Goal: Task Accomplishment & Management: Use online tool/utility

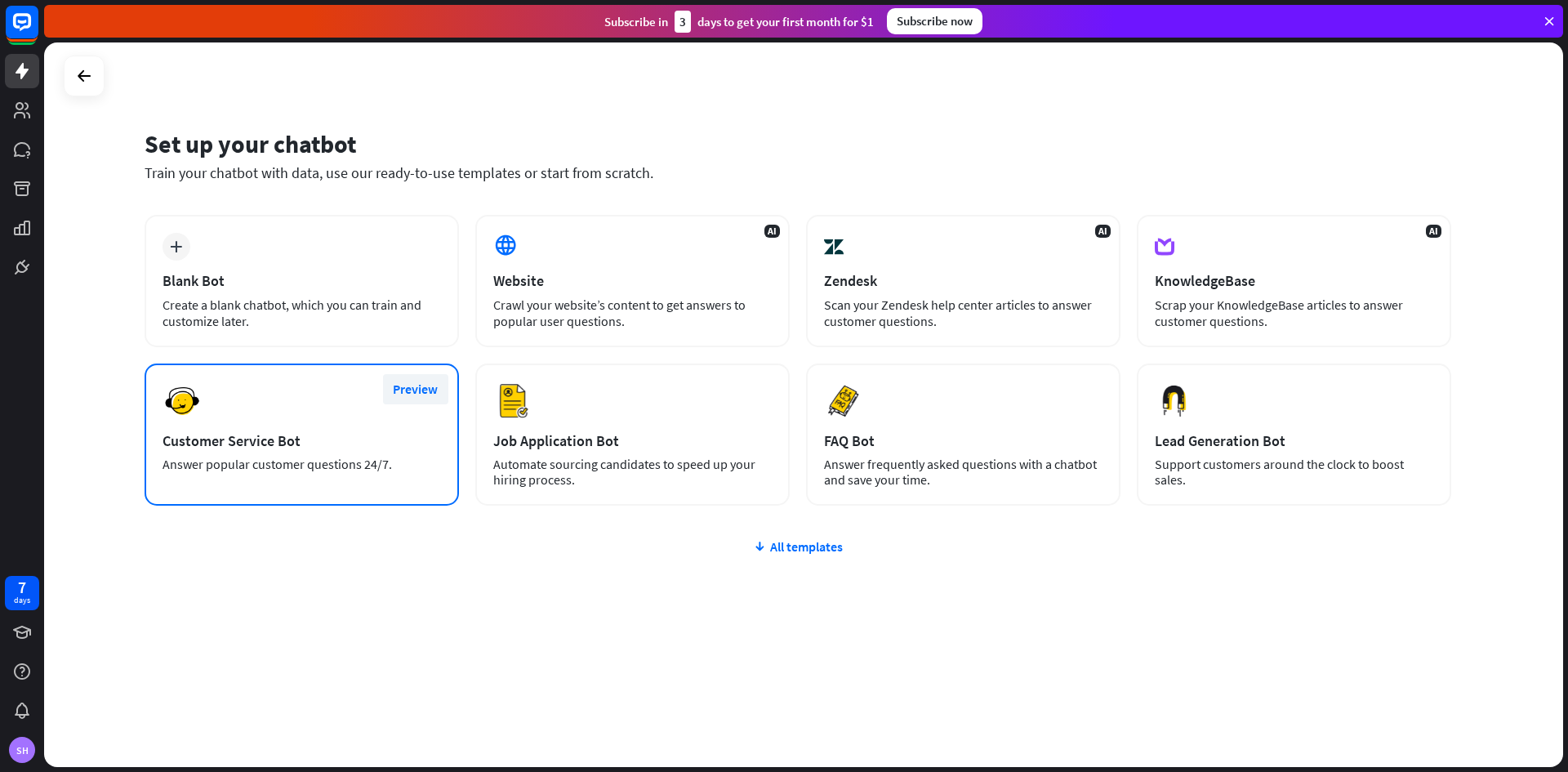
click at [411, 386] on button "Preview" at bounding box center [416, 389] width 66 height 30
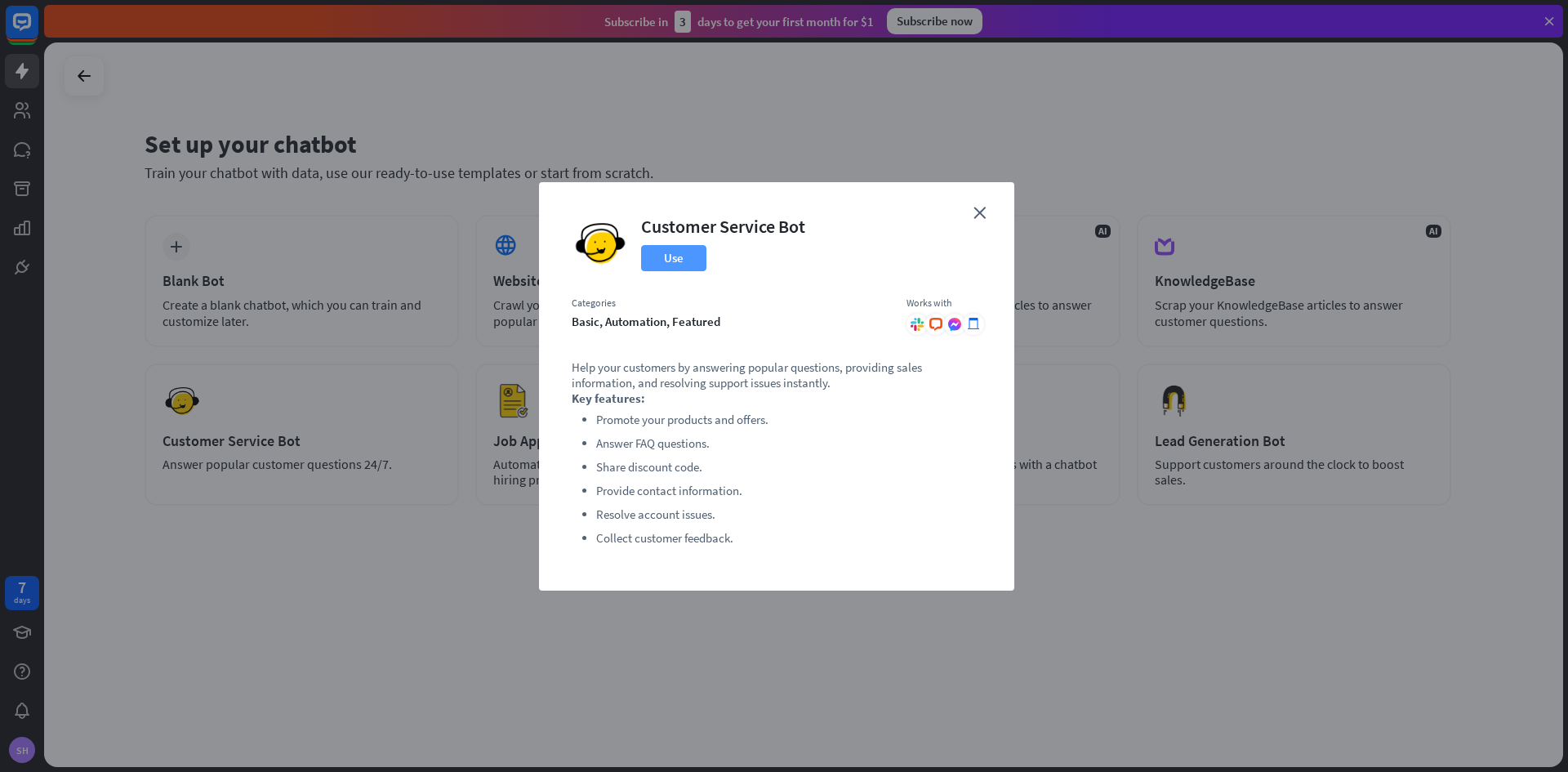
click at [679, 256] on button "Use" at bounding box center [674, 257] width 66 height 26
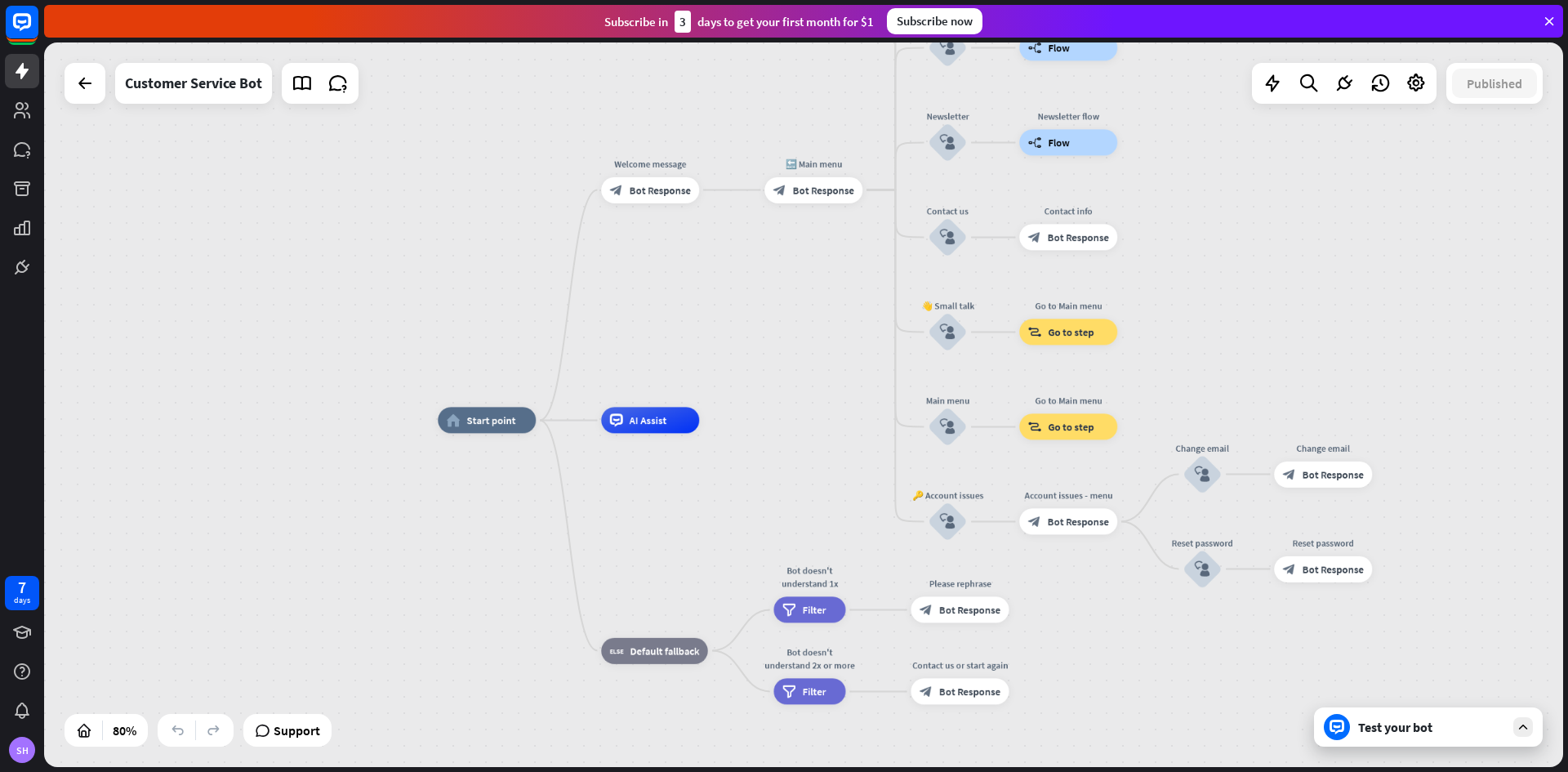
drag, startPoint x: 1469, startPoint y: 217, endPoint x: 1336, endPoint y: 261, distance: 140.1
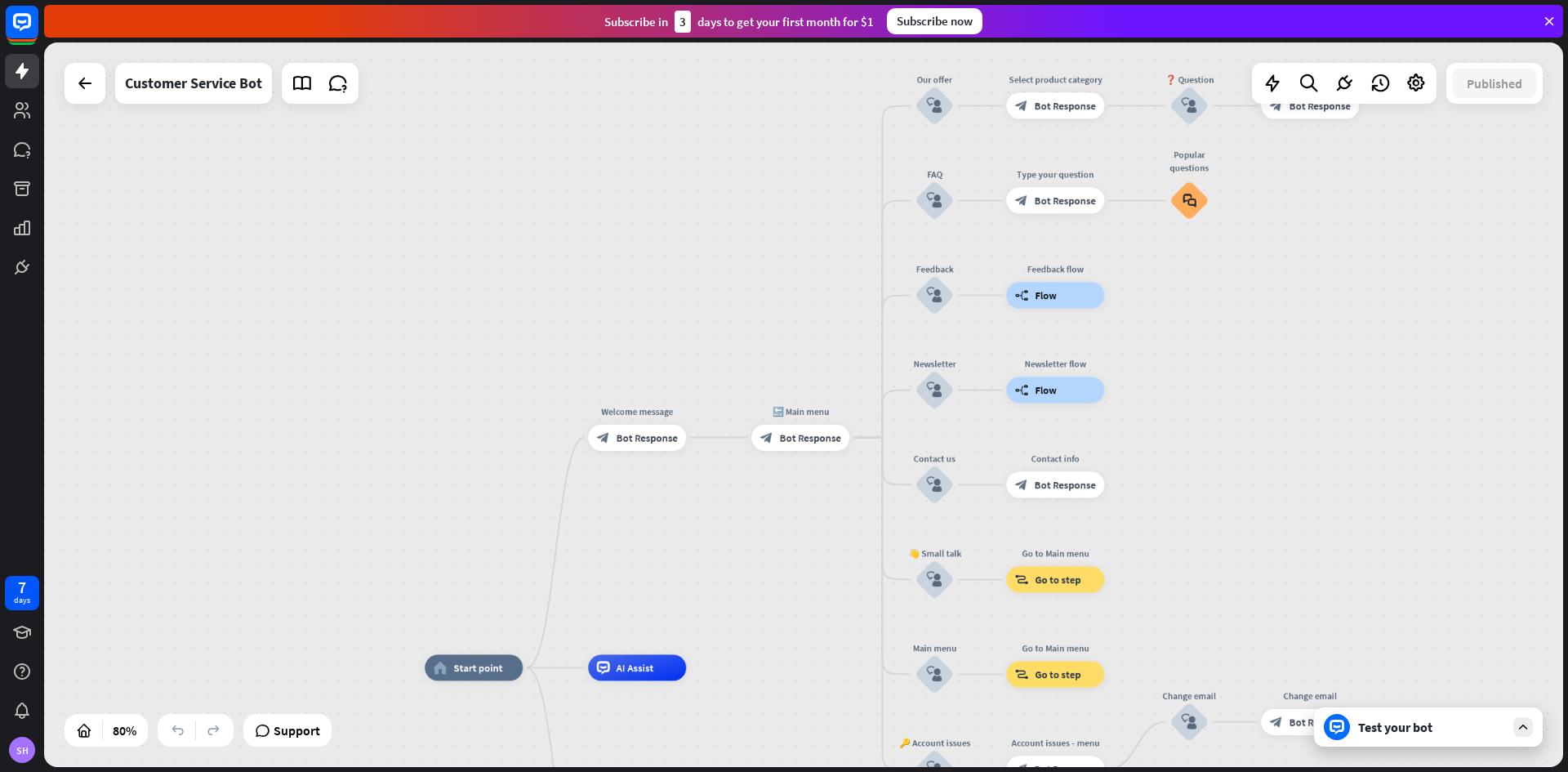
drag, startPoint x: 1332, startPoint y: 259, endPoint x: 1312, endPoint y: 490, distance: 231.9
click at [1312, 522] on div "home_2 Start point Welcome message block_bot_response Bot Response 🔙 Main menu …" at bounding box center [804, 404] width 1520 height 725
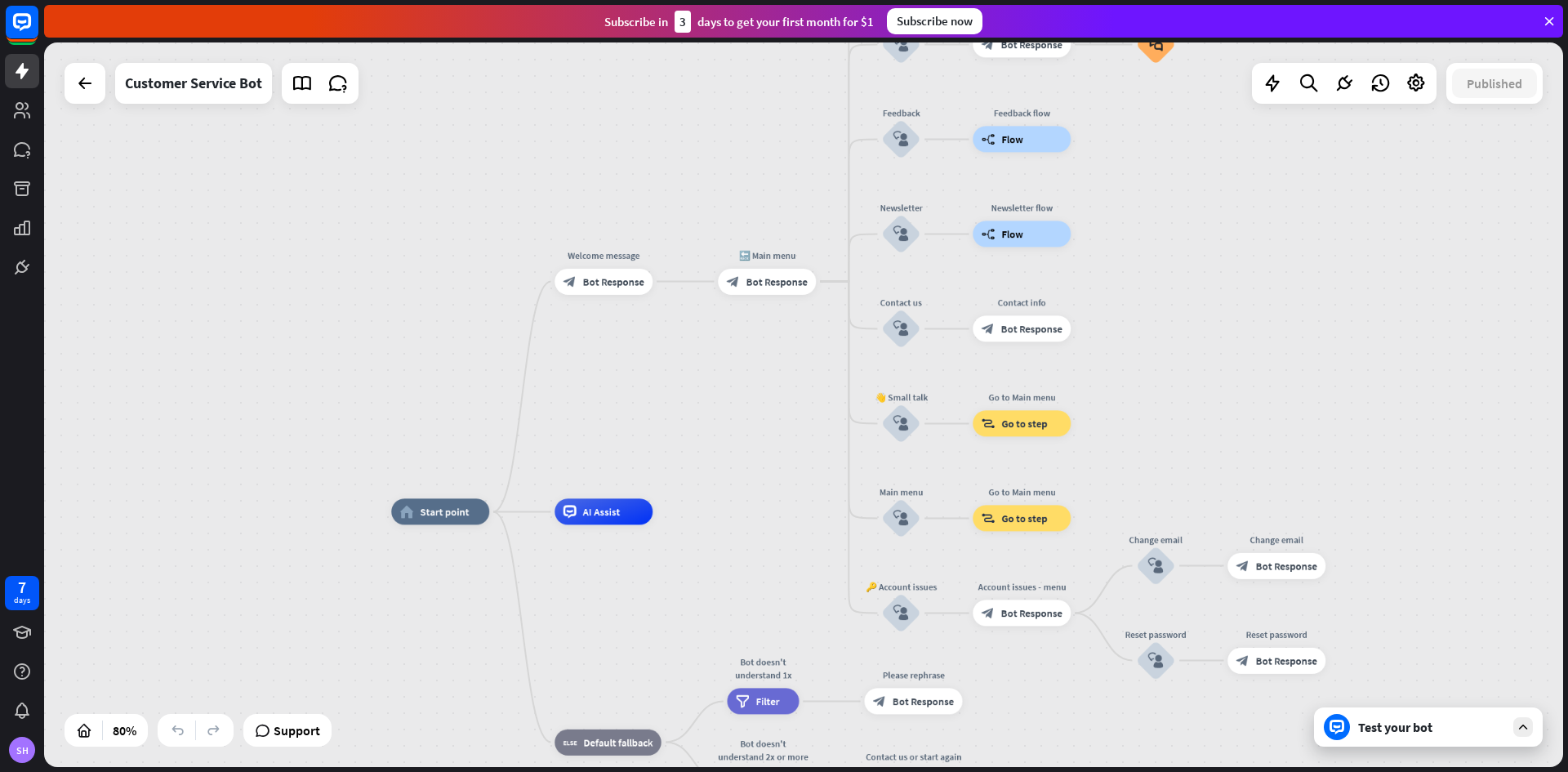
drag, startPoint x: 1285, startPoint y: 368, endPoint x: 1267, endPoint y: 163, distance: 205.8
click at [1267, 163] on div "home_2 Start point Welcome message block_bot_response Bot Response 🔙 Main menu …" at bounding box center [804, 404] width 1520 height 725
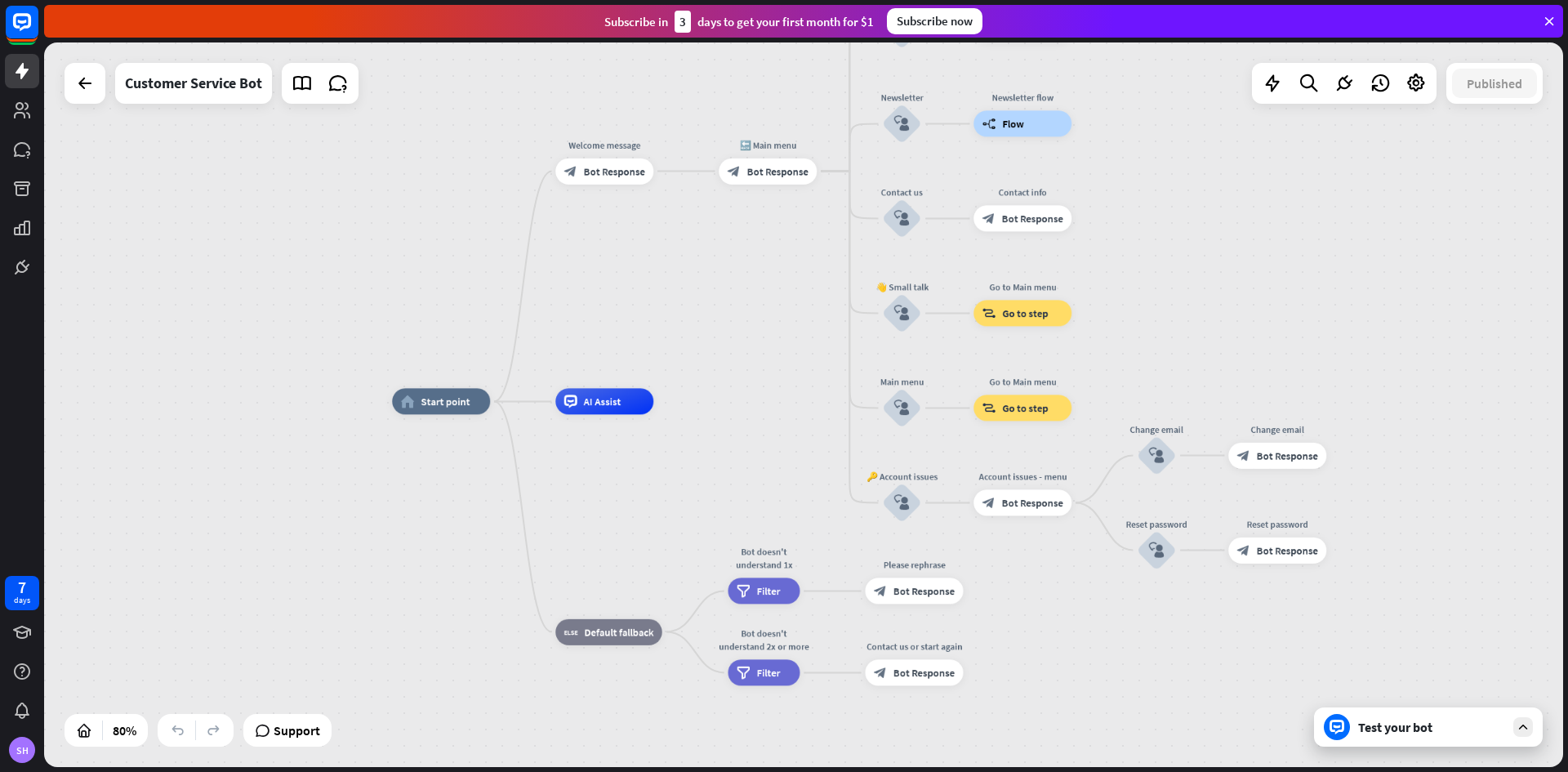
drag, startPoint x: 1342, startPoint y: 486, endPoint x: 1328, endPoint y: 301, distance: 185.5
click at [1328, 301] on div "home_2 Start point Welcome message block_bot_response Bot Response 🔙 Main menu …" at bounding box center [804, 404] width 1520 height 725
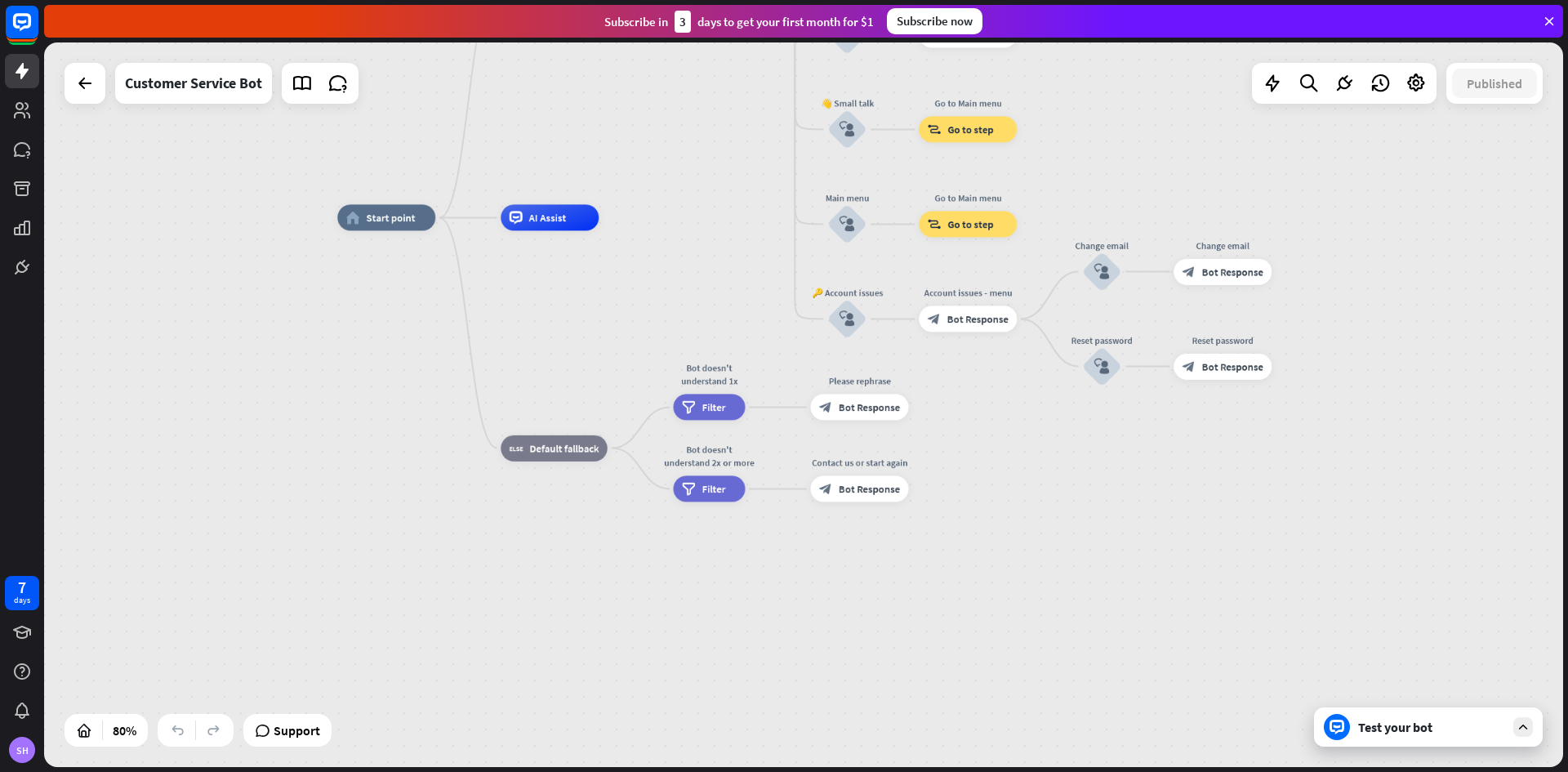
drag, startPoint x: 1401, startPoint y: 487, endPoint x: 1358, endPoint y: 375, distance: 120.0
click at [1358, 375] on div "home_2 Start point Welcome message block_bot_response Bot Response 🔙 Main menu …" at bounding box center [946, 506] width 1216 height 579
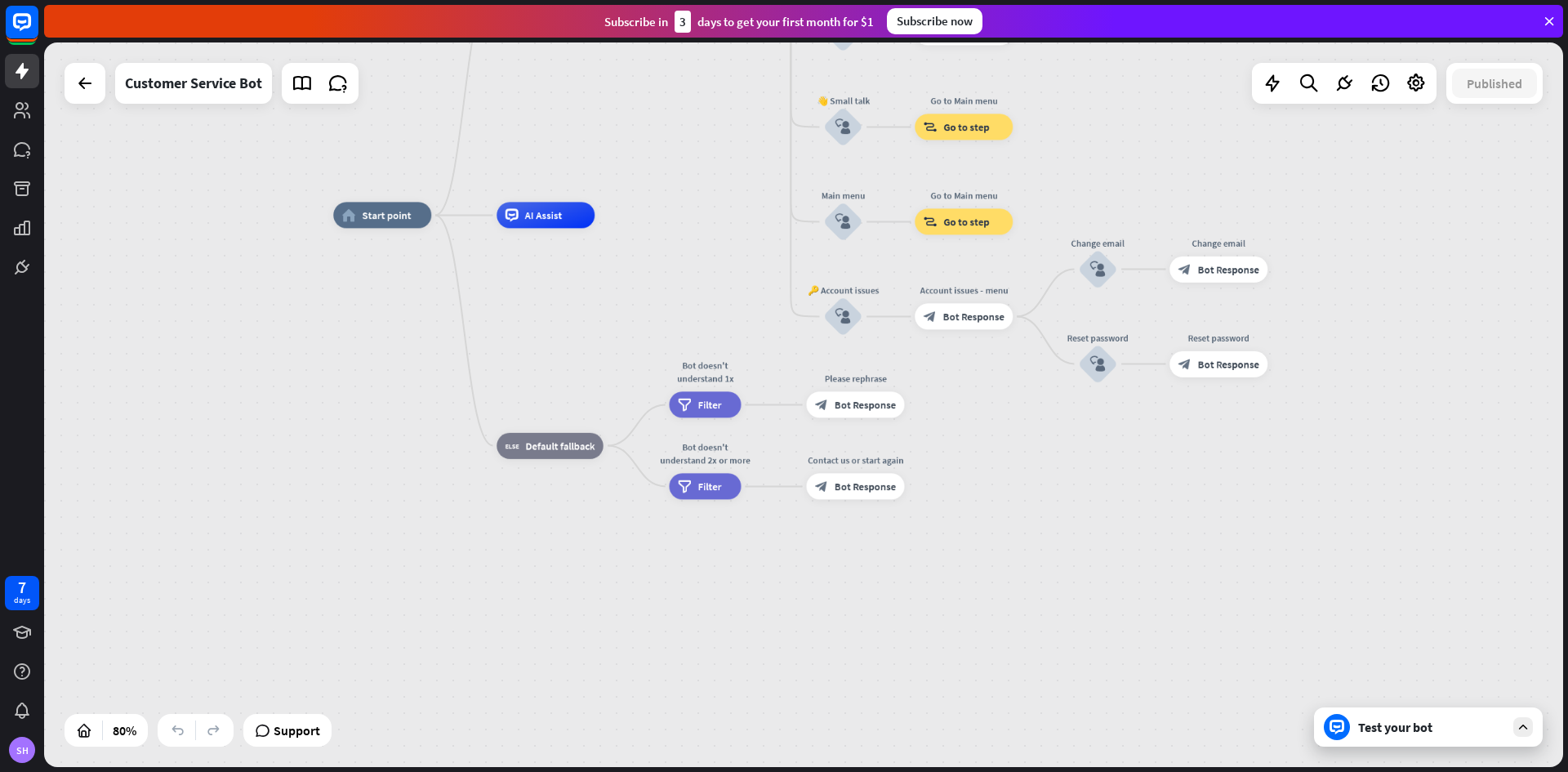
click at [1448, 733] on div "Test your bot" at bounding box center [1432, 727] width 147 height 16
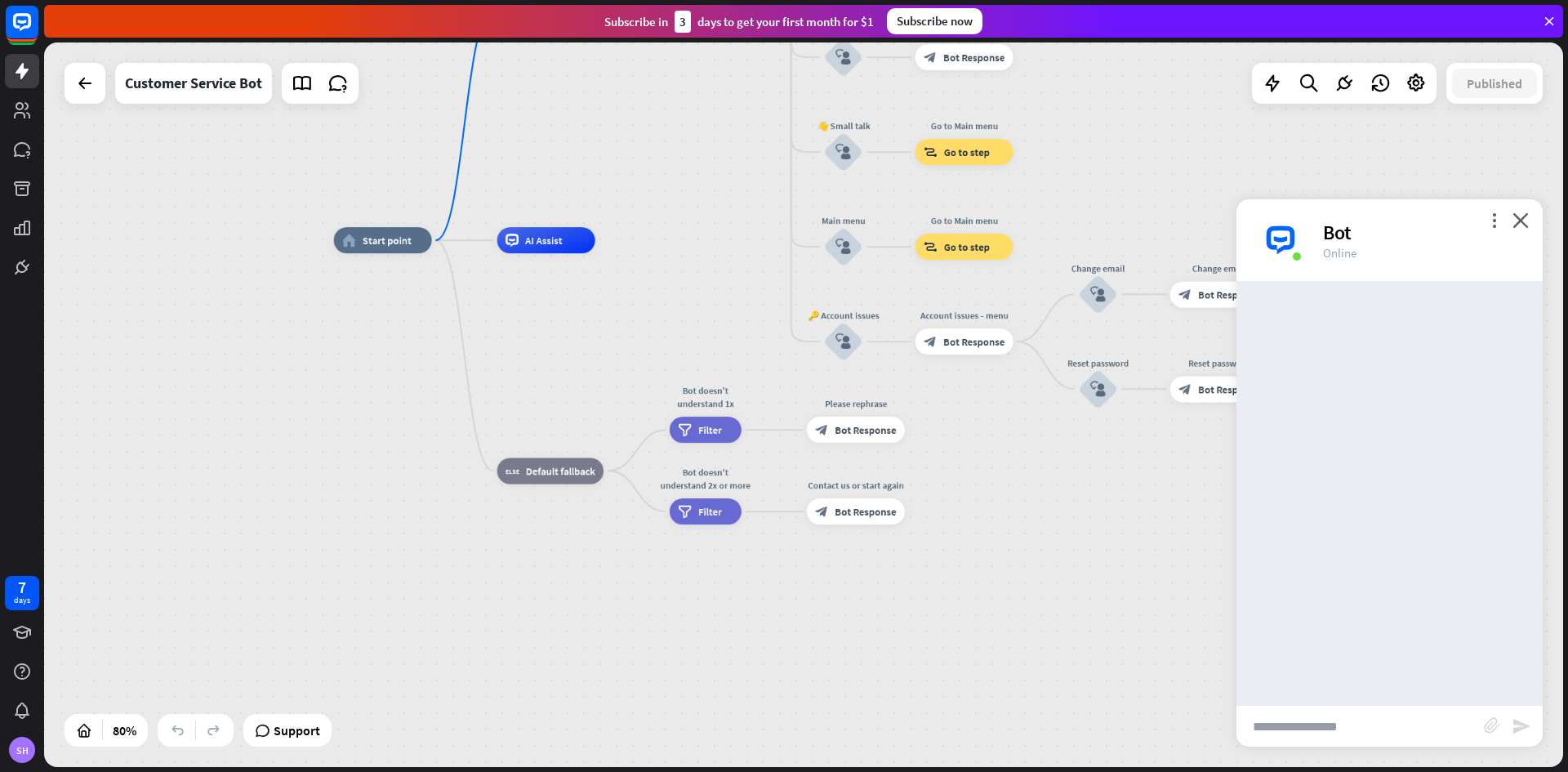
click at [1420, 718] on input "text" at bounding box center [1361, 726] width 248 height 41
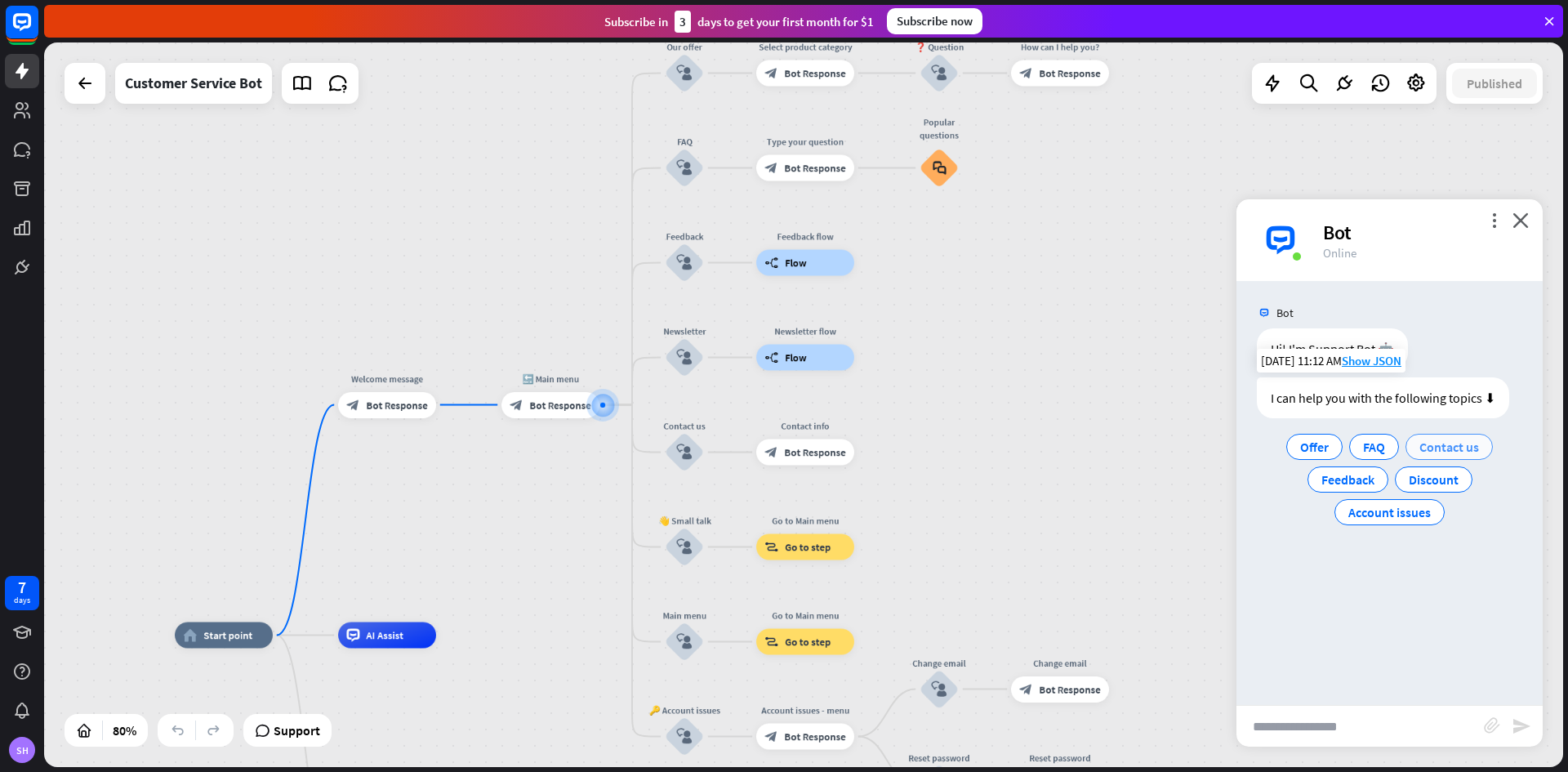
click at [1461, 453] on span "Contact us" at bounding box center [1450, 446] width 60 height 16
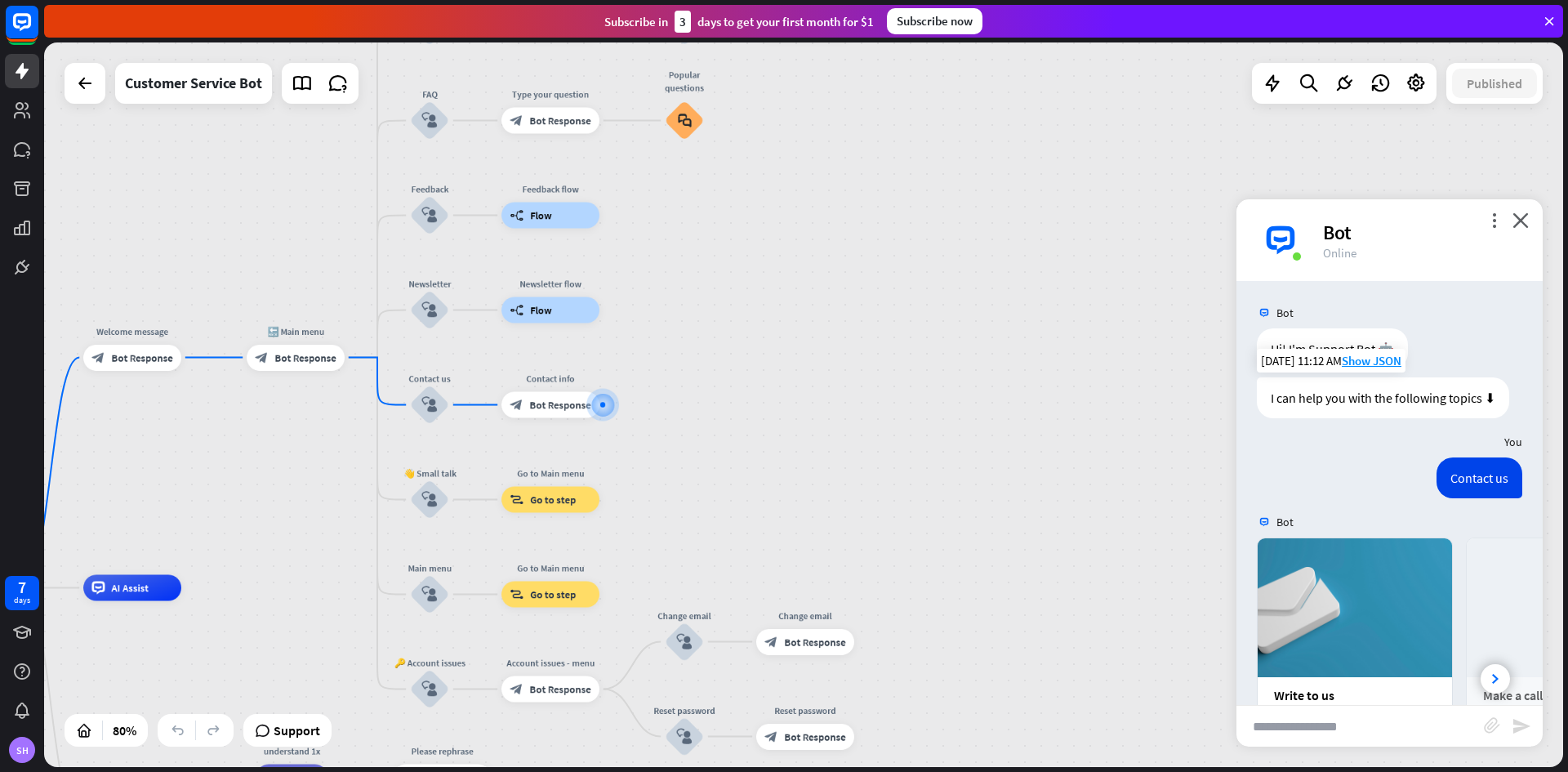
scroll to position [181, 0]
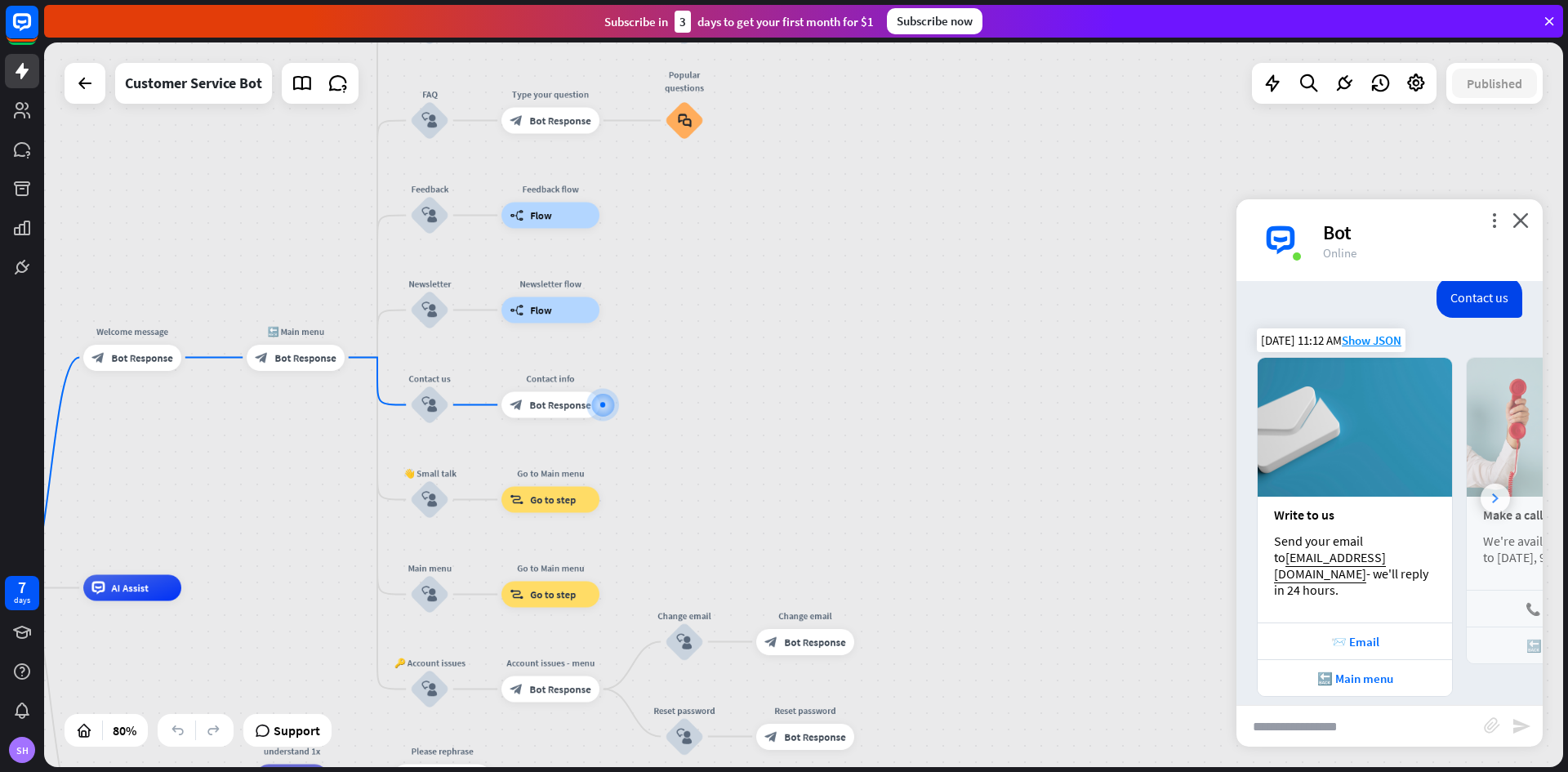
click at [1481, 485] on div at bounding box center [1495, 498] width 29 height 29
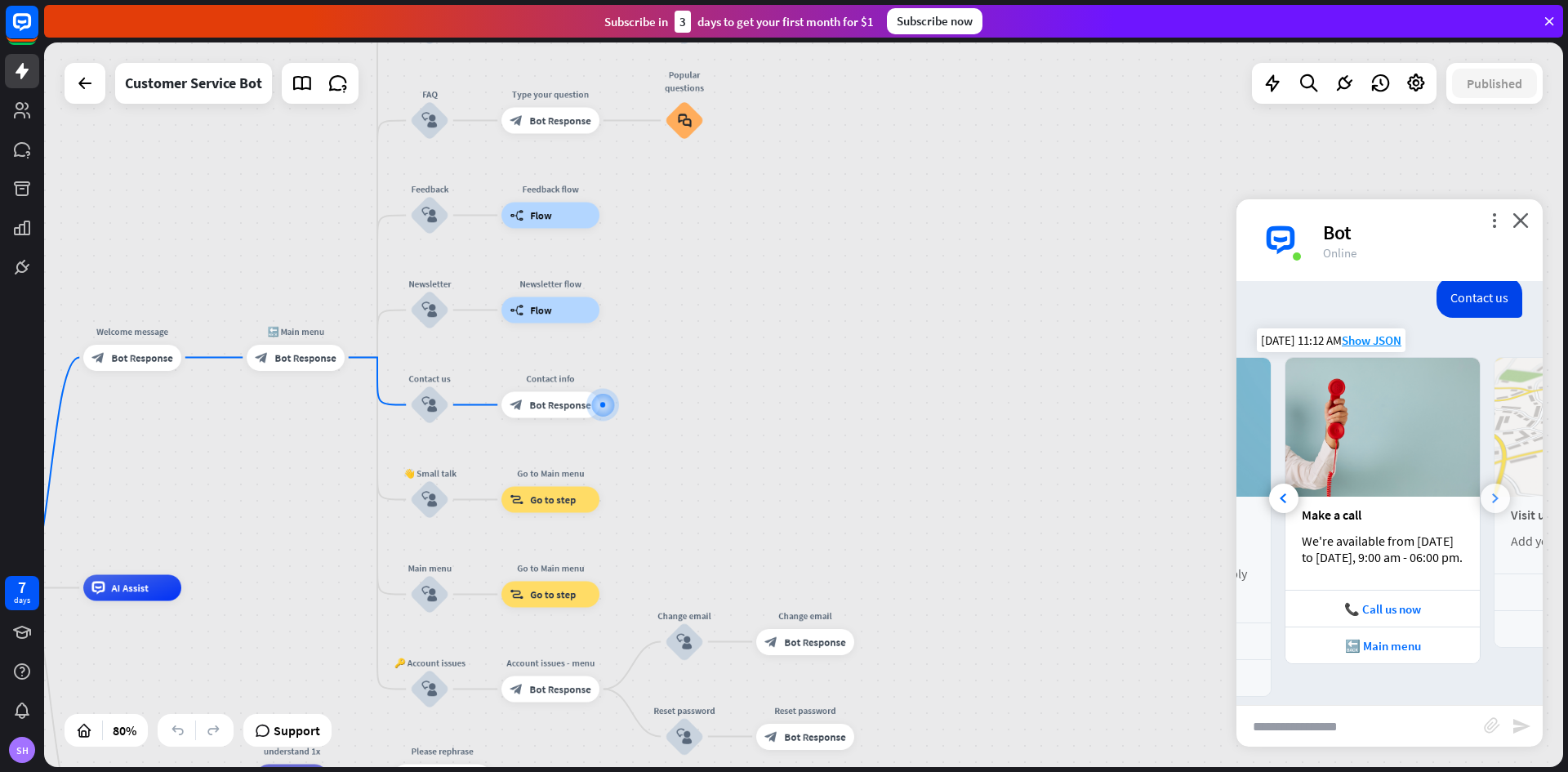
click at [1481, 485] on div at bounding box center [1495, 498] width 29 height 29
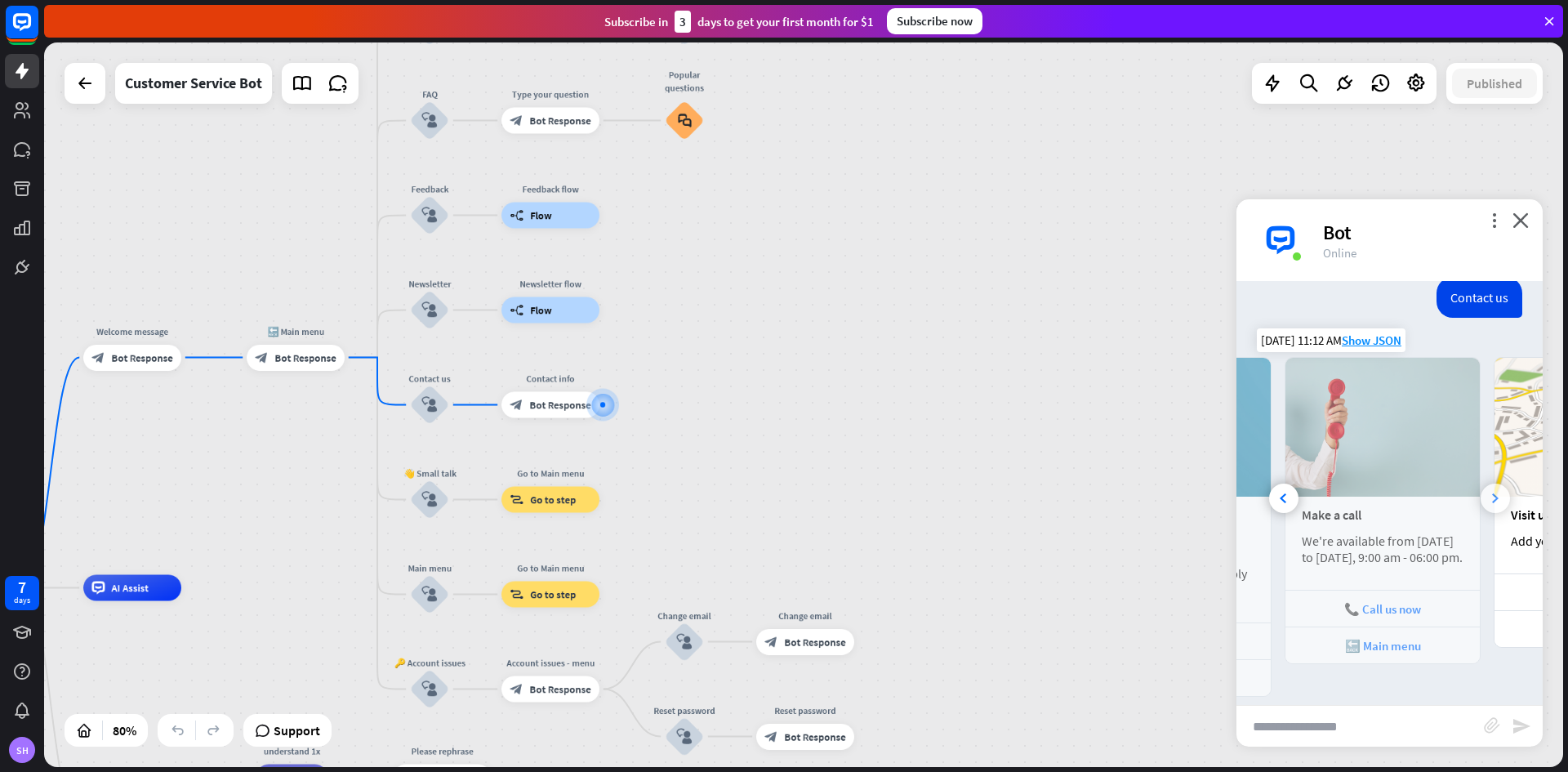
scroll to position [0, 363]
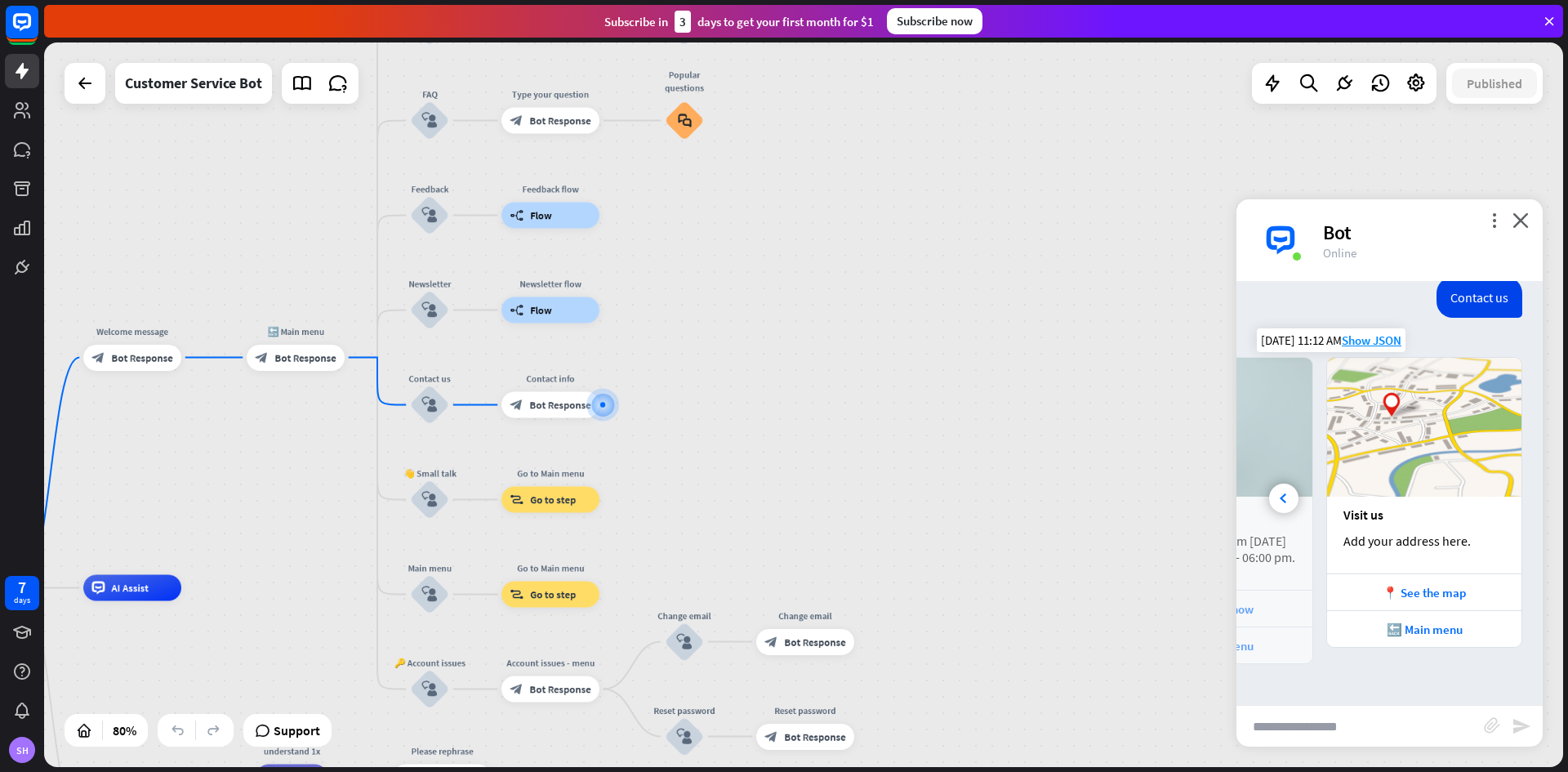
click at [1528, 211] on div "more_vert close Bot Online" at bounding box center [1390, 240] width 306 height 81
click at [1527, 223] on icon "close" at bounding box center [1521, 220] width 16 height 15
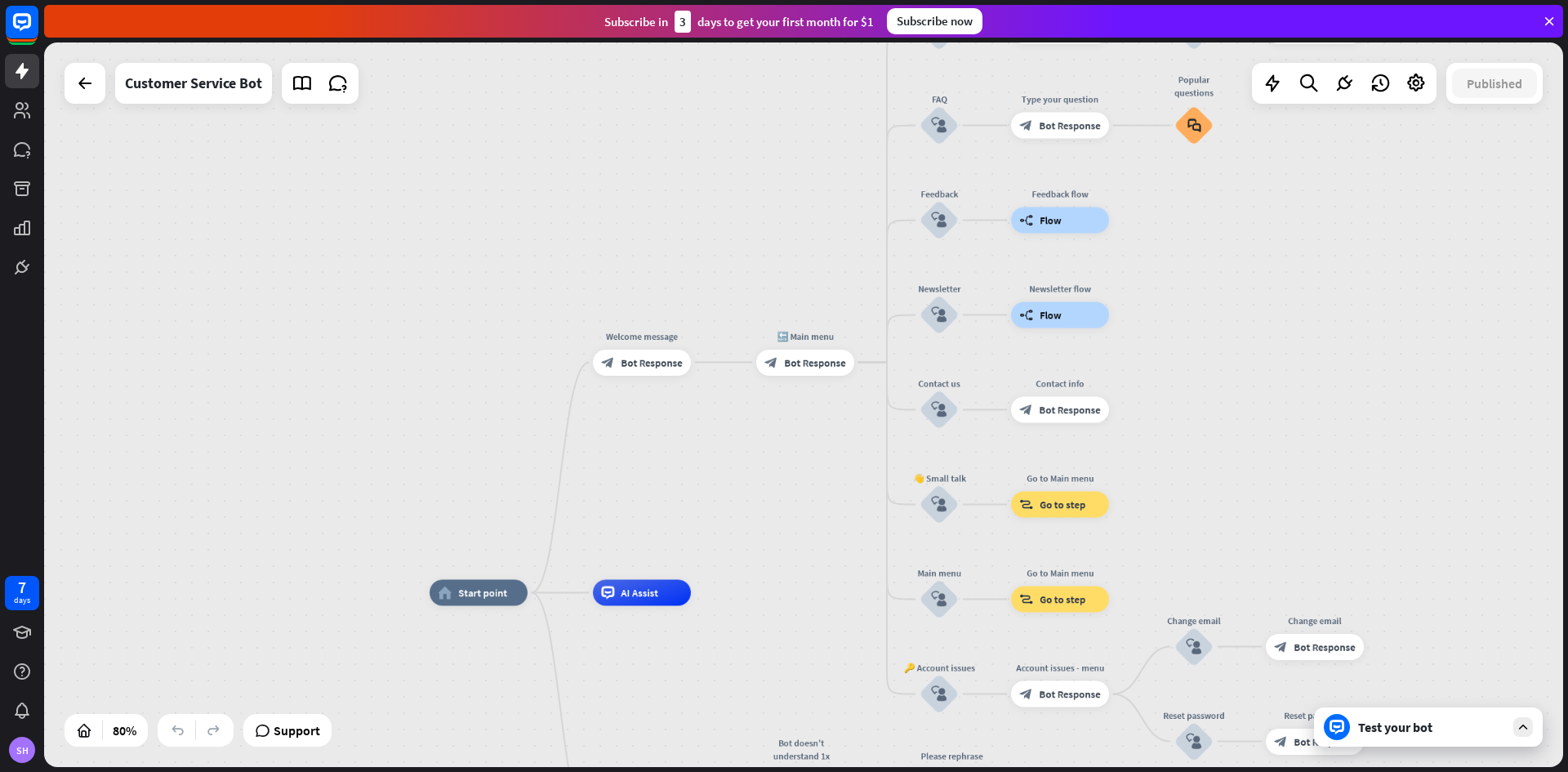
drag, startPoint x: 830, startPoint y: 437, endPoint x: 1342, endPoint y: 442, distance: 512.0
click at [1342, 442] on div "home_2 Start point Welcome message block_bot_response Bot Response 🔙 Main menu …" at bounding box center [804, 404] width 1520 height 725
click at [799, 415] on div "home_2 Start point Welcome message block_bot_response Bot Response Edit name mo…" at bounding box center [804, 404] width 1520 height 725
click at [795, 297] on div "home_2 Start point Welcome message block_bot_response Bot Response Edit name mo…" at bounding box center [804, 404] width 1520 height 725
click at [800, 361] on span "Bot Response" at bounding box center [815, 363] width 61 height 14
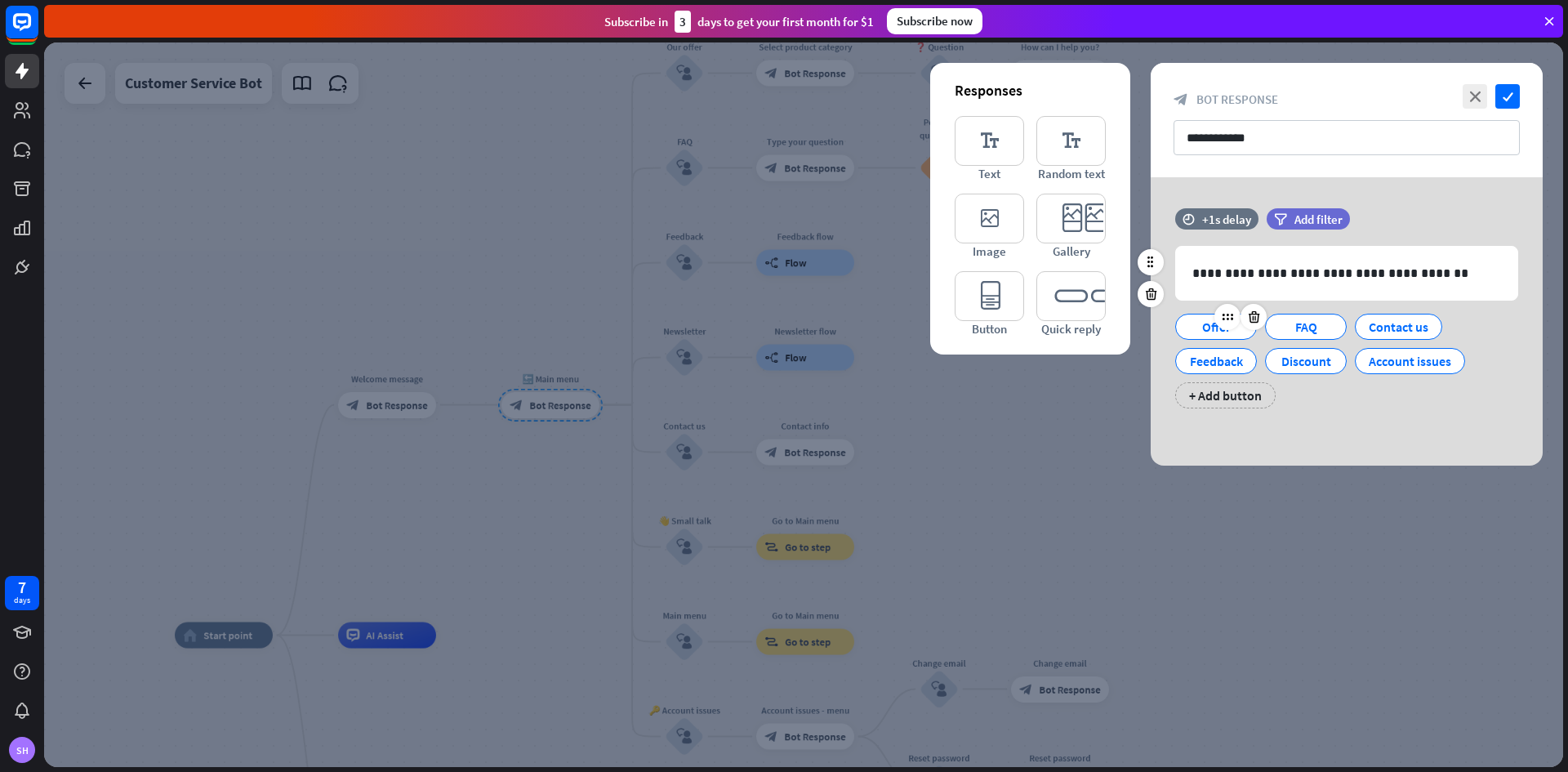
click at [1218, 332] on div "Offer" at bounding box center [1217, 326] width 54 height 24
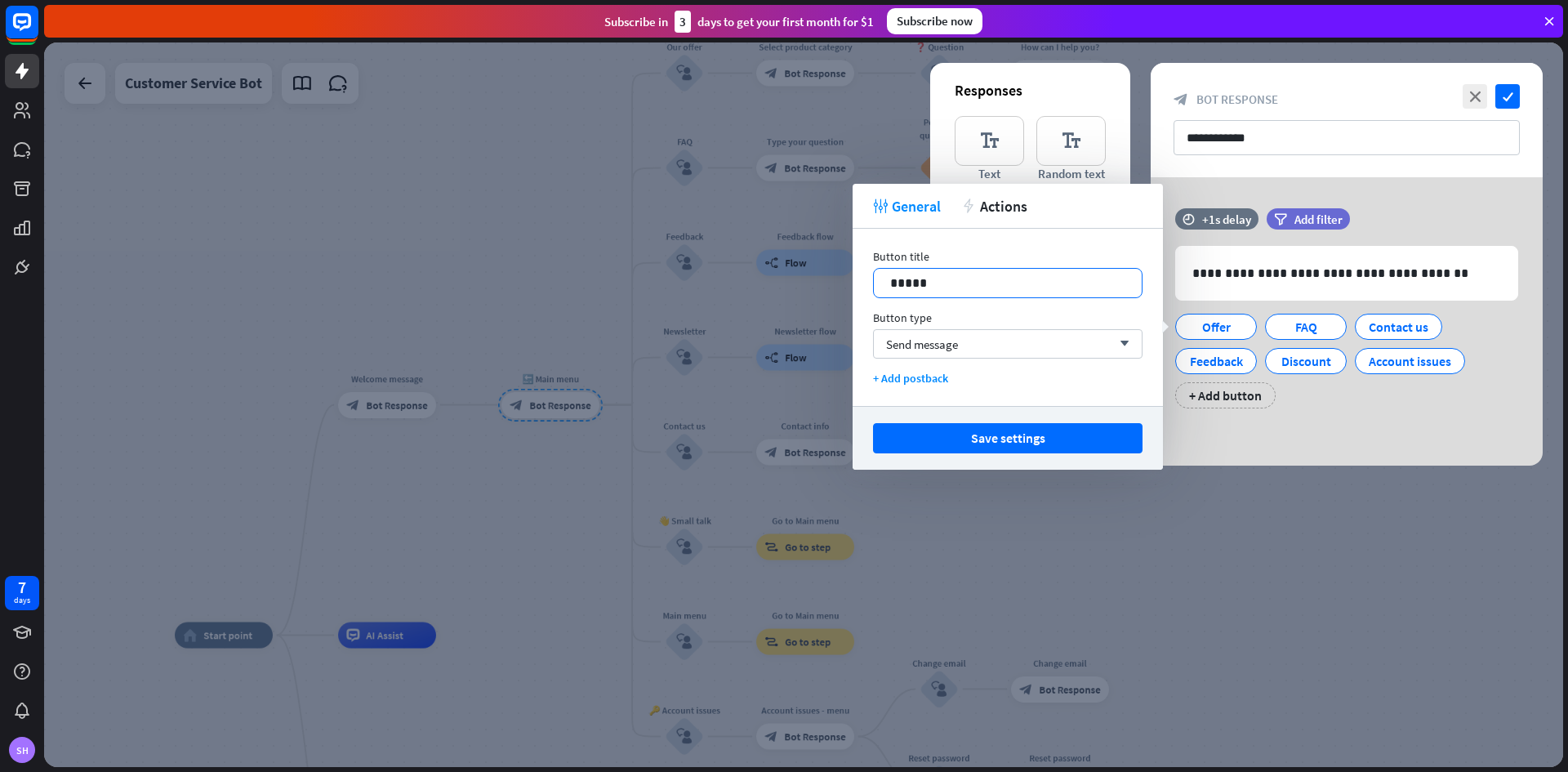
click at [985, 275] on p "*****" at bounding box center [1008, 282] width 235 height 20
drag, startPoint x: 985, startPoint y: 275, endPoint x: 854, endPoint y: 286, distance: 131.5
click at [854, 286] on div "Button title 15 ***** Button type Send message arrow_down + Add postback" at bounding box center [1008, 316] width 311 height 177
click at [926, 335] on div "Send message arrow_down" at bounding box center [1008, 343] width 270 height 29
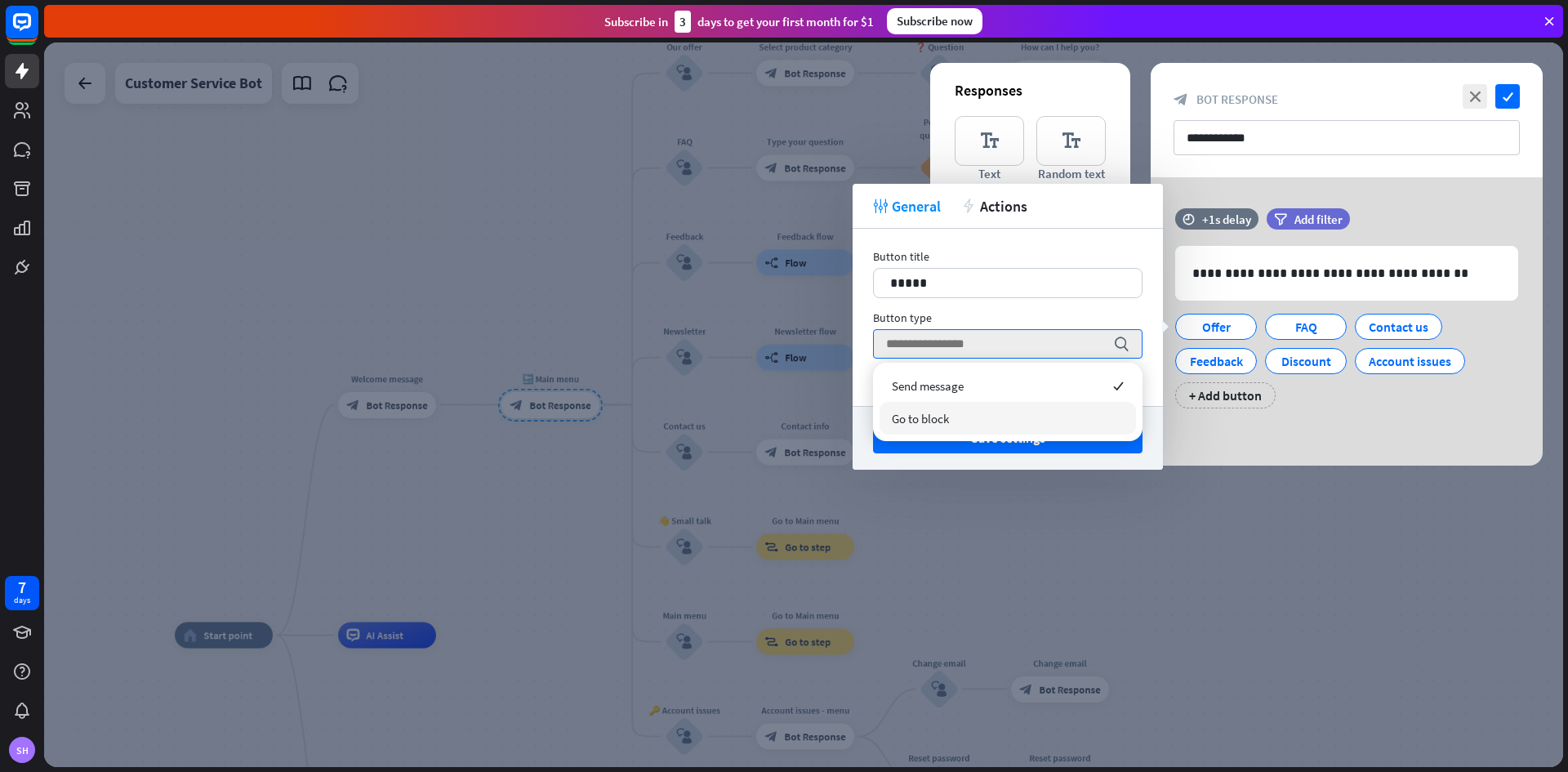
click at [945, 440] on div "Send message checked Go to block" at bounding box center [1008, 401] width 270 height 78
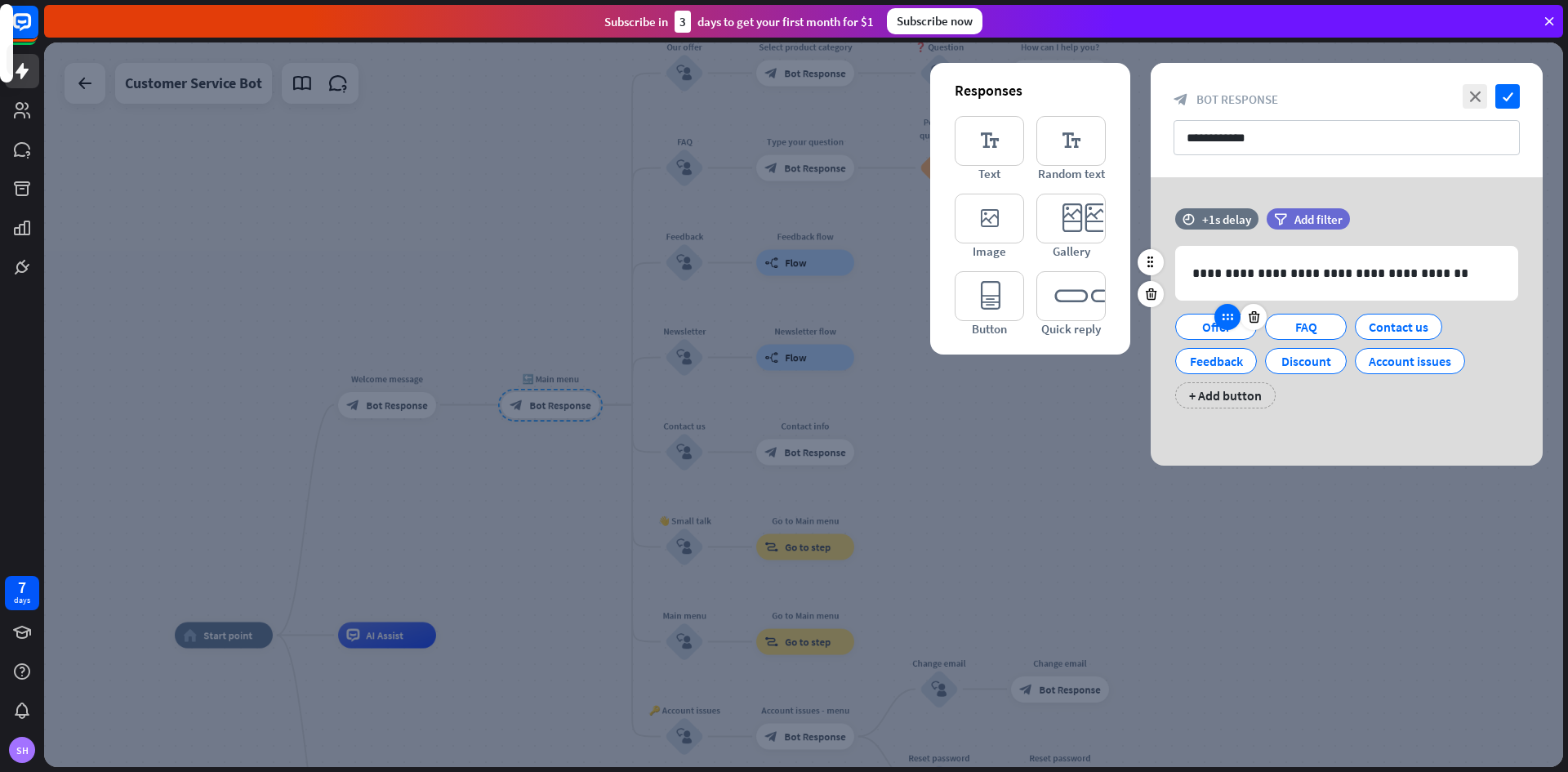
click at [1224, 322] on icon at bounding box center [1227, 316] width 15 height 15
click at [1181, 320] on div "Offer" at bounding box center [1216, 326] width 81 height 26
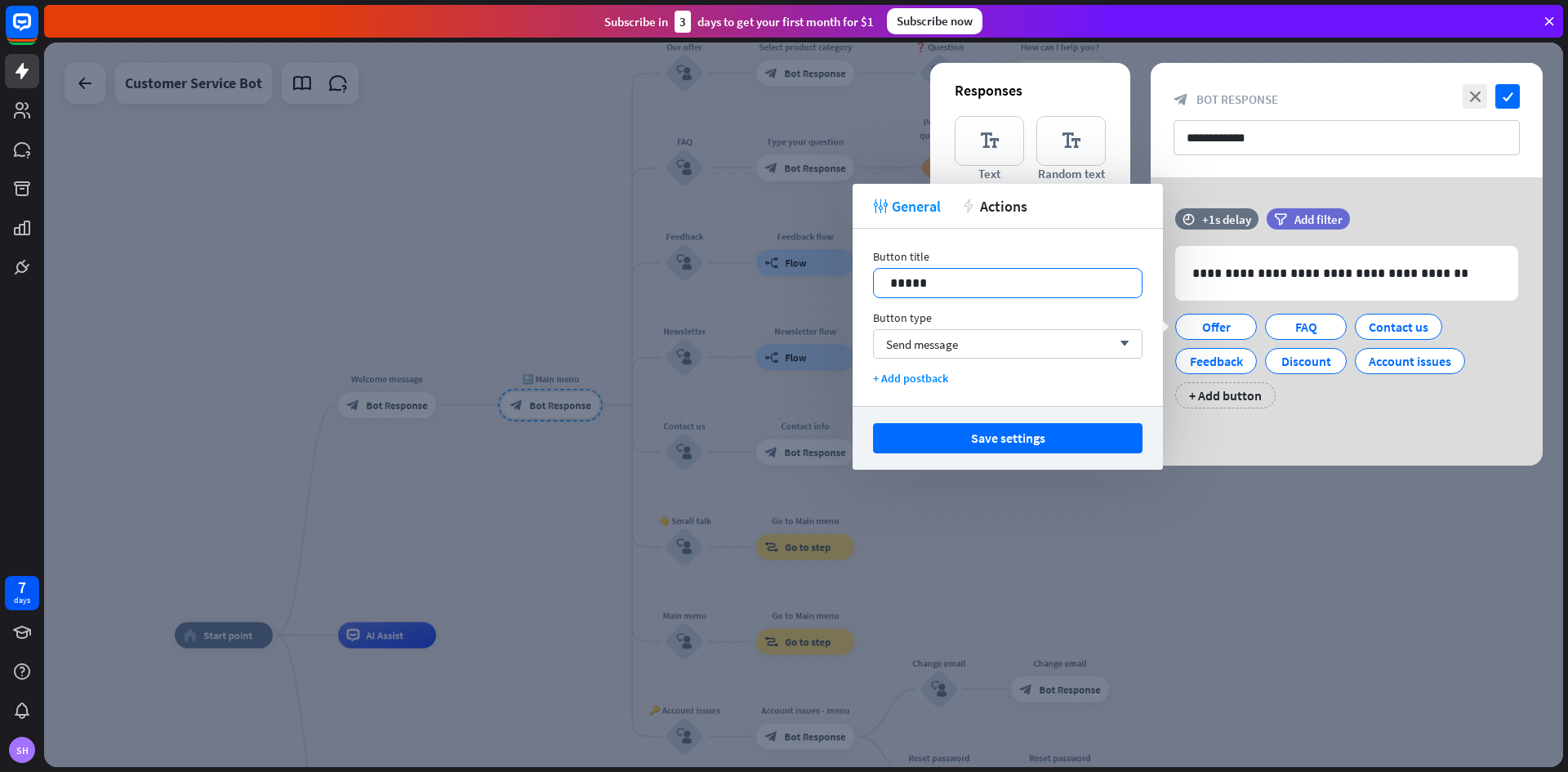
click at [998, 275] on p "*****" at bounding box center [1008, 282] width 235 height 20
drag, startPoint x: 998, startPoint y: 275, endPoint x: 877, endPoint y: 276, distance: 121.0
click at [877, 276] on div "*****" at bounding box center [1008, 283] width 268 height 29
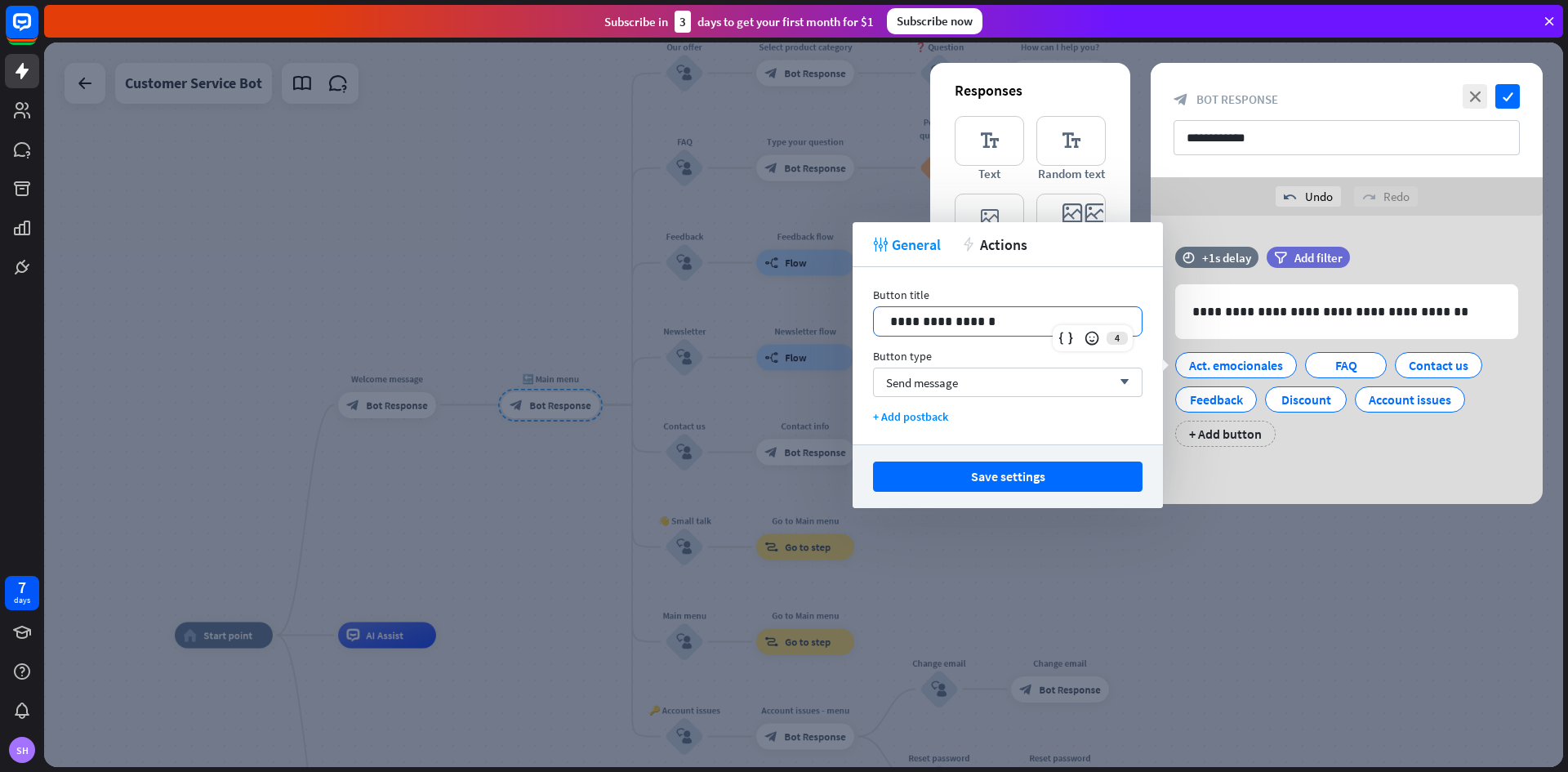
click at [906, 323] on p "**********" at bounding box center [1008, 321] width 235 height 20
click at [1054, 484] on button "Save settings" at bounding box center [1008, 476] width 270 height 30
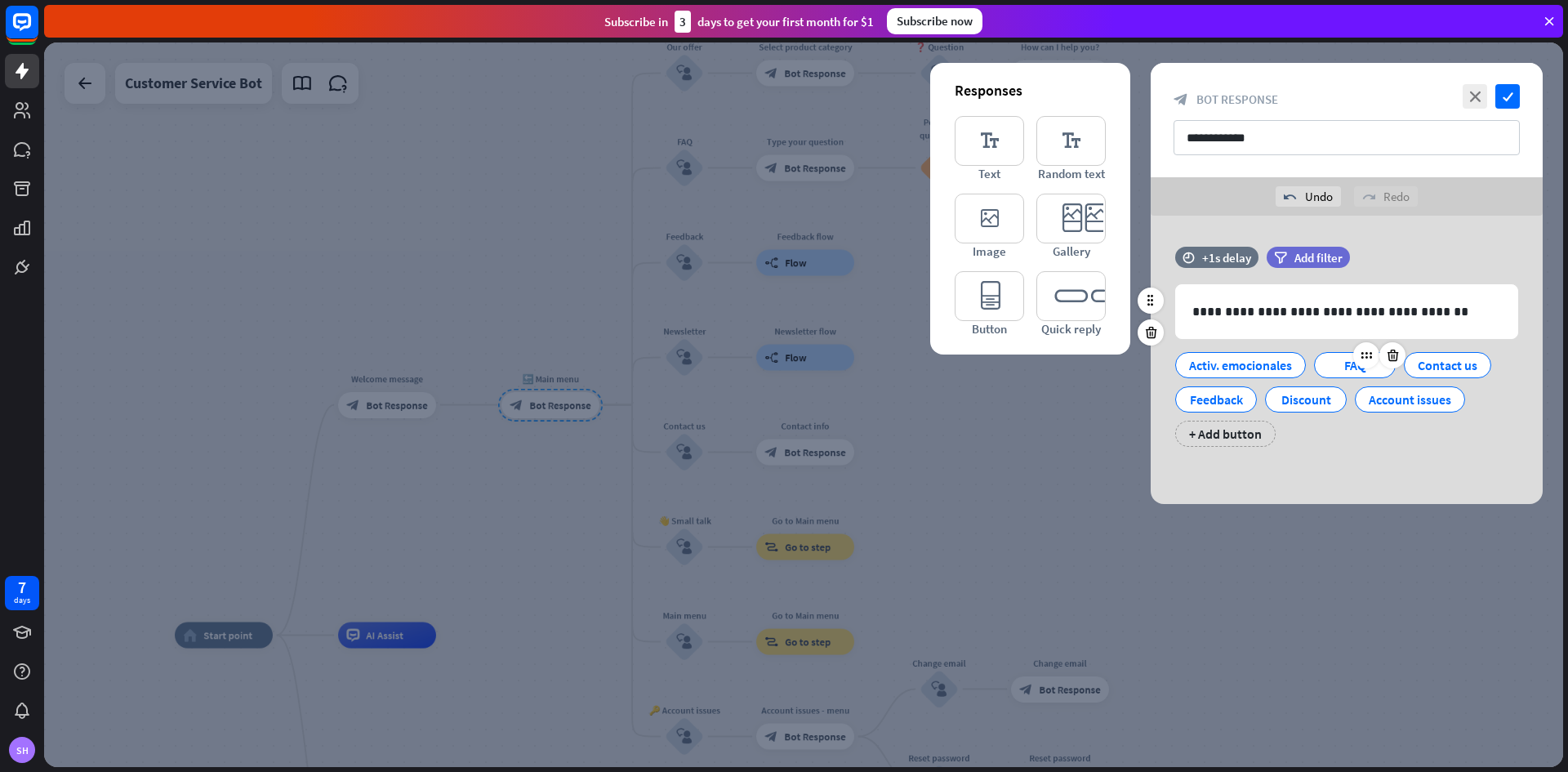
click at [1353, 369] on div "FAQ" at bounding box center [1355, 365] width 54 height 24
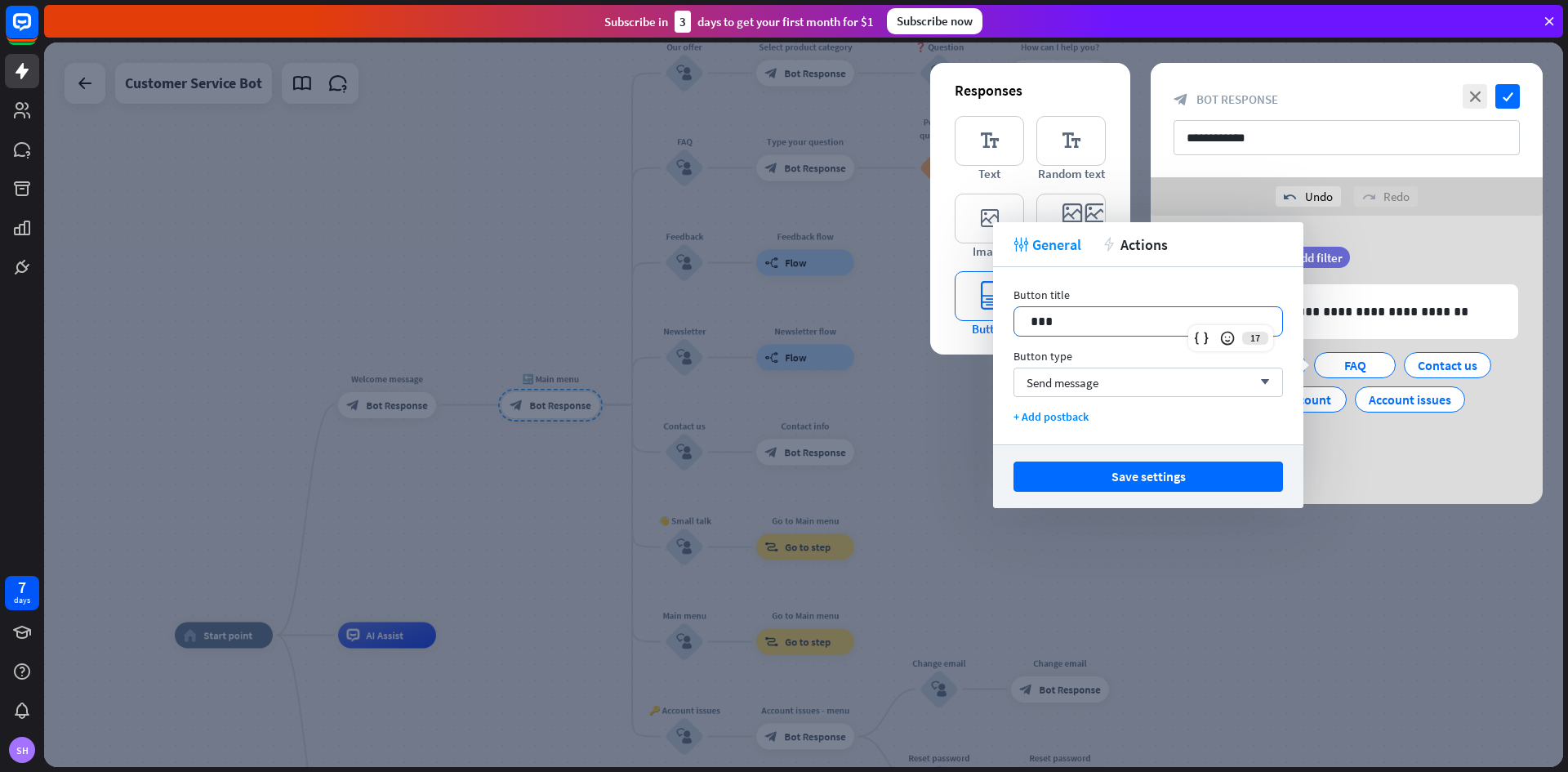
drag, startPoint x: 1160, startPoint y: 322, endPoint x: 990, endPoint y: 318, distance: 170.0
click at [990, 318] on body "7 days SH close Product Help First steps Get started with ChatBot Help Center F…" at bounding box center [784, 386] width 1568 height 772
drag, startPoint x: 1068, startPoint y: 321, endPoint x: 1018, endPoint y: 307, distance: 51.9
click at [1018, 307] on div "***" at bounding box center [1148, 321] width 268 height 29
click at [1198, 476] on button "Save settings" at bounding box center [1148, 476] width 270 height 30
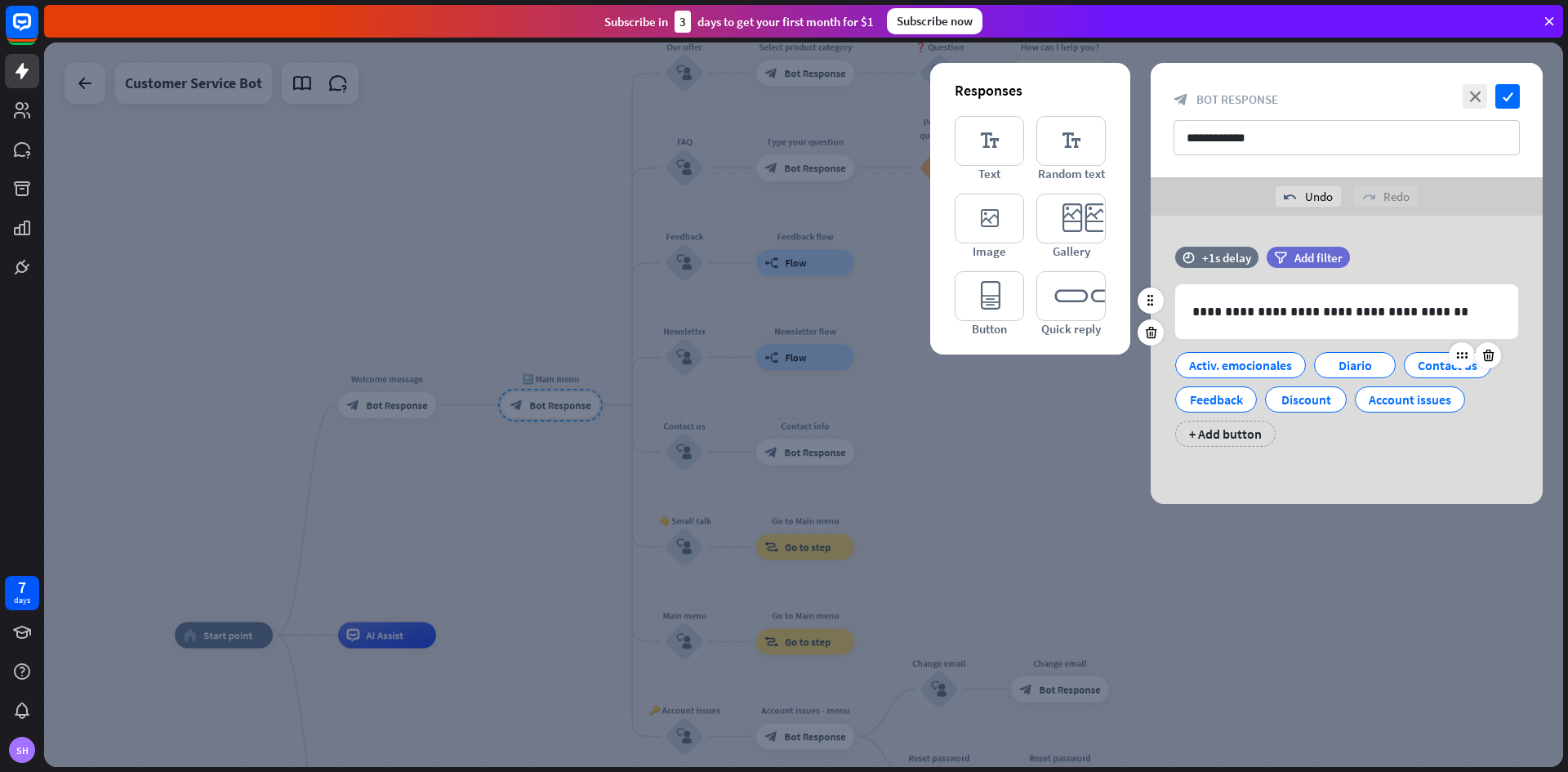
click at [1436, 366] on div "Contact us" at bounding box center [1448, 365] width 60 height 24
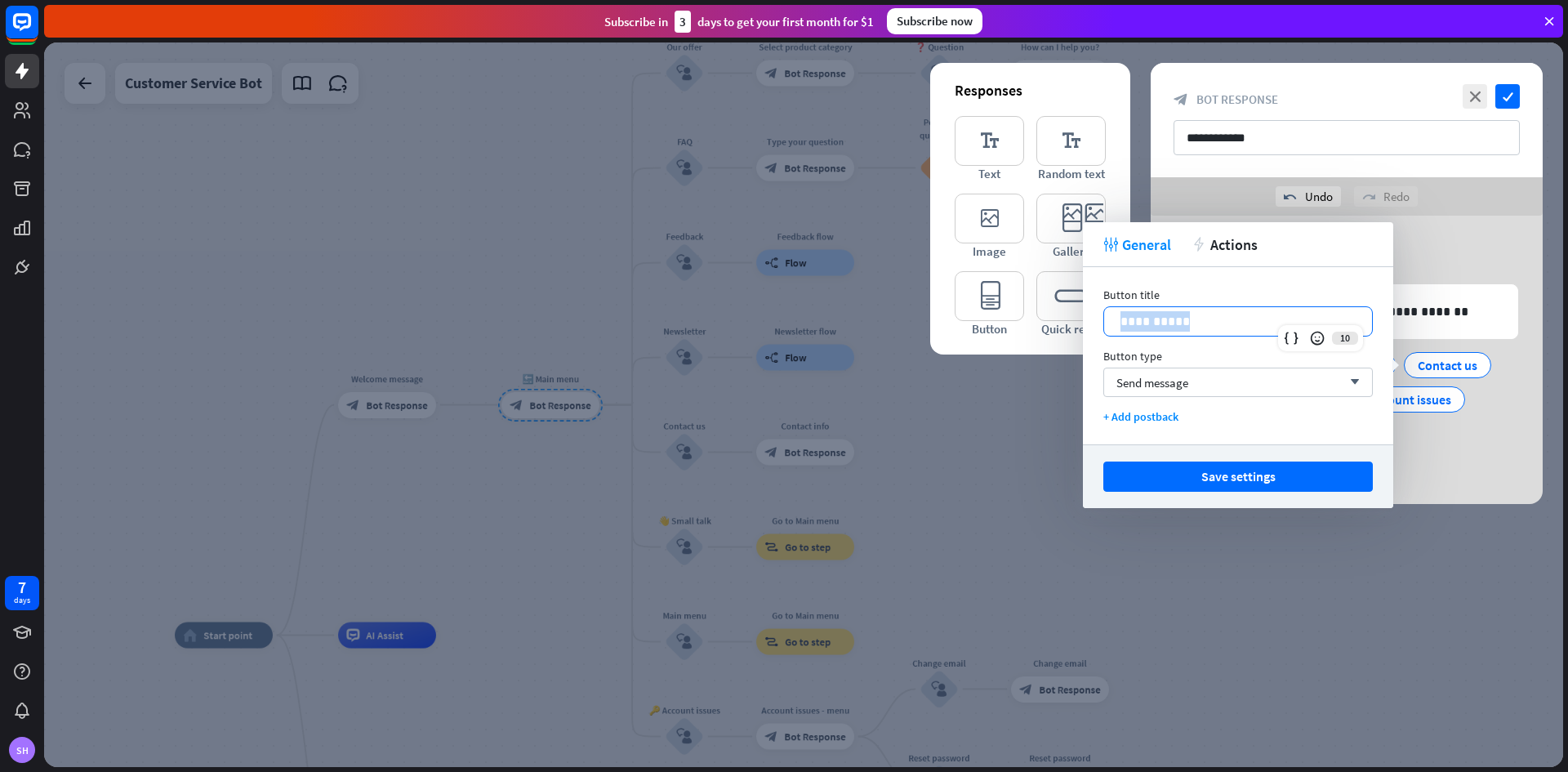
drag, startPoint x: 1234, startPoint y: 328, endPoint x: 1096, endPoint y: 320, distance: 138.2
click at [1096, 320] on div "**********" at bounding box center [1238, 355] width 311 height 177
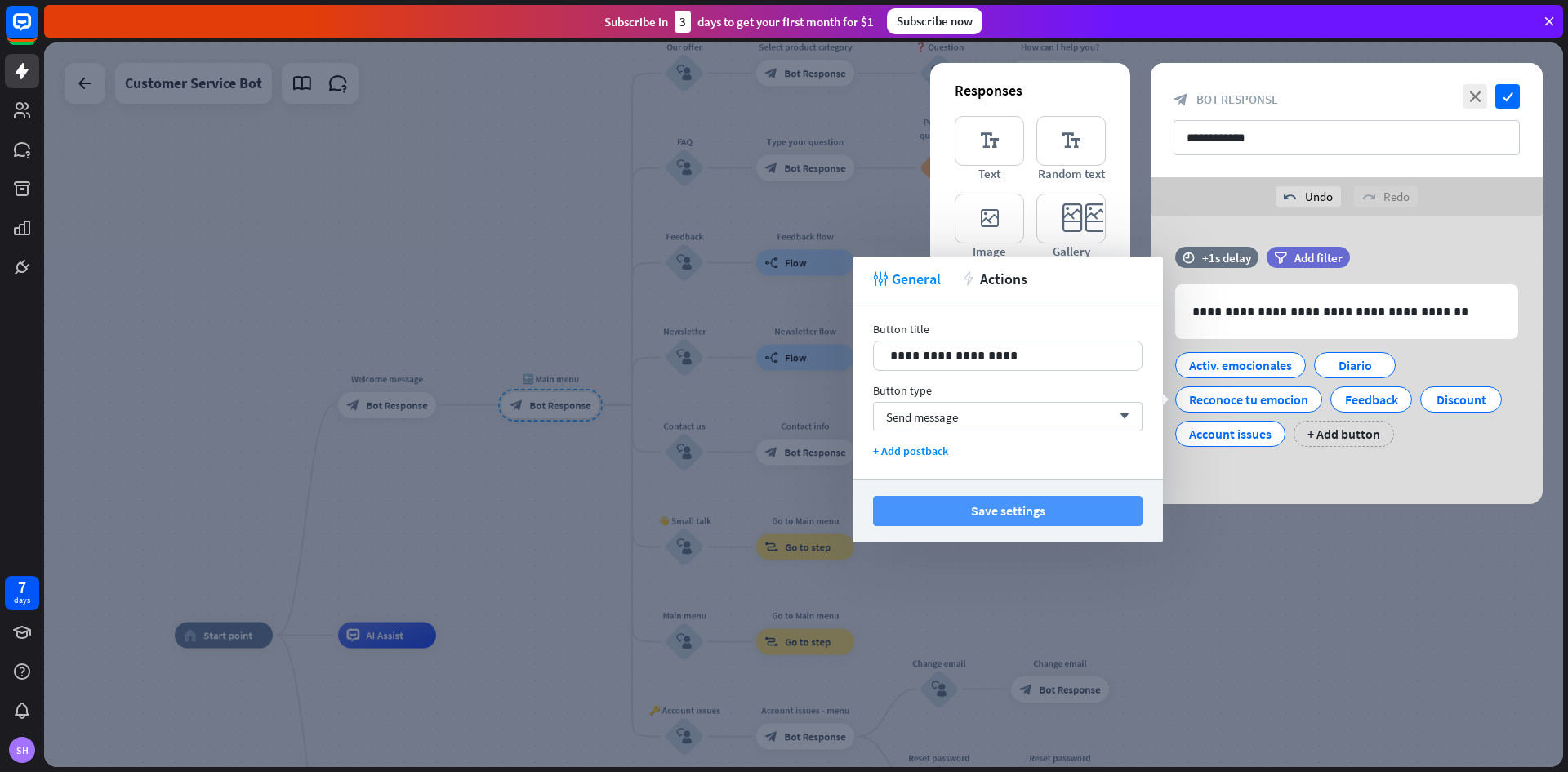
click at [1002, 509] on button "Save settings" at bounding box center [1008, 510] width 270 height 30
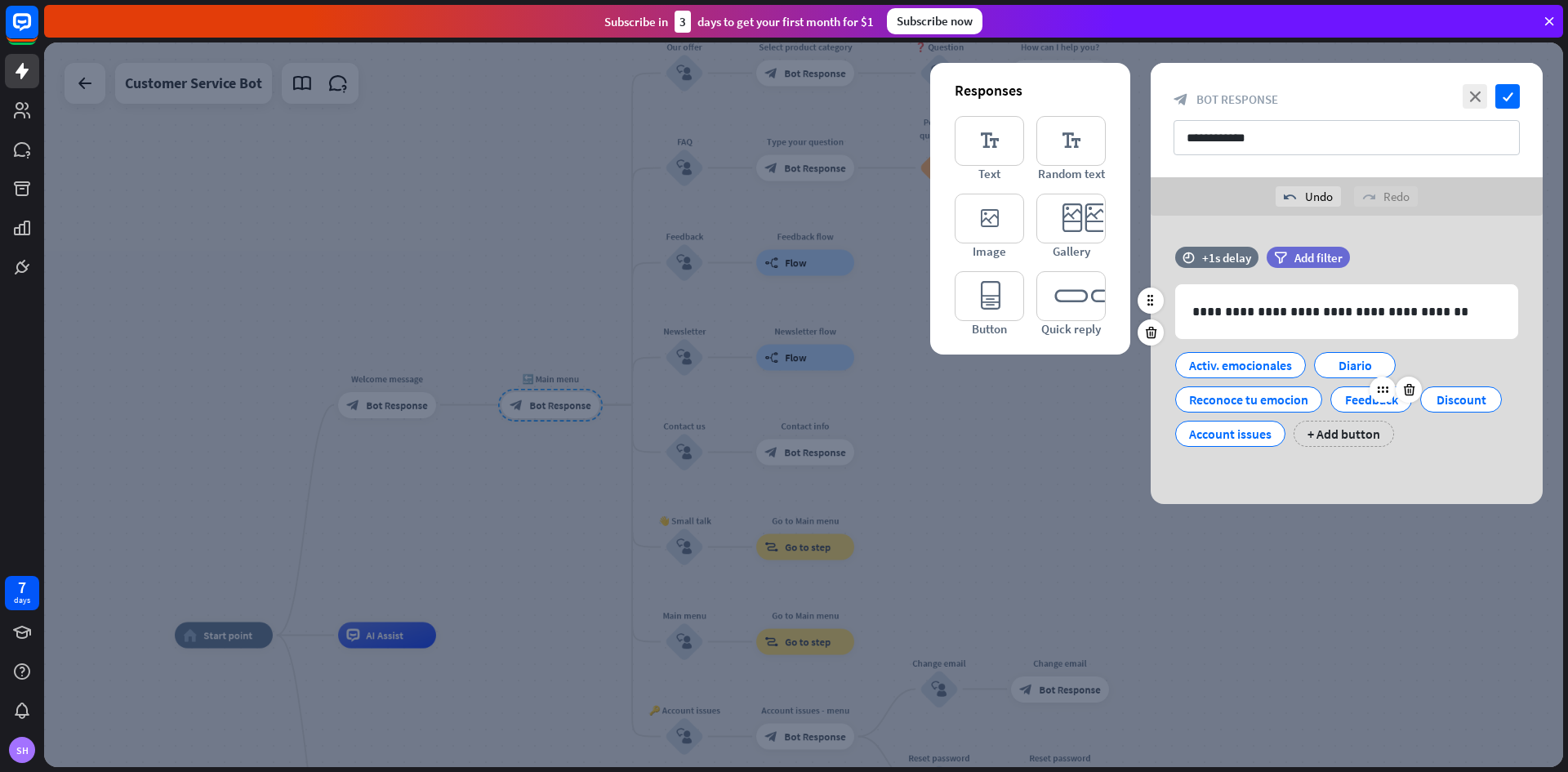
click at [1348, 403] on div "Feedback" at bounding box center [1372, 399] width 54 height 24
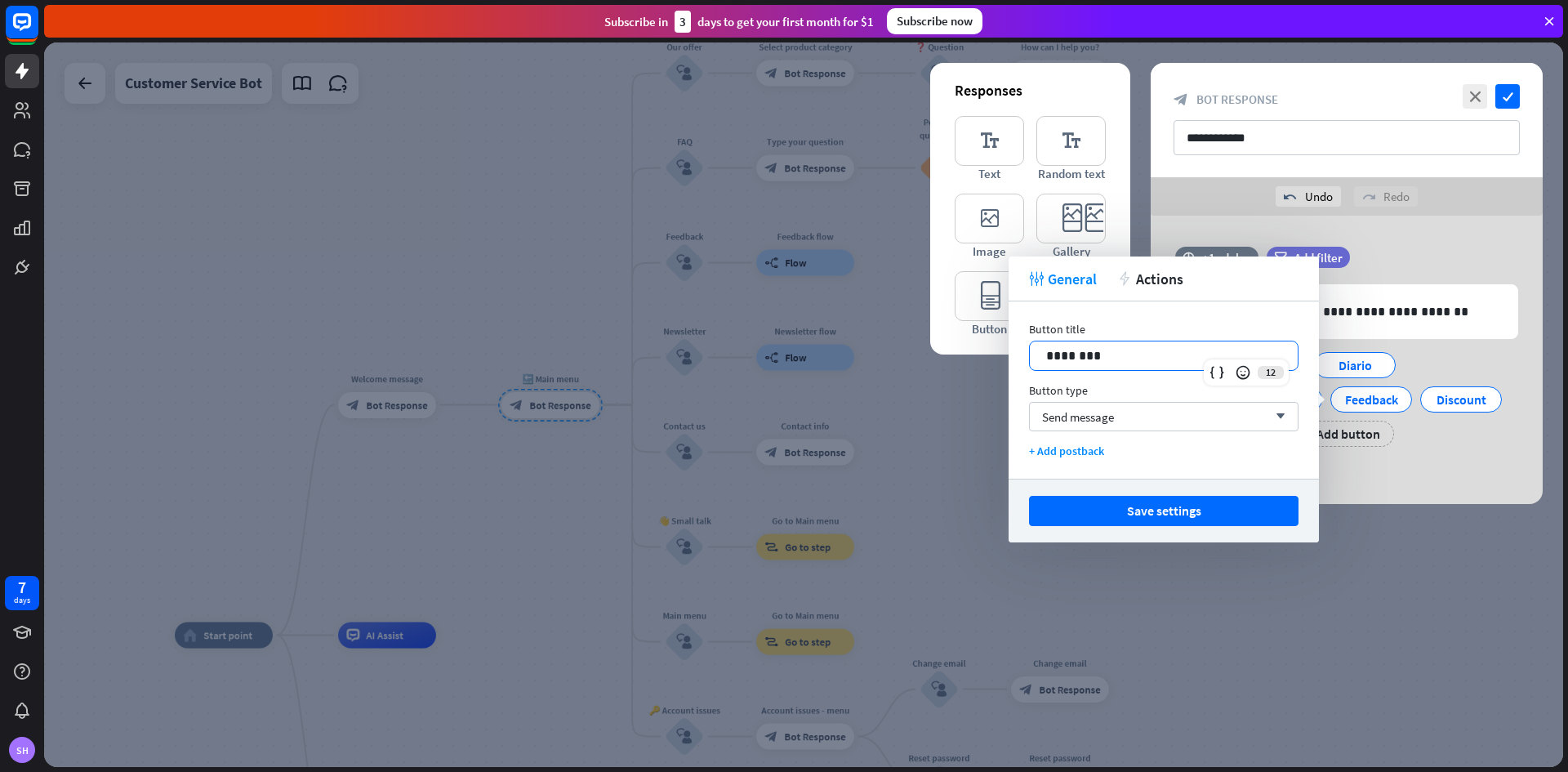
drag, startPoint x: 1196, startPoint y: 359, endPoint x: 1131, endPoint y: 332, distance: 70.4
click at [1131, 332] on div "Button title 12 ********" at bounding box center [1163, 346] width 270 height 49
drag, startPoint x: 1128, startPoint y: 342, endPoint x: 1058, endPoint y: 360, distance: 72.3
click at [1058, 360] on div "********" at bounding box center [1163, 355] width 270 height 30
drag, startPoint x: 1102, startPoint y: 354, endPoint x: 999, endPoint y: 365, distance: 103.6
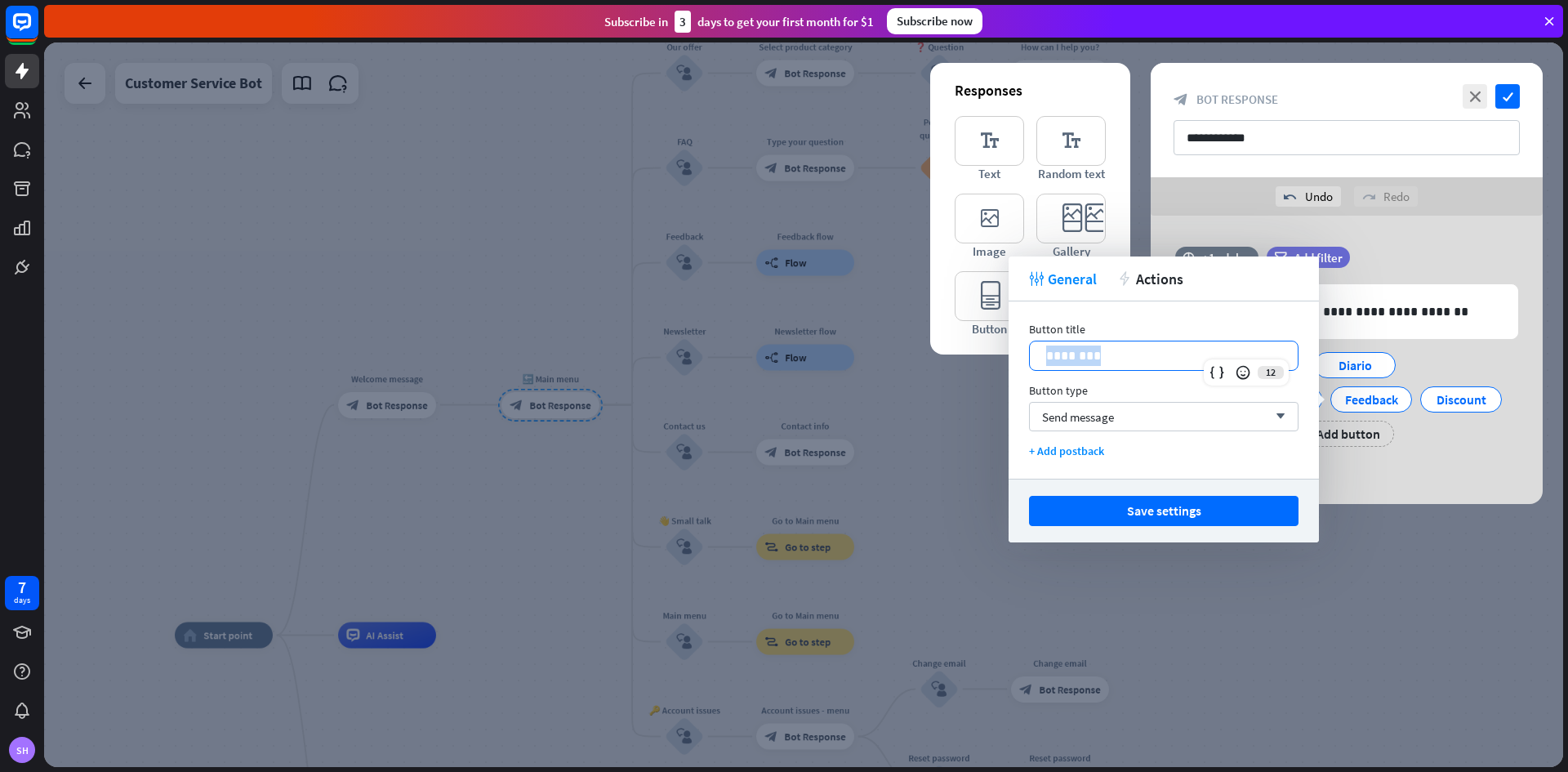
click at [1013, 365] on div "Button title 12 ******** Button type Send message arrow_down + Add postback" at bounding box center [1163, 389] width 311 height 177
click at [981, 367] on div at bounding box center [804, 404] width 1520 height 725
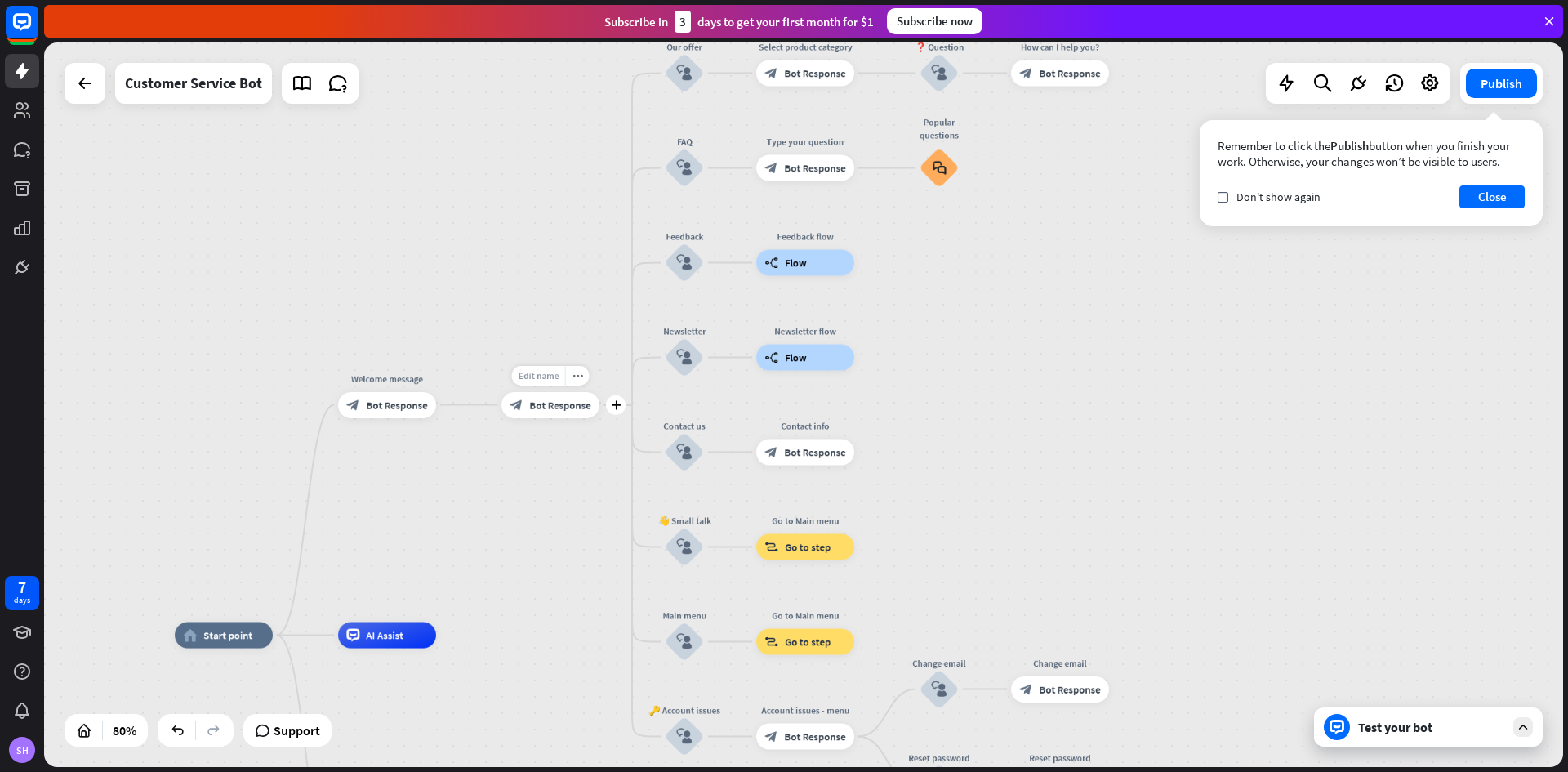
click at [527, 376] on span "Edit name" at bounding box center [538, 374] width 41 height 12
click at [565, 353] on div "**********" at bounding box center [804, 404] width 1520 height 725
click at [505, 392] on div "Edit name more_horiz plus block_bot_response Bot Response" at bounding box center [550, 404] width 98 height 26
click at [535, 405] on span "Bot Response" at bounding box center [559, 405] width 61 height 14
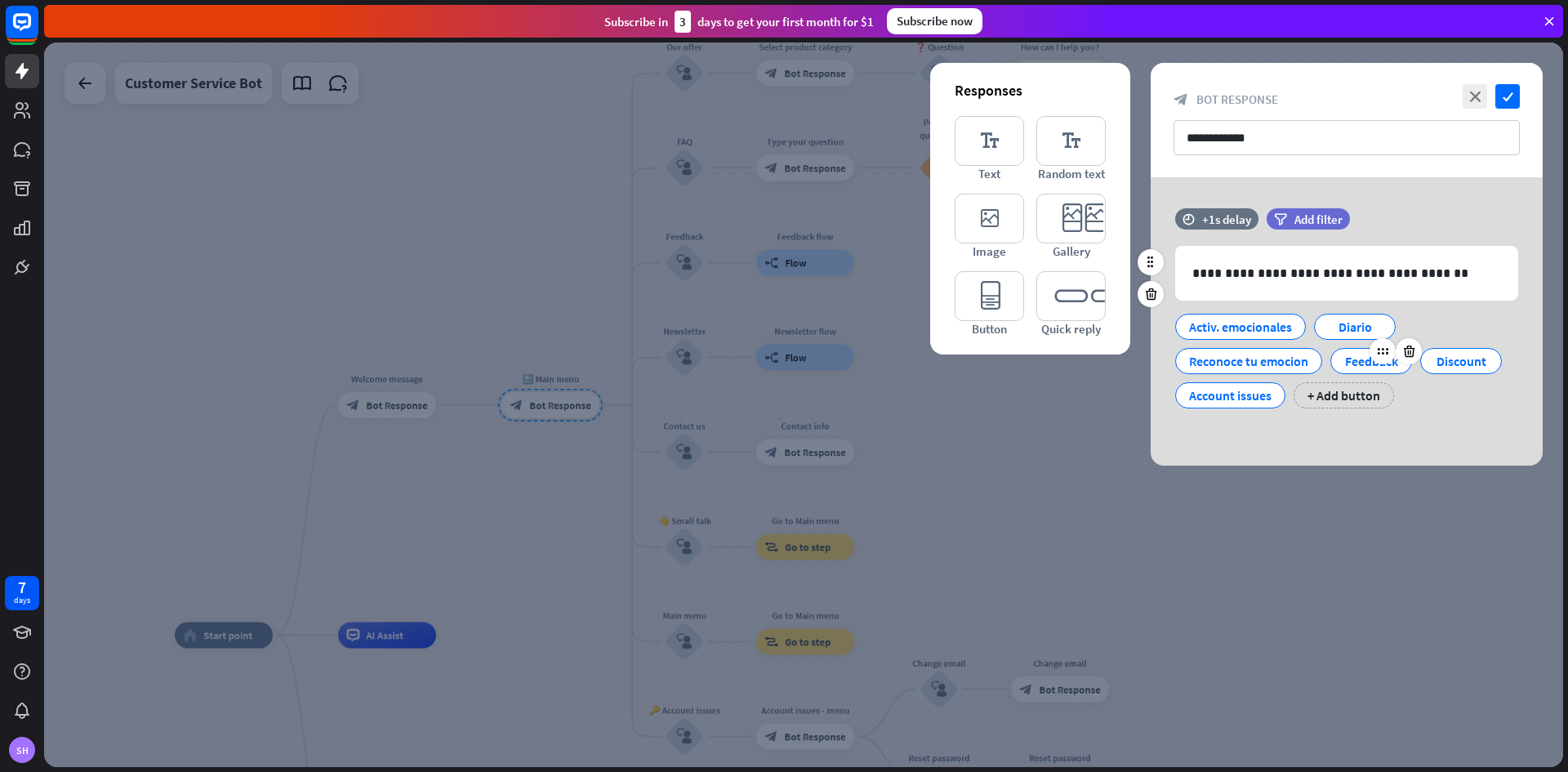
click at [1367, 355] on div "Feedback" at bounding box center [1372, 360] width 54 height 24
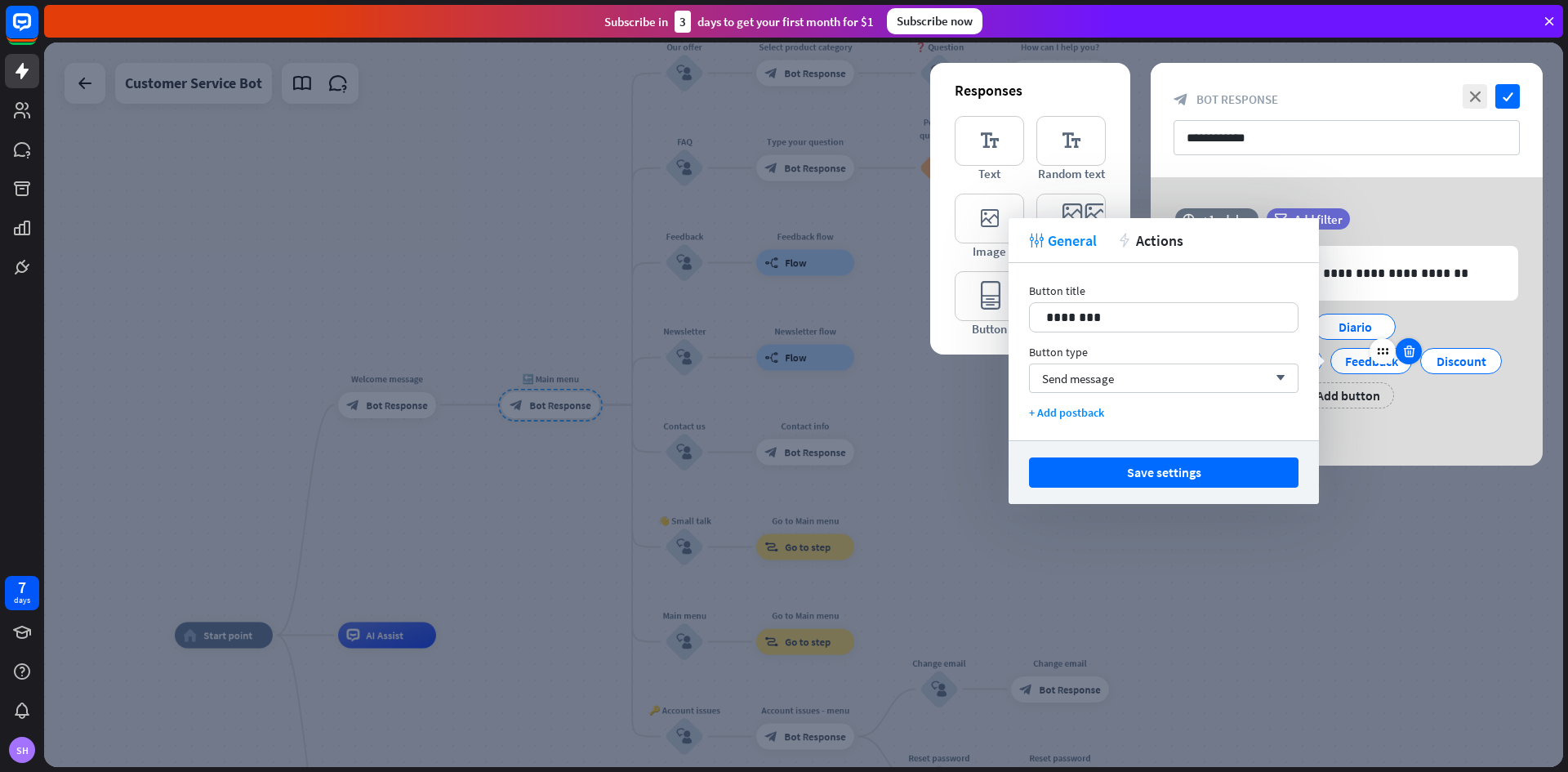
click at [1409, 359] on div at bounding box center [1408, 350] width 26 height 26
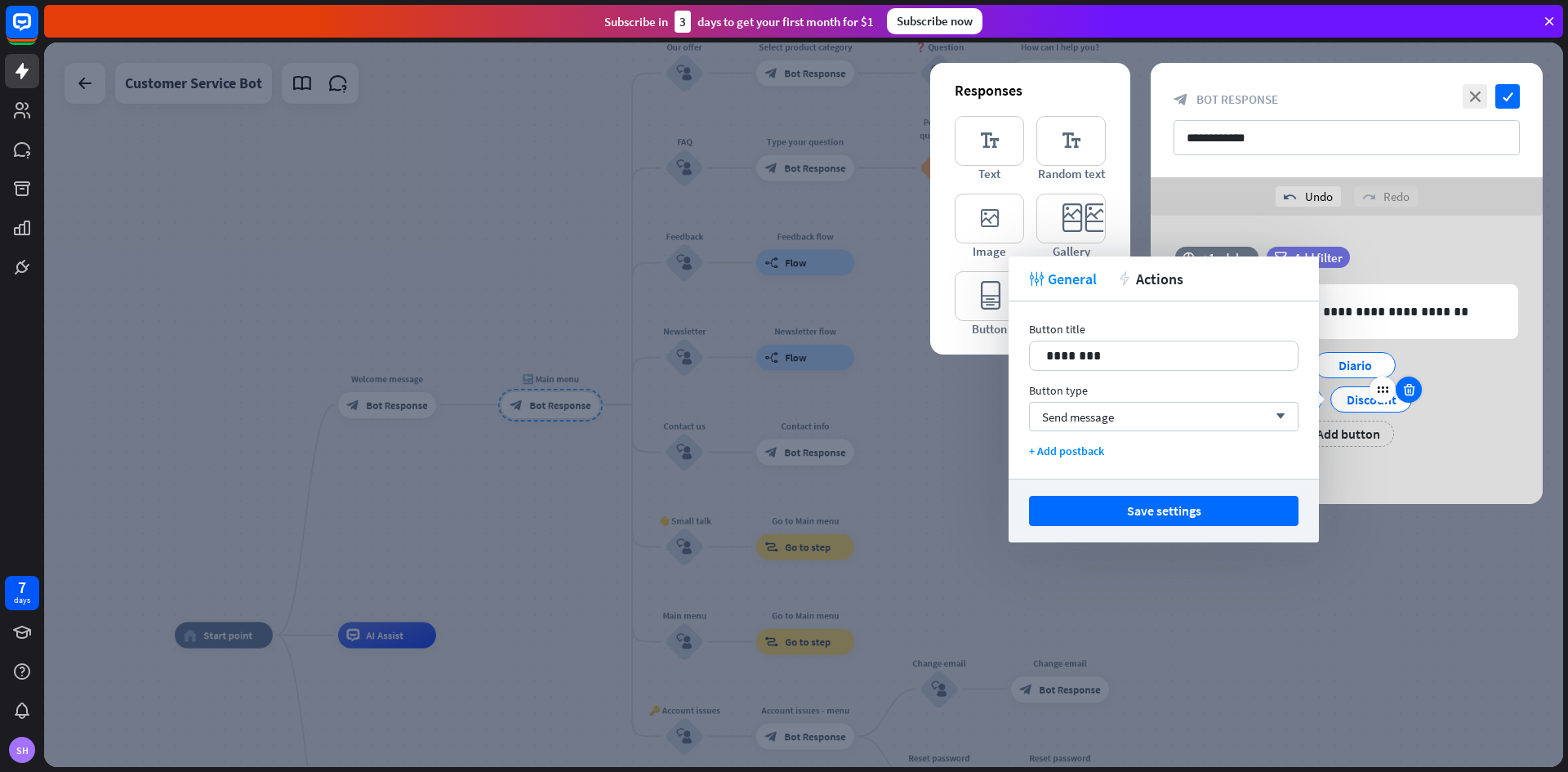
click at [1407, 393] on icon at bounding box center [1409, 389] width 15 height 15
click at [1455, 421] on div "Activ. emocionales Diario Reconoce tu emocion Account issues + Add button" at bounding box center [1342, 395] width 343 height 103
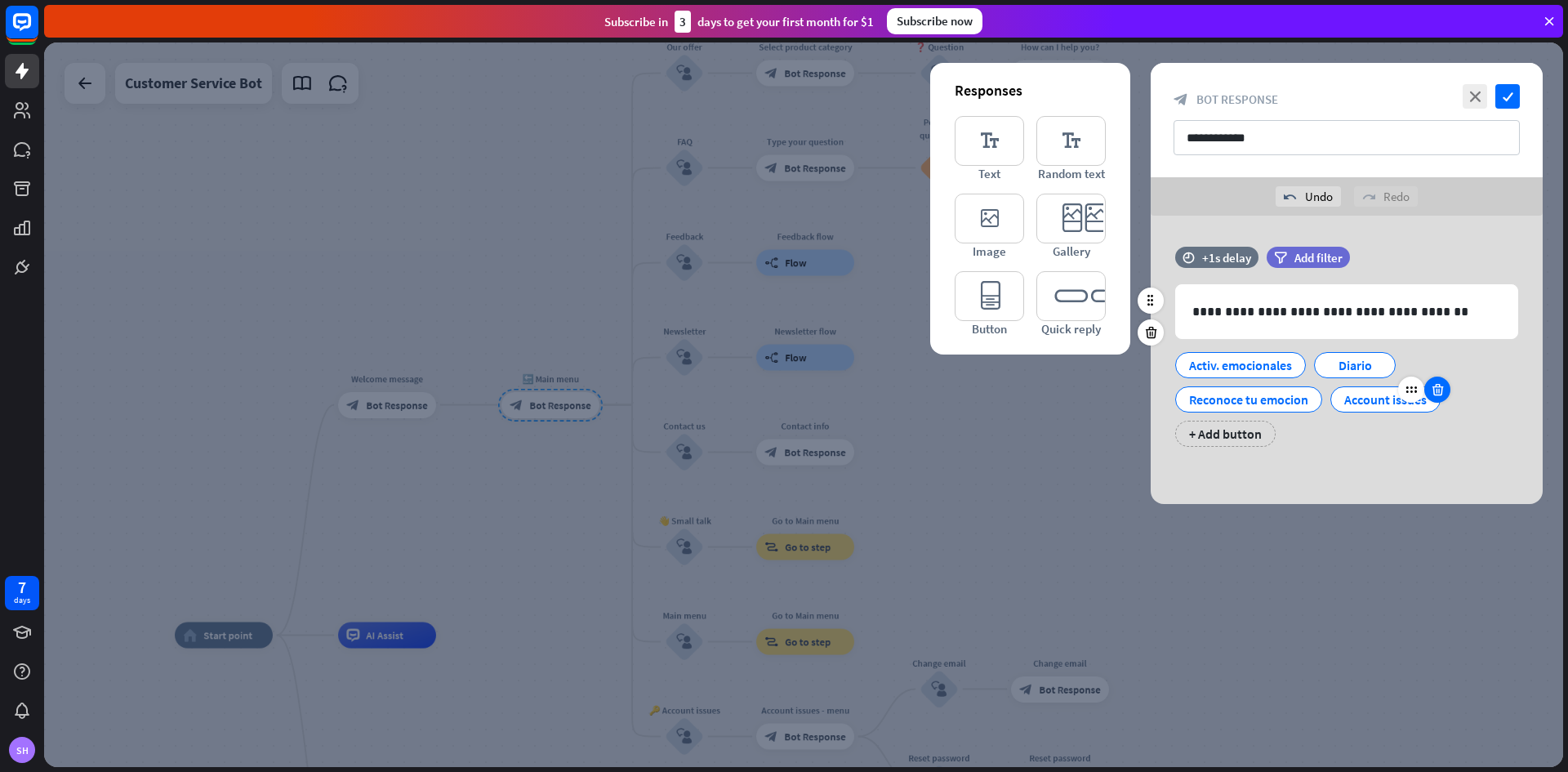
click at [1430, 395] on div at bounding box center [1437, 389] width 26 height 26
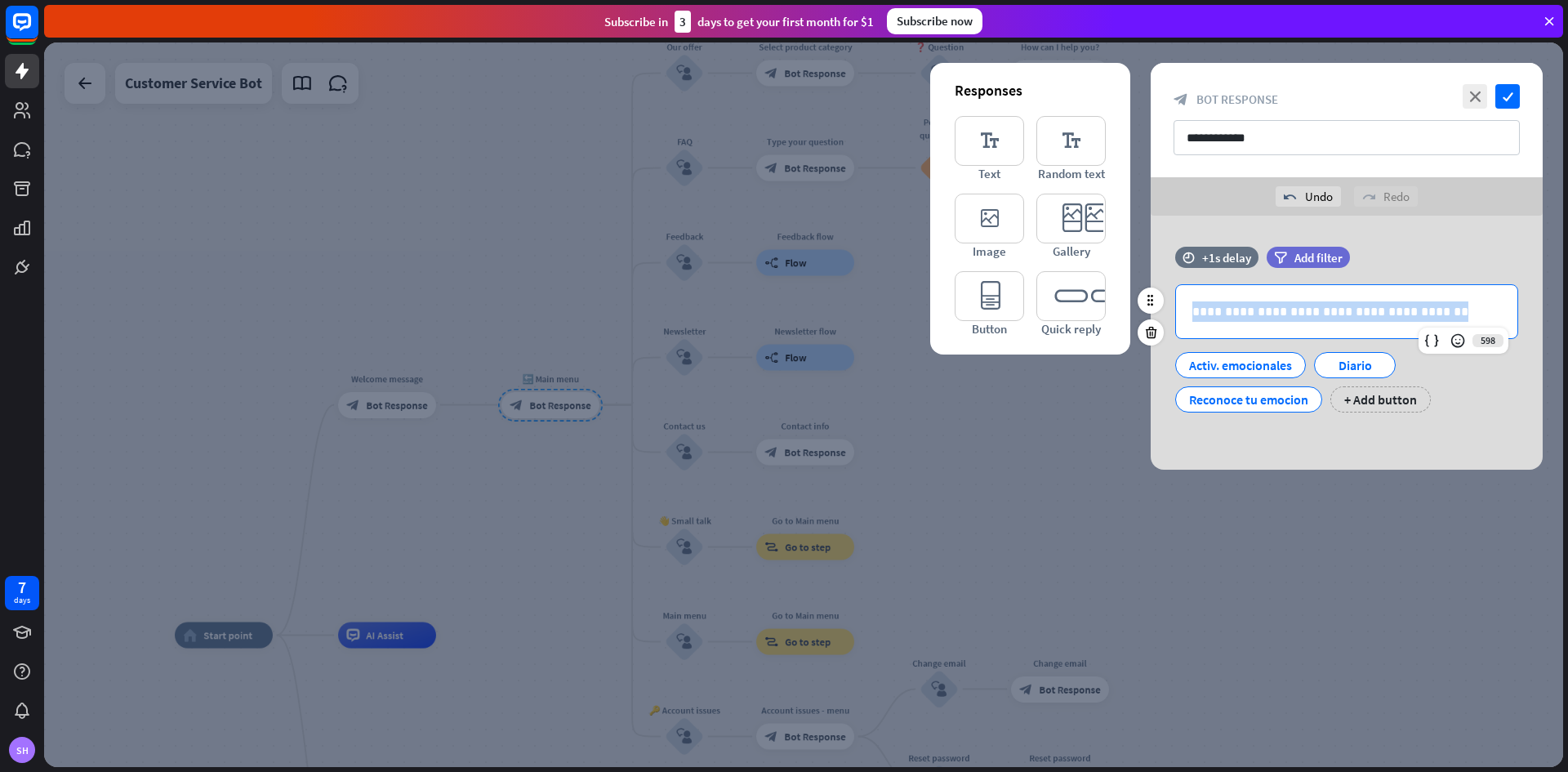
drag, startPoint x: 1433, startPoint y: 316, endPoint x: 1185, endPoint y: 307, distance: 248.2
click at [1182, 308] on div "**********" at bounding box center [1346, 312] width 342 height 53
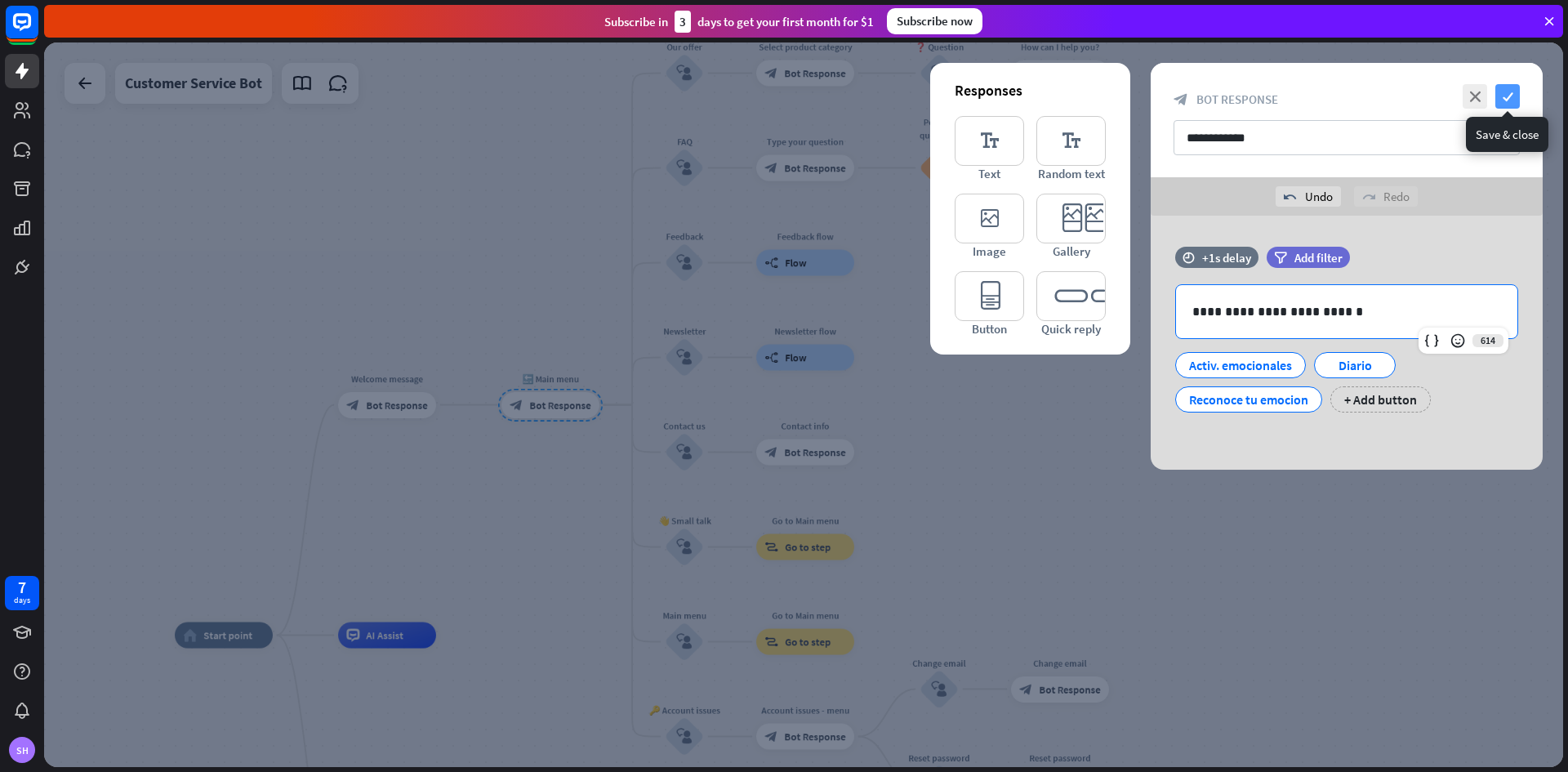
click at [1501, 102] on icon "check" at bounding box center [1507, 96] width 24 height 24
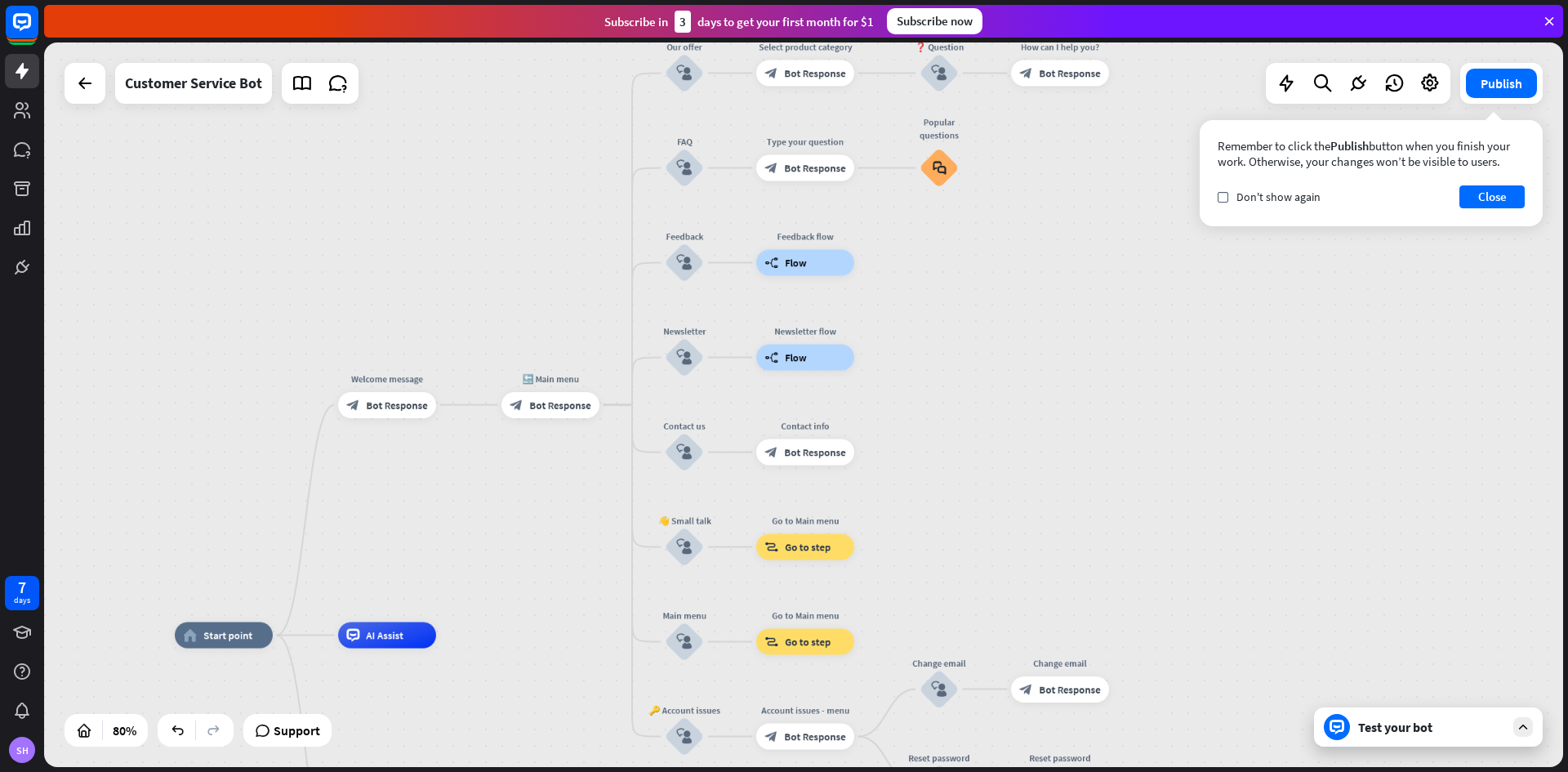
click at [312, 369] on div "home_2 Start point Edit name more_horiz Welcome message block_bot_response Bot …" at bounding box center [804, 404] width 1520 height 725
click at [379, 411] on div "block_bot_response Bot Response" at bounding box center [386, 404] width 98 height 26
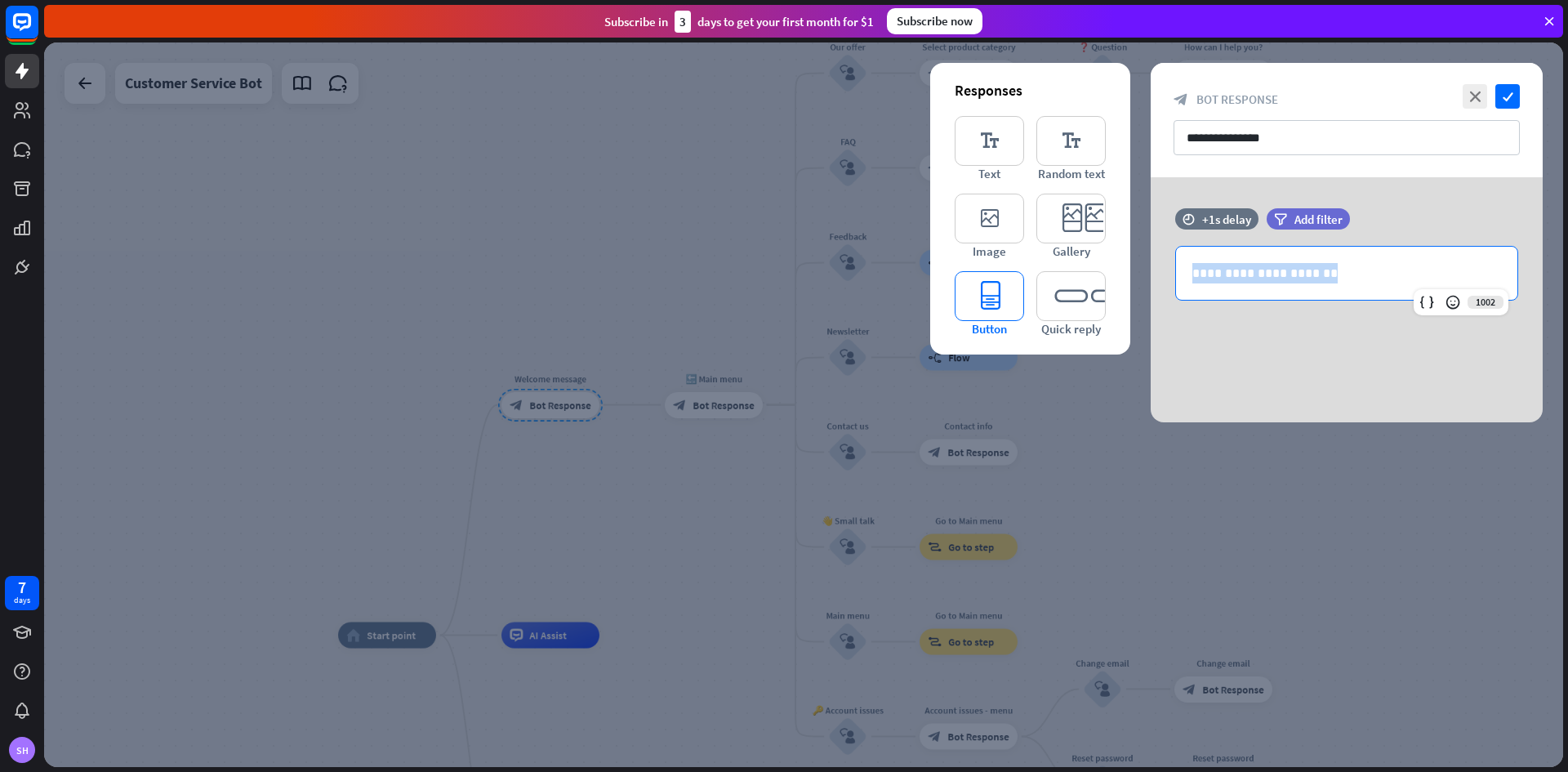
drag, startPoint x: 1321, startPoint y: 269, endPoint x: 1011, endPoint y: 282, distance: 310.3
click at [1151, 282] on div "**********" at bounding box center [1346, 299] width 392 height 245
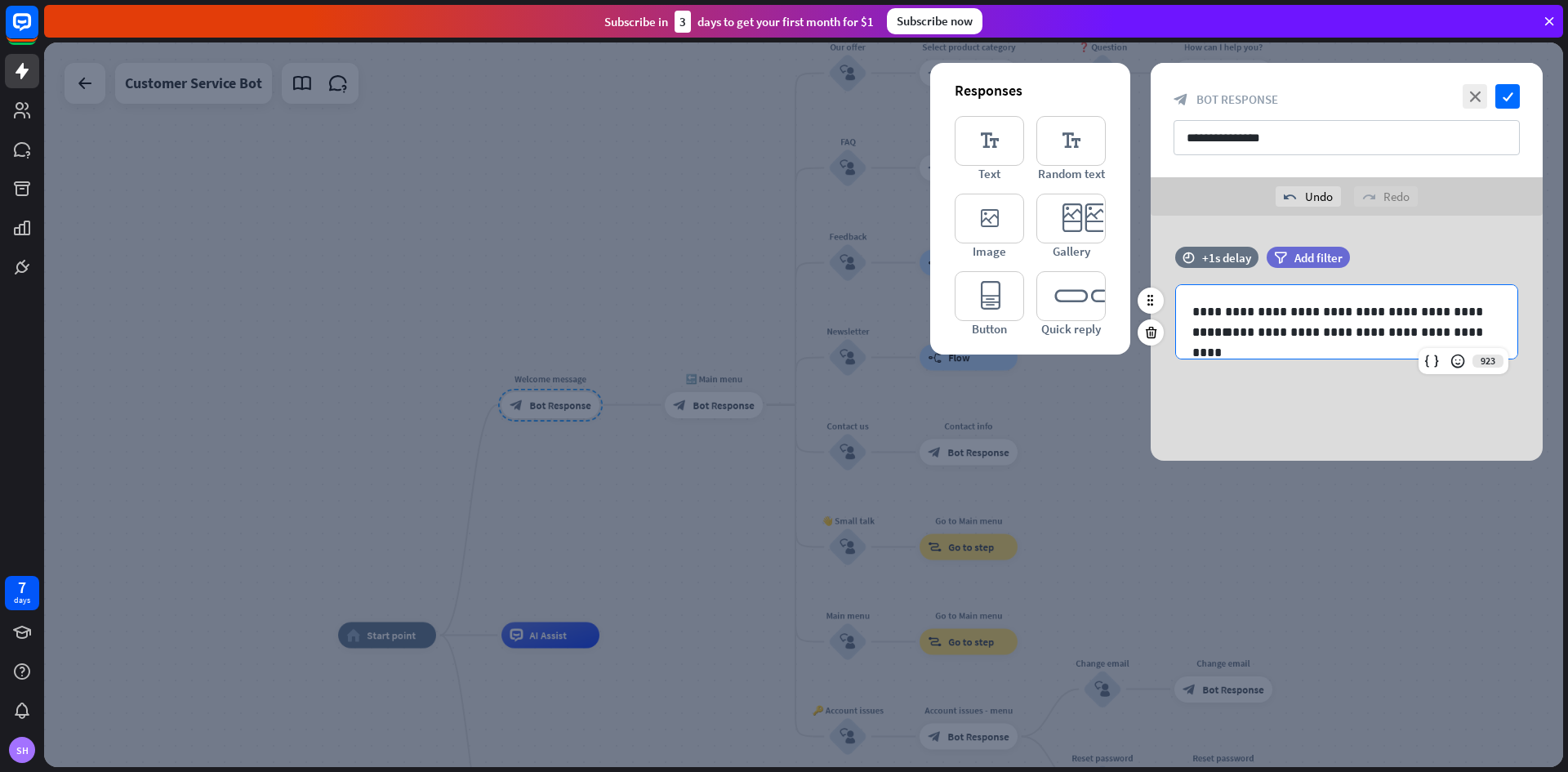
click at [1409, 326] on p "**********" at bounding box center [1346, 332] width 309 height 20
click at [1478, 329] on p "**********" at bounding box center [1346, 332] width 309 height 20
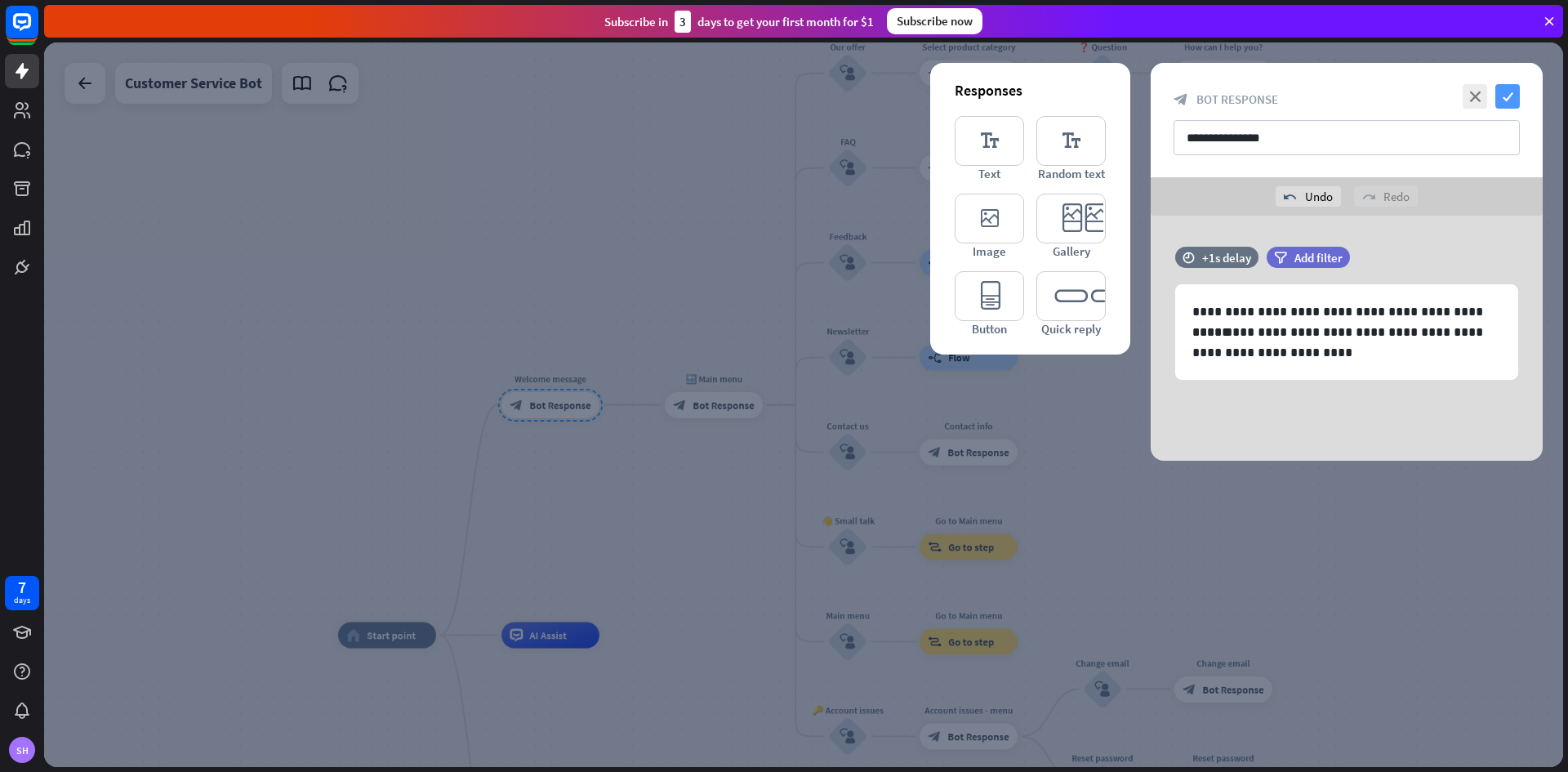
click at [1513, 94] on icon "check" at bounding box center [1507, 96] width 24 height 24
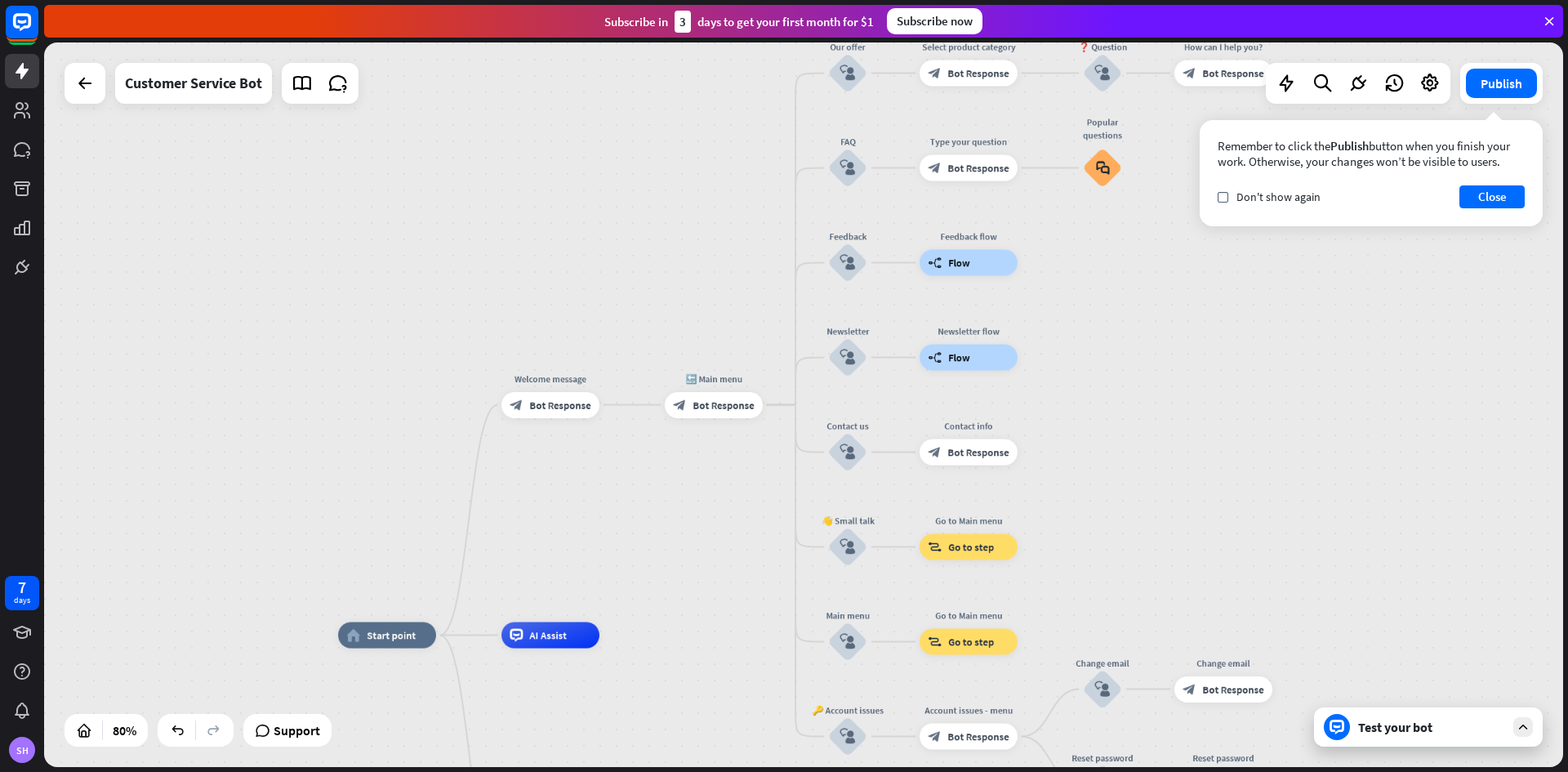
click at [1521, 733] on icon at bounding box center [1523, 727] width 15 height 15
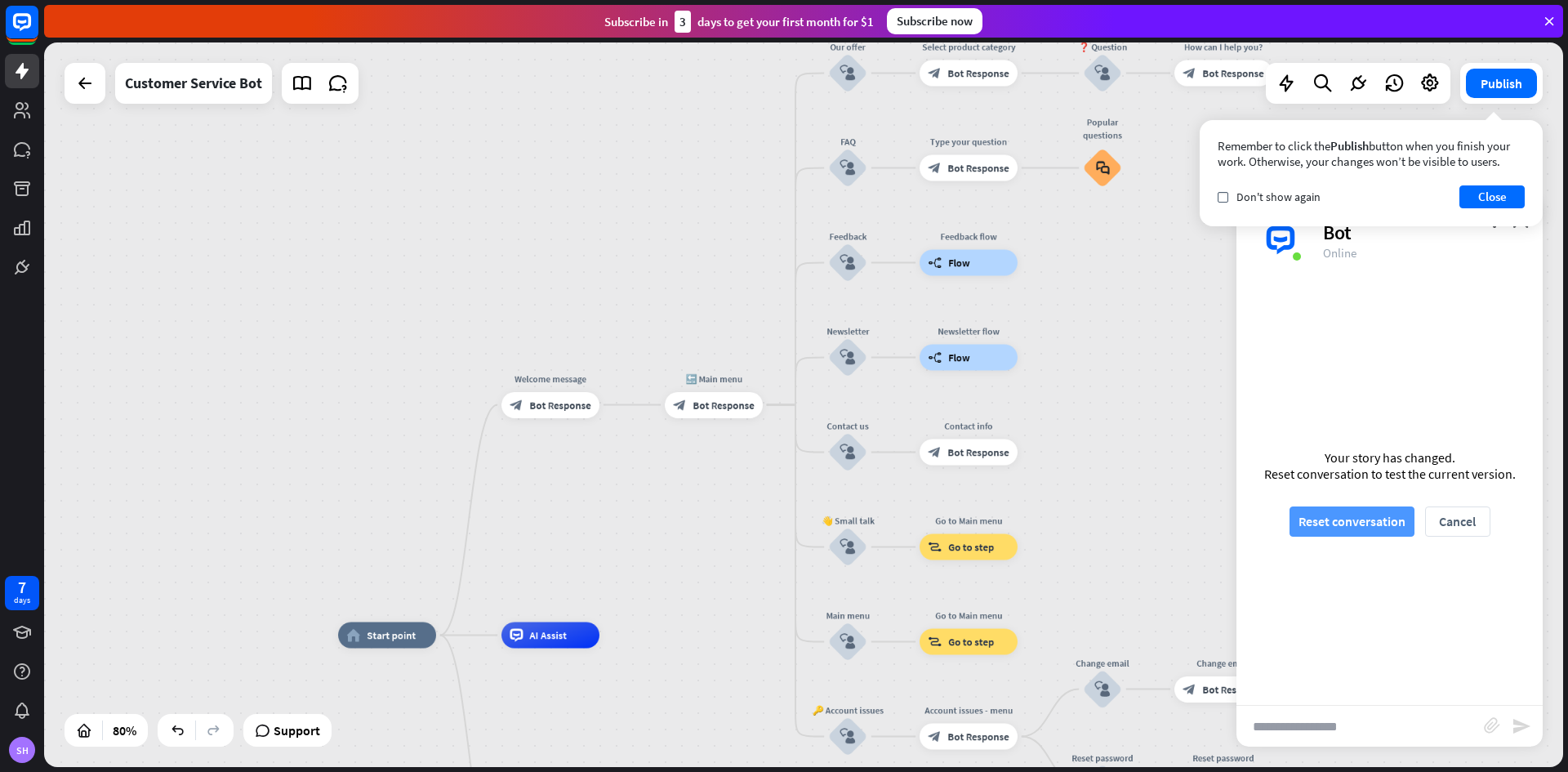
click at [1365, 530] on button "Reset conversation" at bounding box center [1352, 520] width 125 height 30
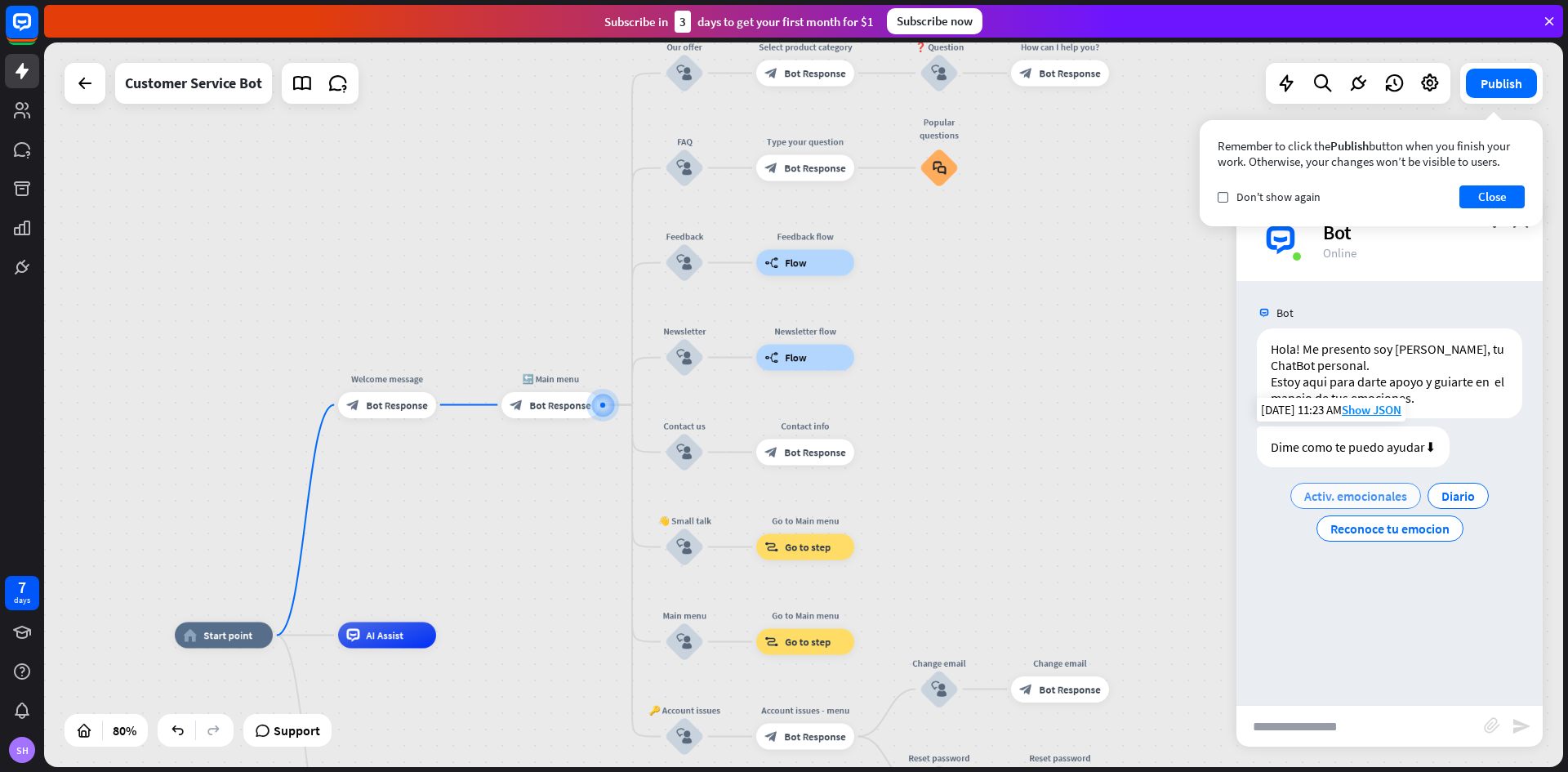
click at [1360, 495] on span "Activ. emocionales" at bounding box center [1356, 495] width 103 height 16
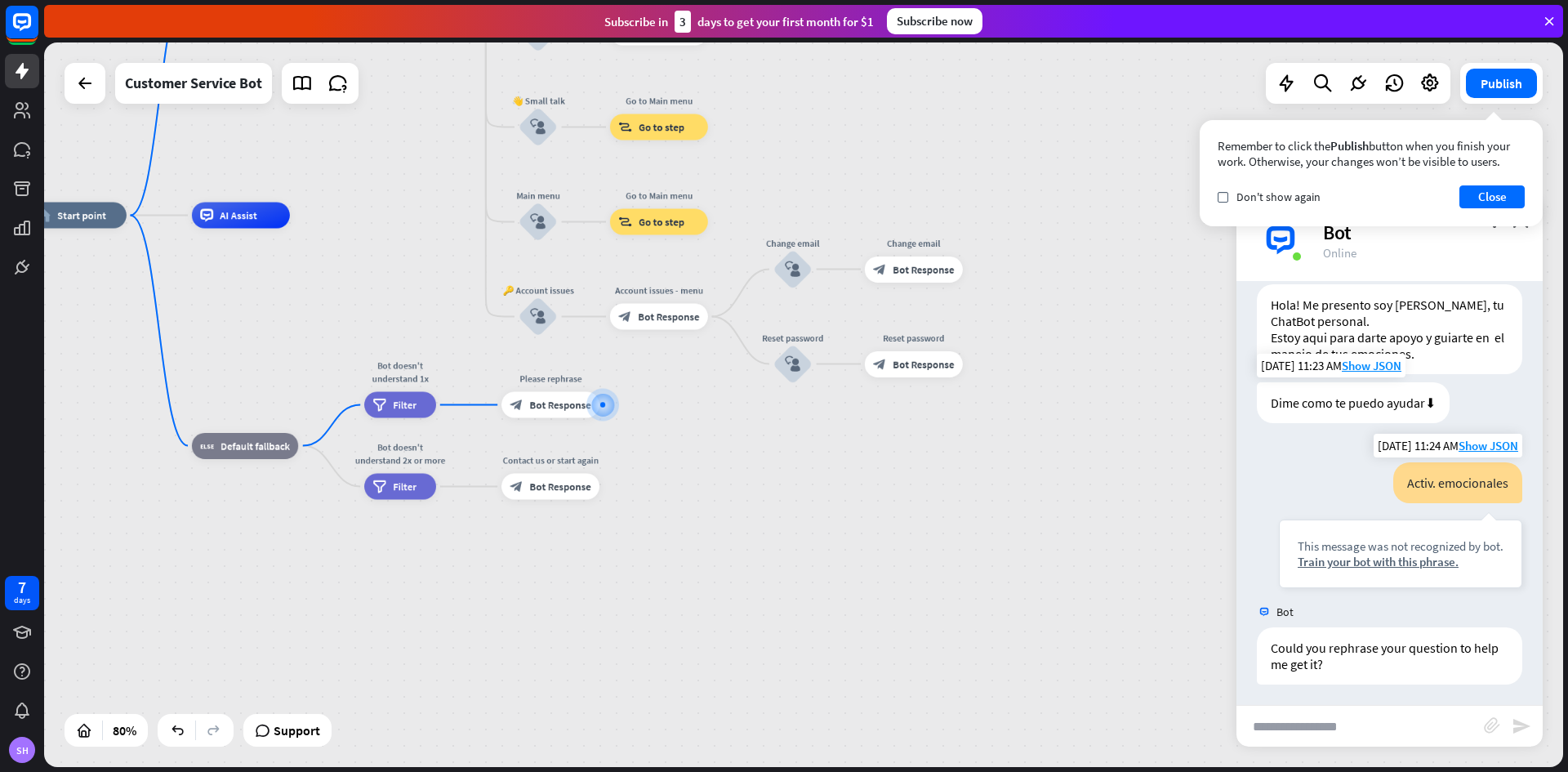
scroll to position [48, 0]
click at [1492, 202] on button "Close" at bounding box center [1493, 197] width 66 height 23
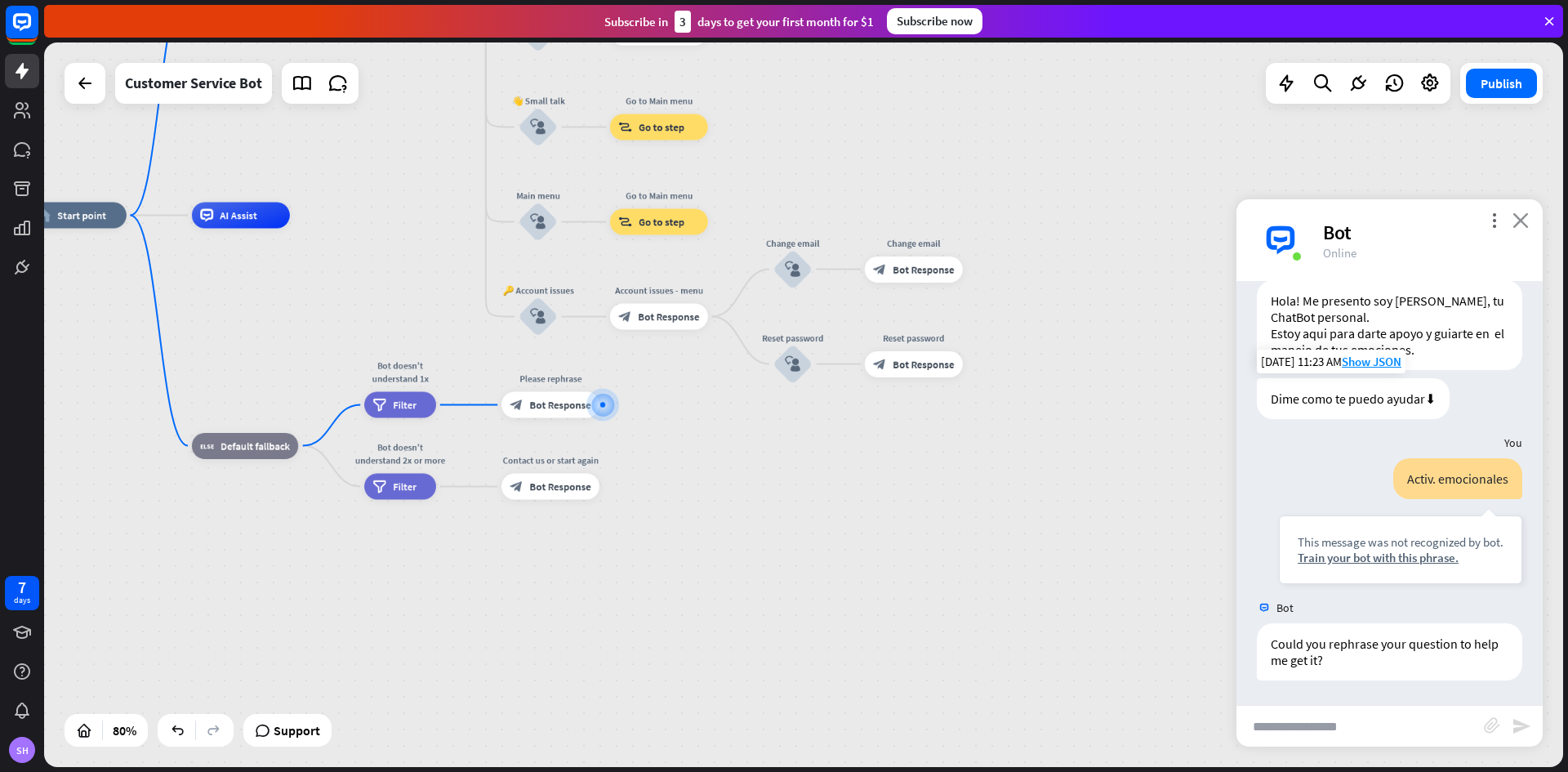
click at [1522, 223] on icon "close" at bounding box center [1521, 220] width 16 height 15
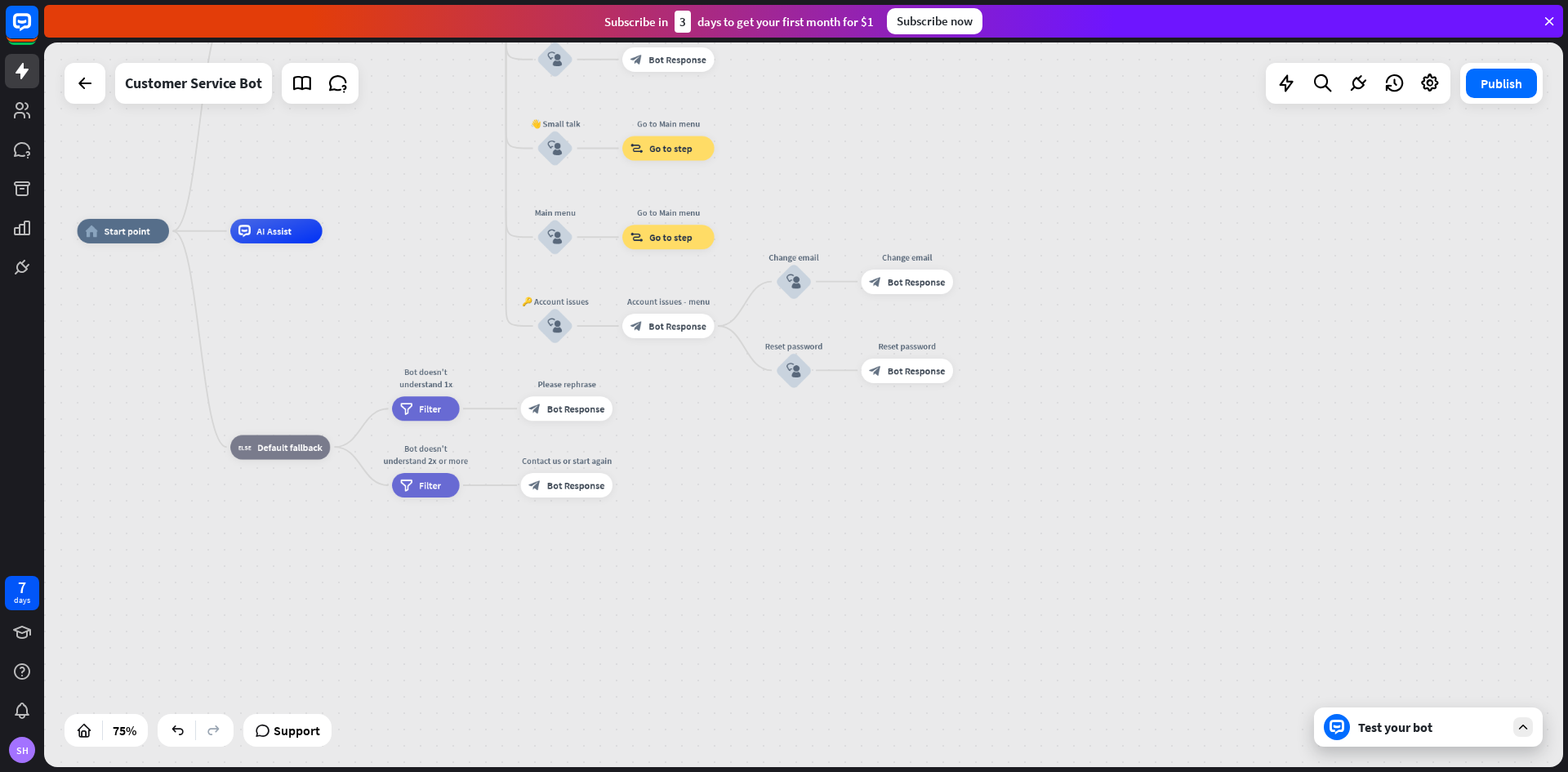
drag, startPoint x: 667, startPoint y: 490, endPoint x: 1008, endPoint y: 746, distance: 426.4
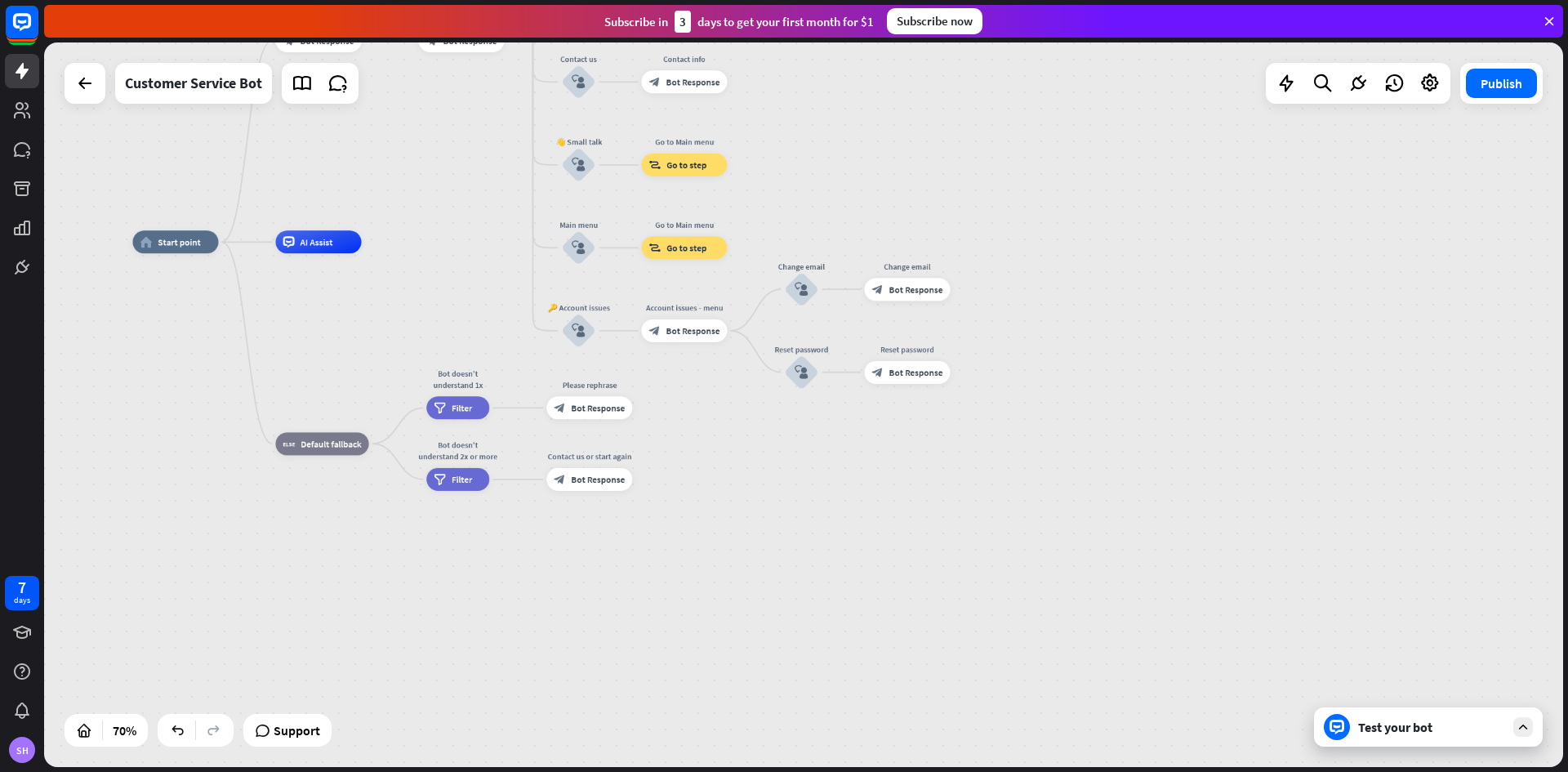
drag, startPoint x: 909, startPoint y: 396, endPoint x: 967, endPoint y: 502, distance: 120.8
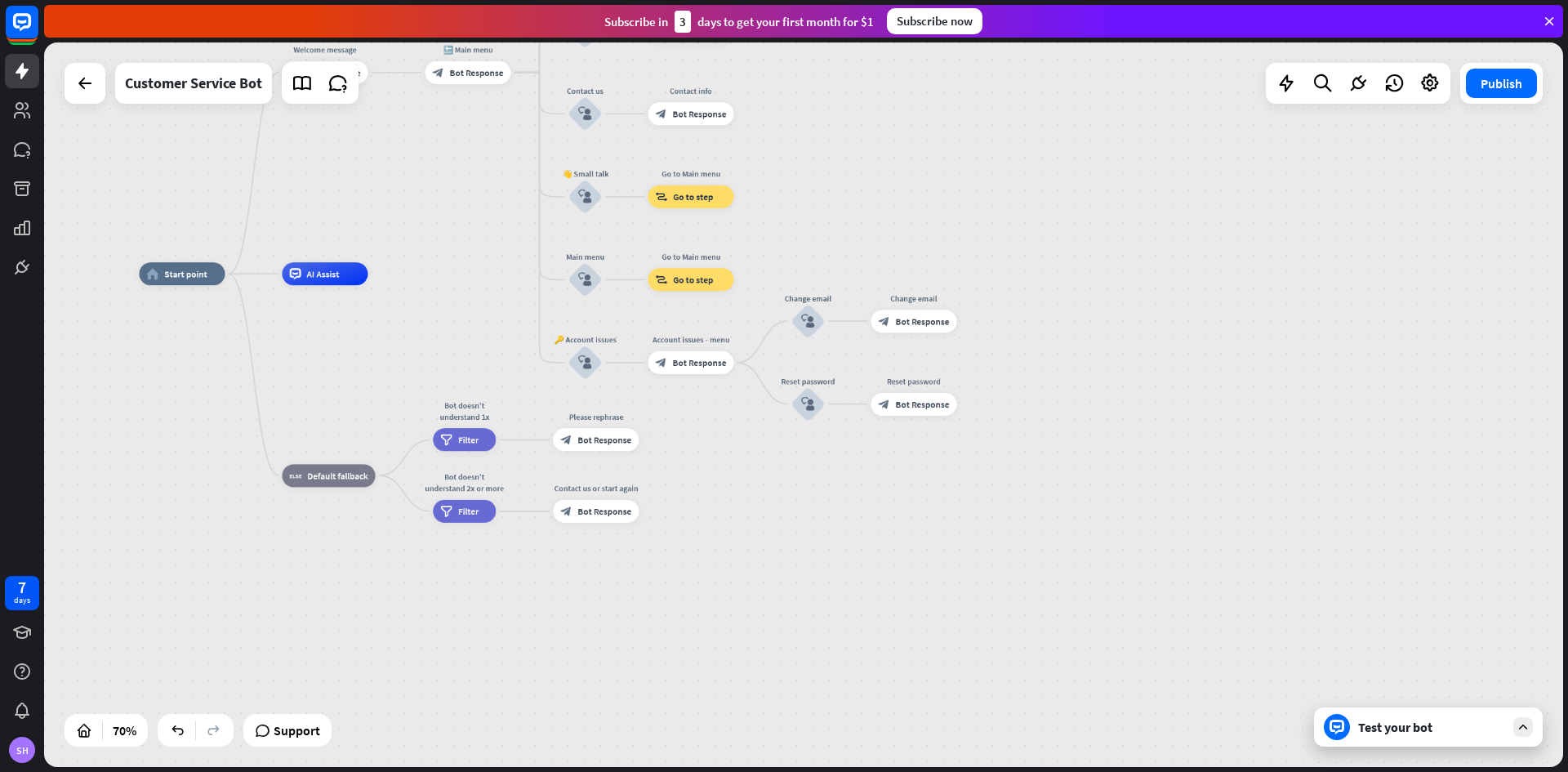
drag, startPoint x: 1024, startPoint y: 350, endPoint x: 1106, endPoint y: 637, distance: 298.5
click at [1106, 640] on div "home_2 Start point Welcome message block_bot_response Bot Response 🔙 Main menu …" at bounding box center [670, 527] width 1064 height 507
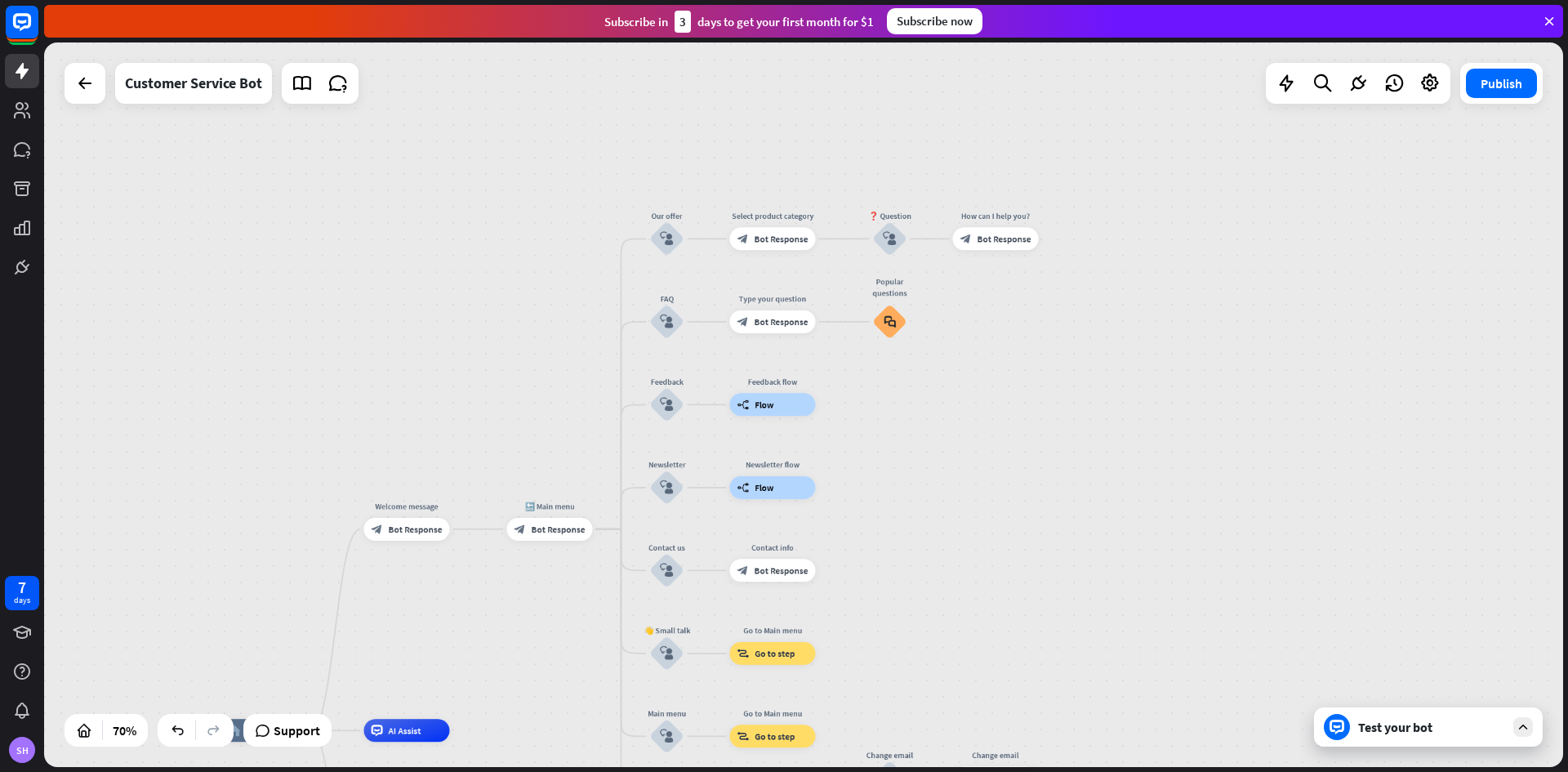
drag, startPoint x: 965, startPoint y: 379, endPoint x: 965, endPoint y: 546, distance: 167.0
click at [965, 546] on div "home_2 Start point Welcome message block_bot_response Bot Response 🔙 Main menu …" at bounding box center [804, 404] width 1520 height 725
click at [422, 528] on span "Bot Response" at bounding box center [416, 529] width 54 height 12
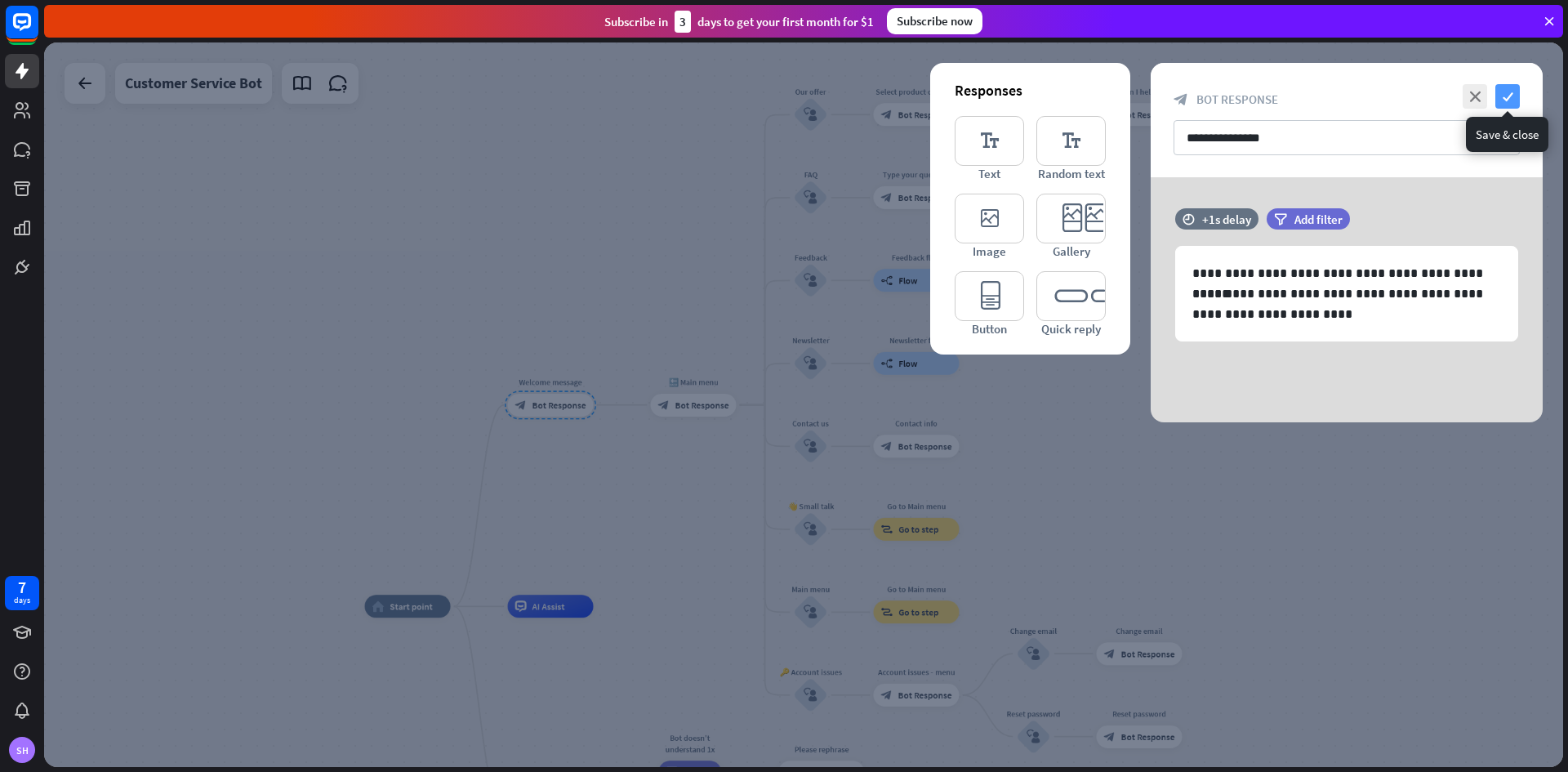
click at [1504, 94] on icon "check" at bounding box center [1507, 96] width 24 height 24
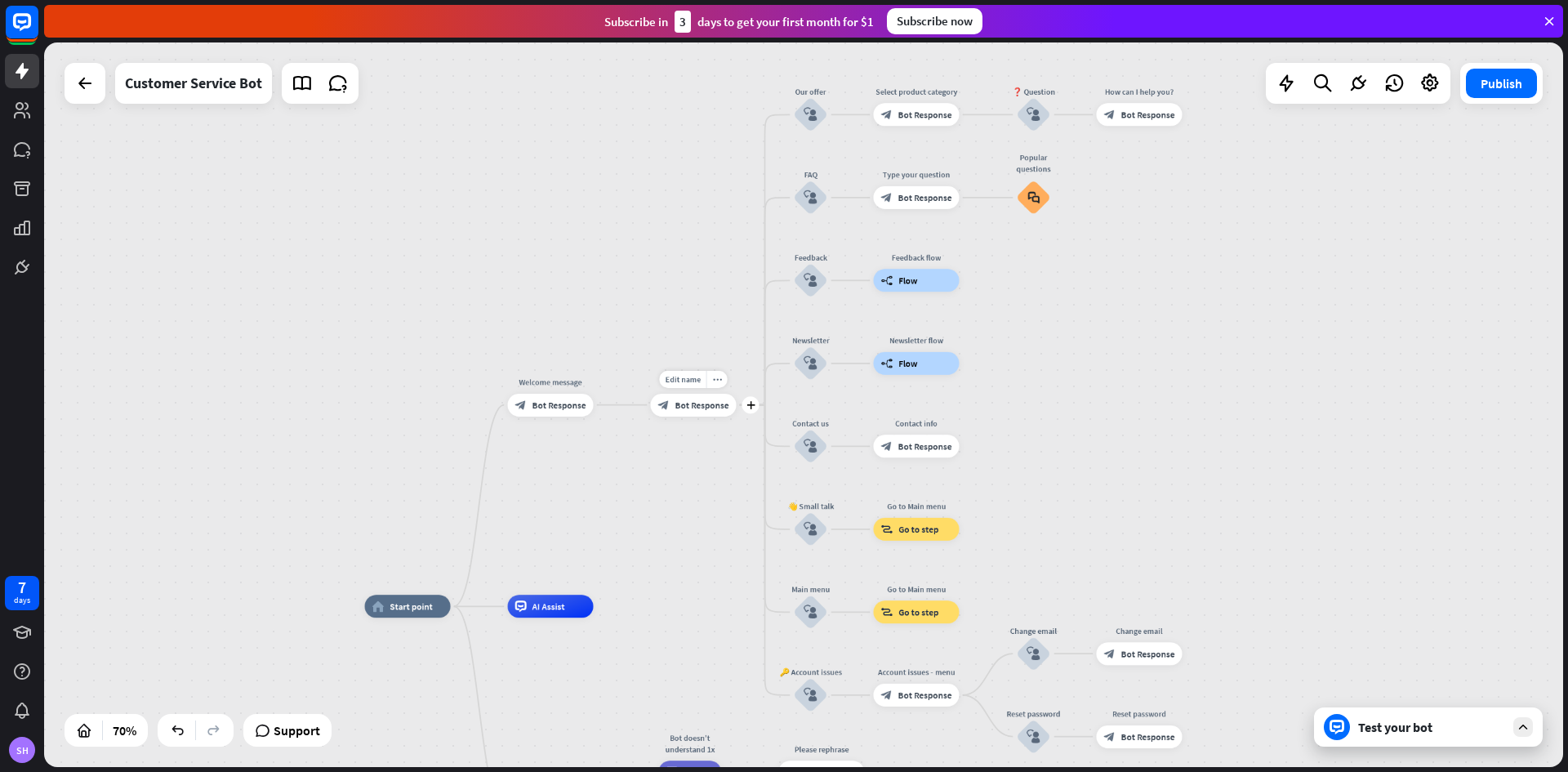
click at [692, 409] on span "Bot Response" at bounding box center [703, 405] width 54 height 12
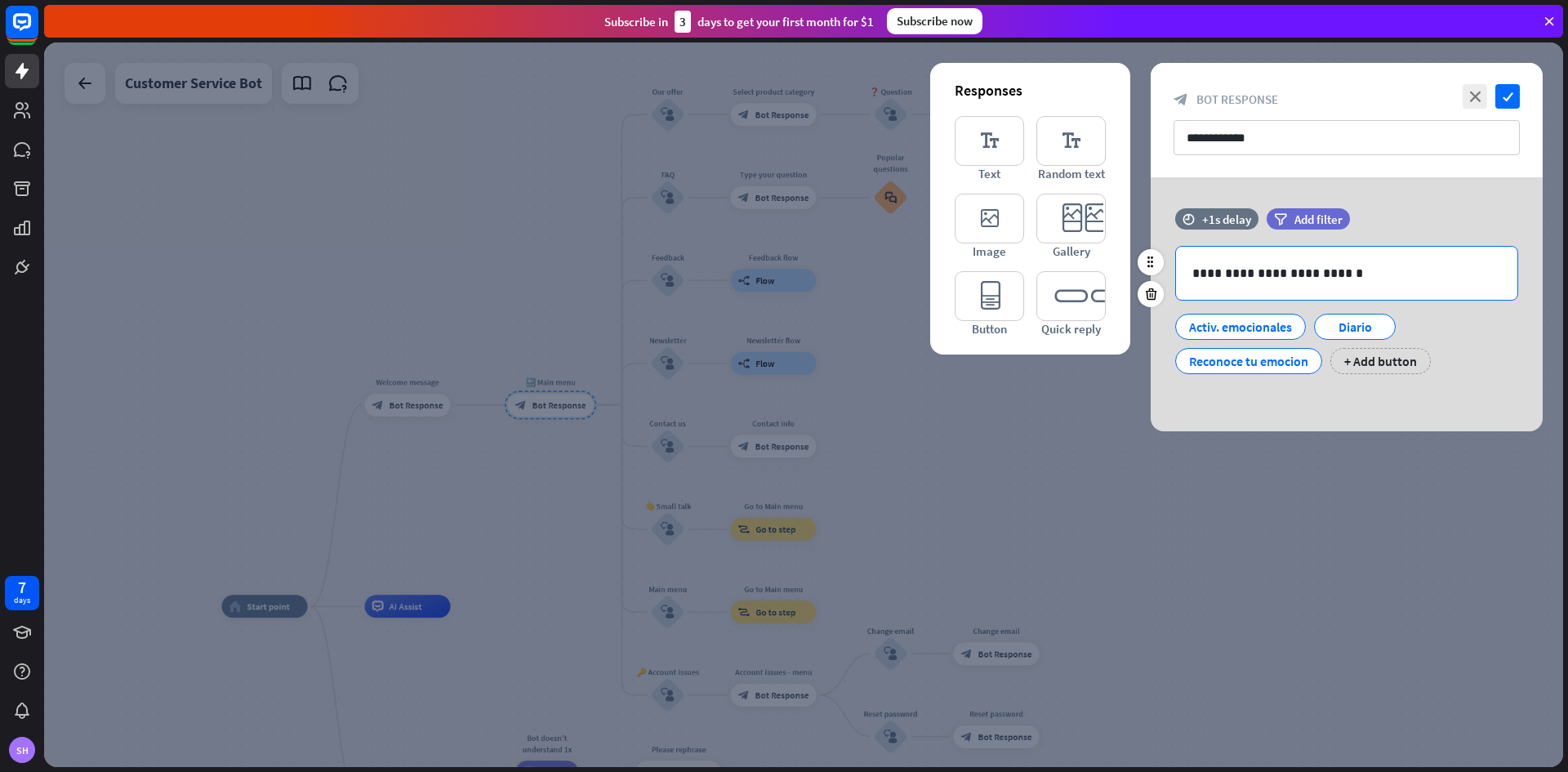
click at [1388, 275] on p "**********" at bounding box center [1346, 273] width 309 height 20
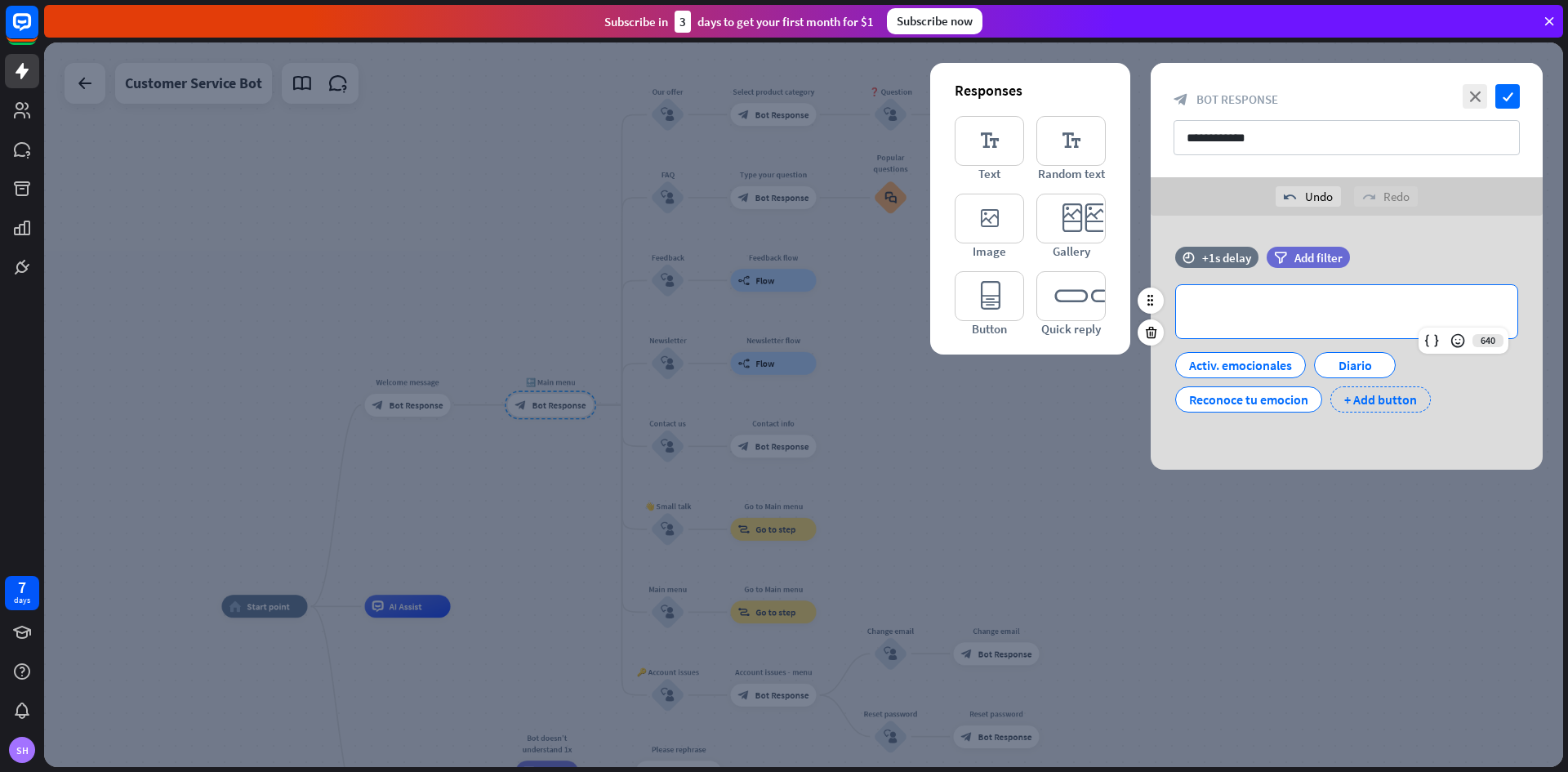
click at [1368, 400] on div "+ Add button" at bounding box center [1381, 399] width 101 height 26
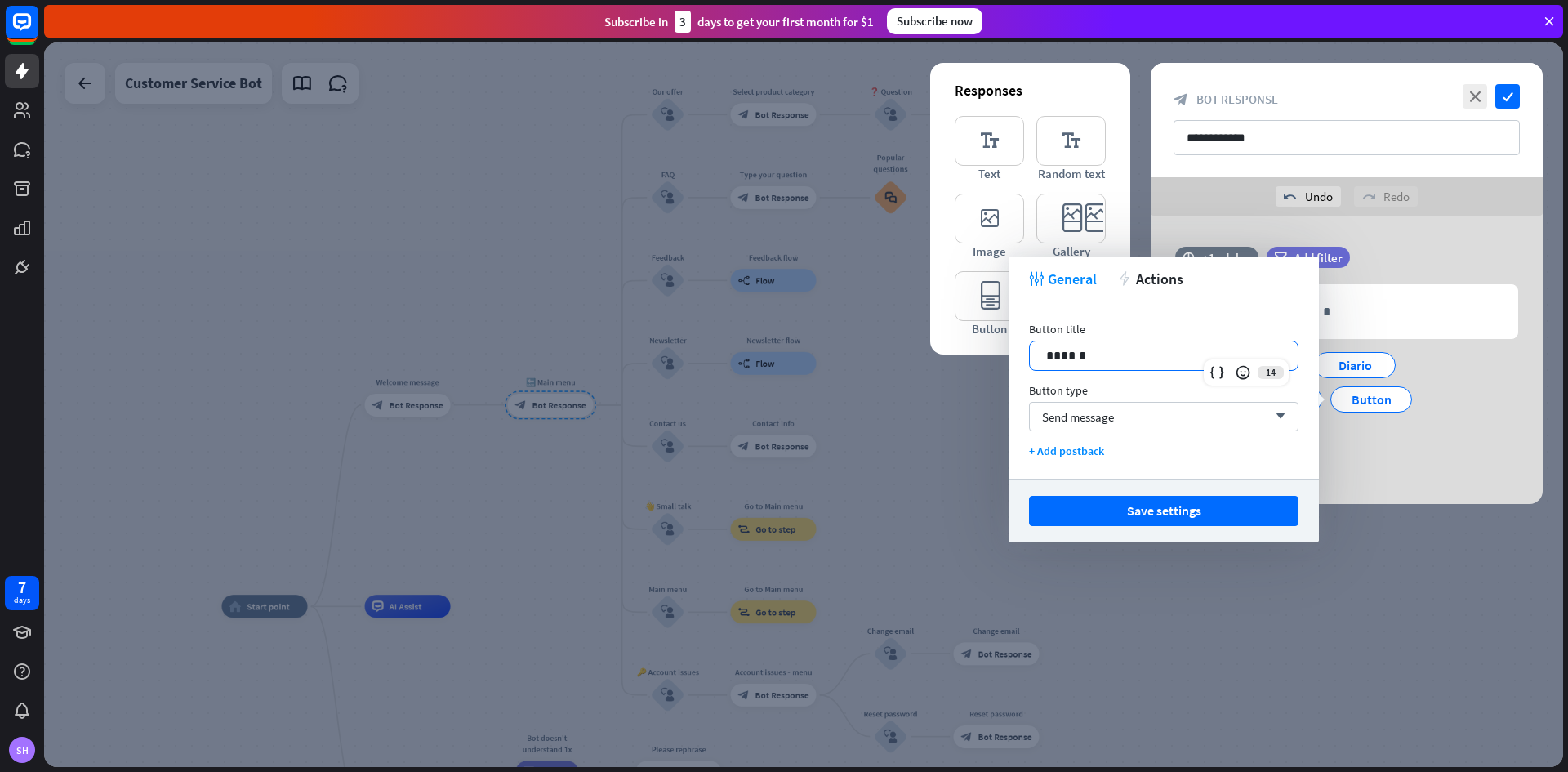
click at [1106, 358] on p "******" at bounding box center [1163, 355] width 235 height 20
drag, startPoint x: 1106, startPoint y: 358, endPoint x: 1034, endPoint y: 353, distance: 72.2
click at [1034, 353] on div "*****" at bounding box center [1163, 356] width 268 height 29
click at [1207, 520] on button "Save settings" at bounding box center [1163, 510] width 270 height 30
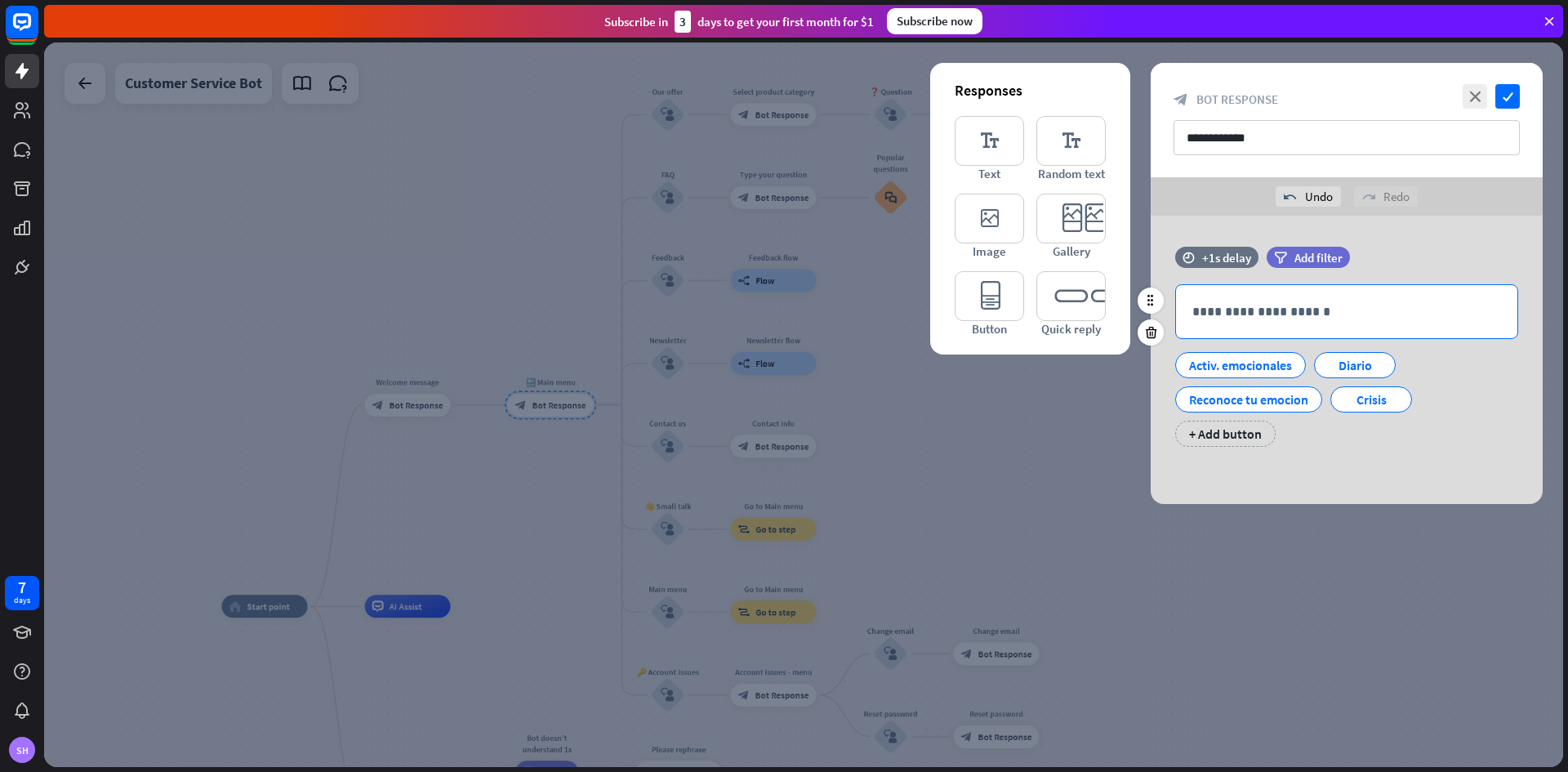
click at [1266, 306] on p "**********" at bounding box center [1346, 311] width 309 height 20
click at [1284, 256] on icon "filter" at bounding box center [1282, 257] width 14 height 13
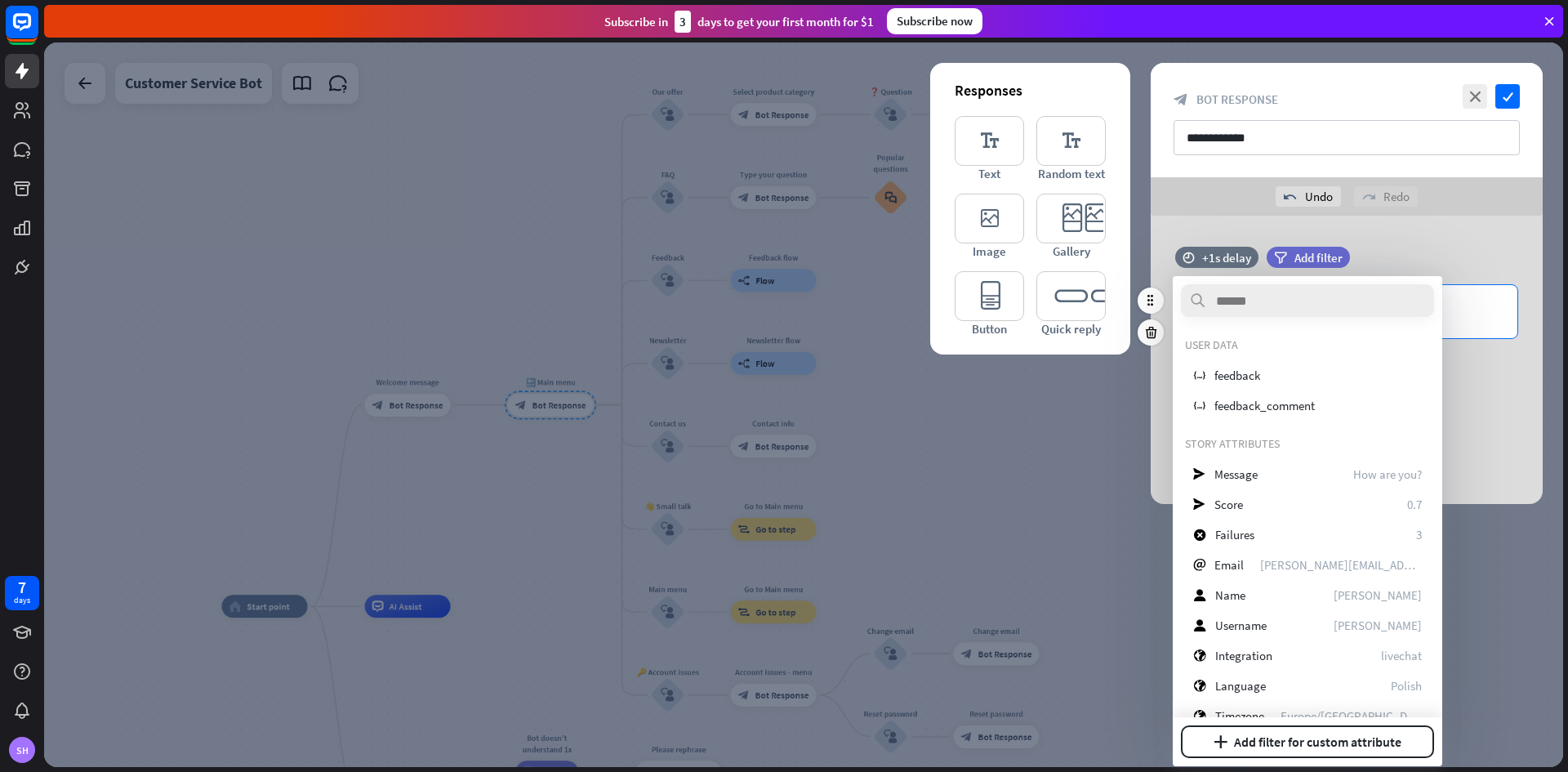
click at [1462, 312] on p "**********" at bounding box center [1346, 311] width 309 height 20
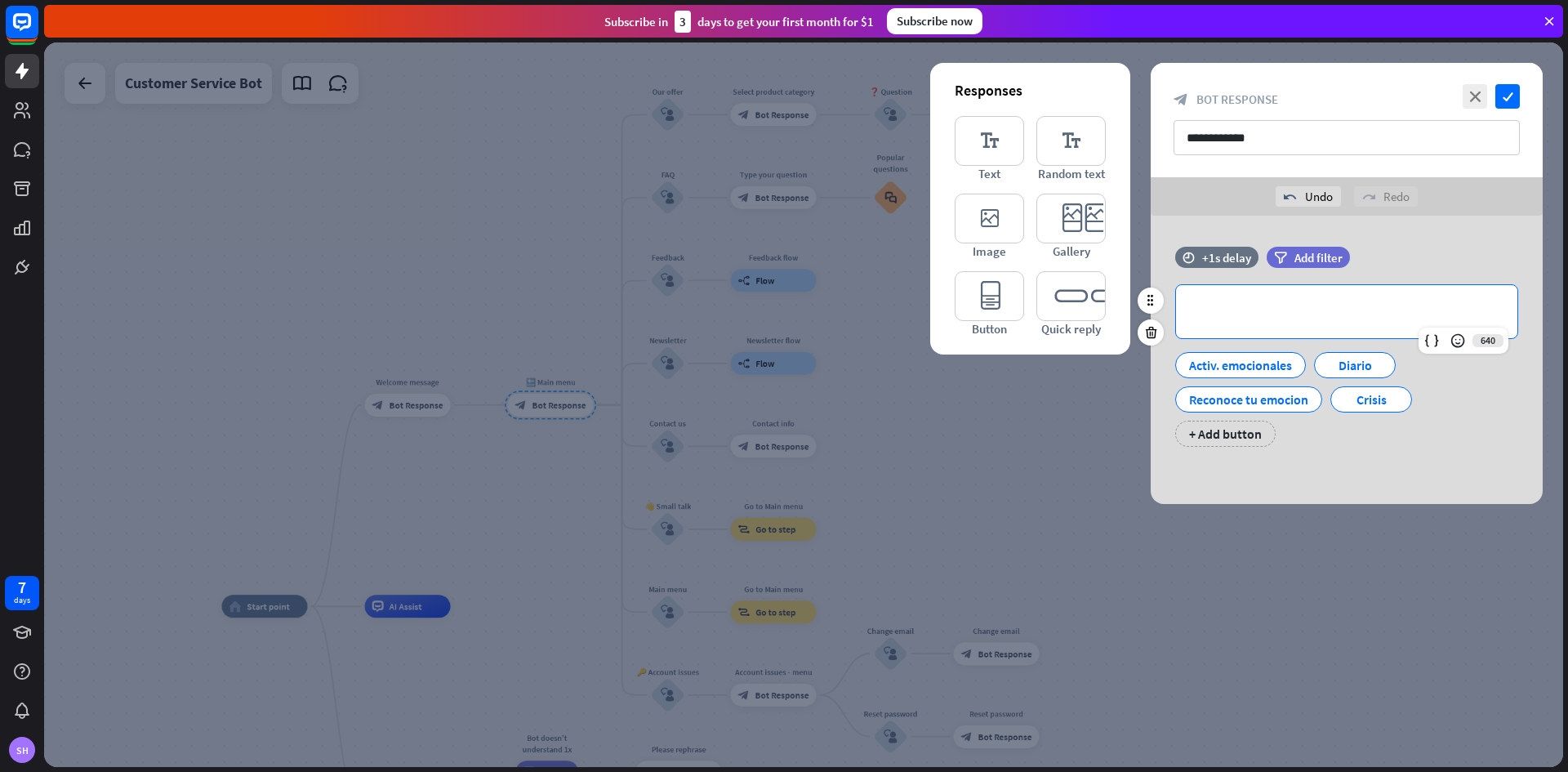
click at [1358, 312] on p "**********" at bounding box center [1346, 311] width 309 height 20
click at [1313, 308] on p "**" at bounding box center [1346, 311] width 309 height 20
click at [1516, 91] on icon "check" at bounding box center [1507, 96] width 24 height 24
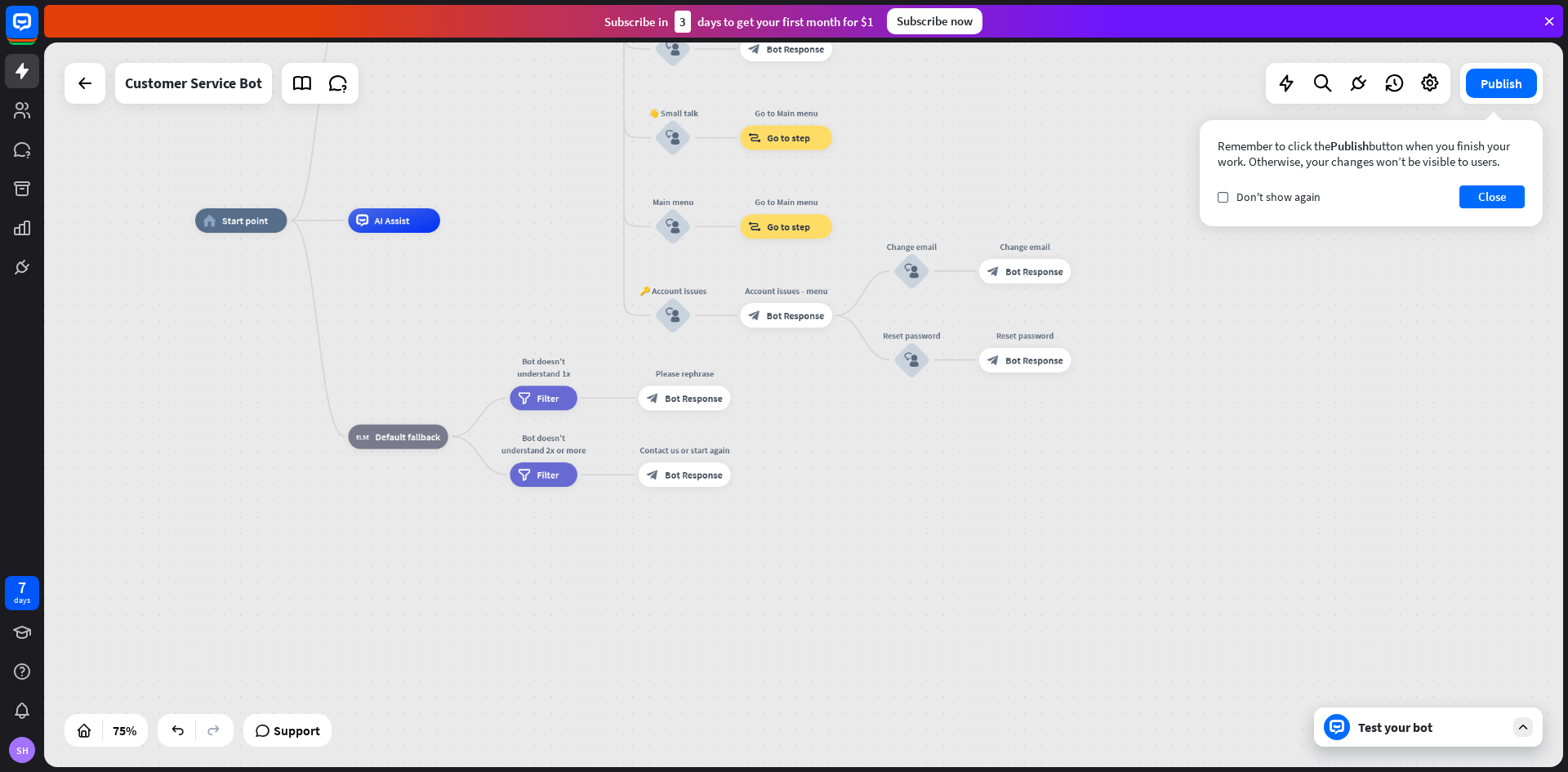
drag, startPoint x: 552, startPoint y: 508, endPoint x: 527, endPoint y: 180, distance: 329.0
click at [527, 180] on div "home_2 Start point Welcome message block_bot_response Bot Response 🔙 Main menu …" at bounding box center [804, 404] width 1520 height 725
click at [419, 437] on span "Default fallback" at bounding box center [407, 436] width 66 height 13
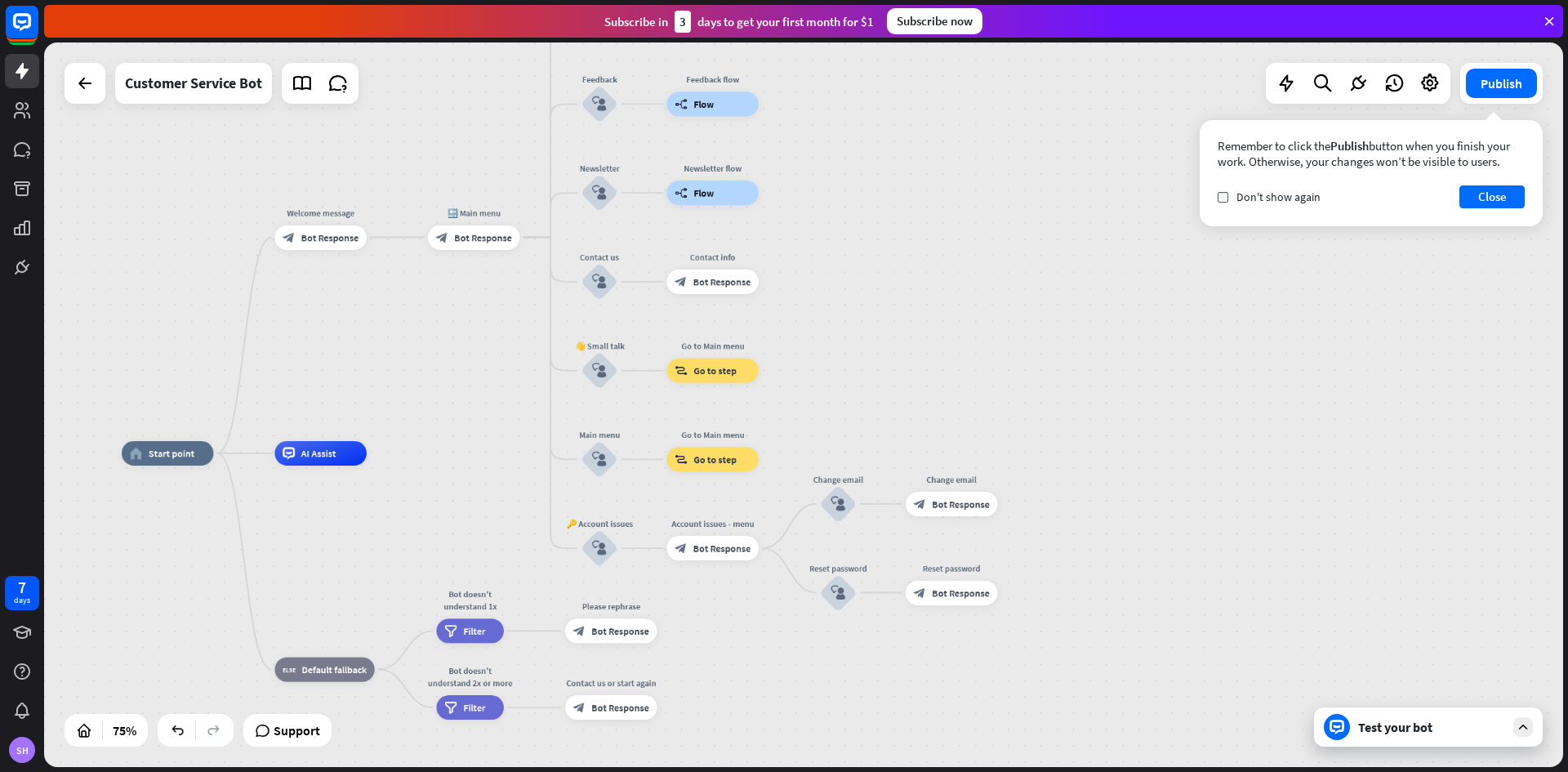
drag, startPoint x: 579, startPoint y: 250, endPoint x: 525, endPoint y: 351, distance: 114.5
click at [504, 484] on div "home_2 Start point Welcome message block_bot_response Bot Response 🔙 Main menu …" at bounding box center [691, 724] width 1139 height 543
click at [580, 120] on div "Edit name more_horiz plus Feedback block_user_input" at bounding box center [598, 104] width 37 height 37
click at [609, 119] on div "block_user_input" at bounding box center [598, 104] width 37 height 37
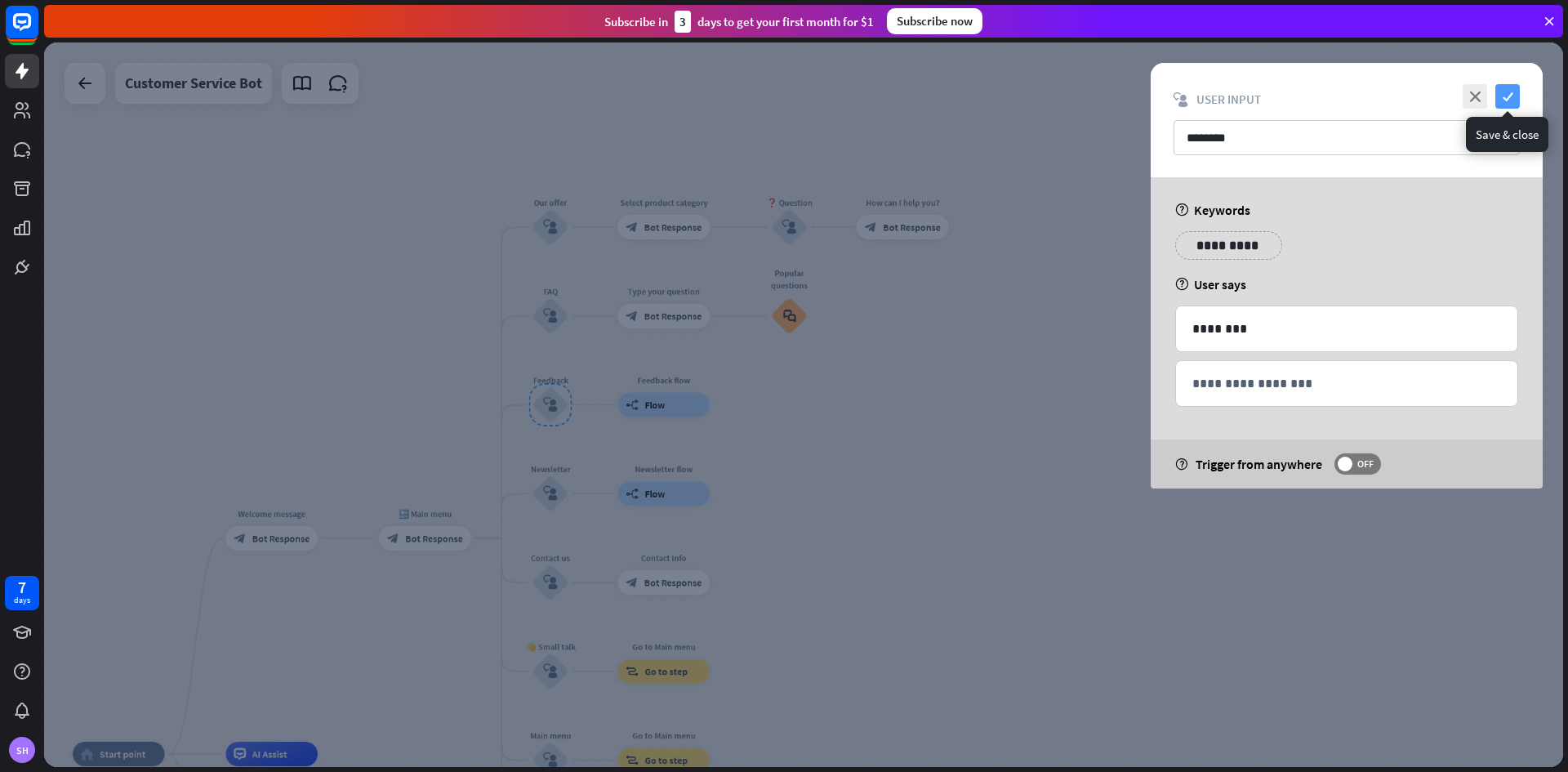
click at [1511, 97] on icon "check" at bounding box center [1507, 96] width 24 height 24
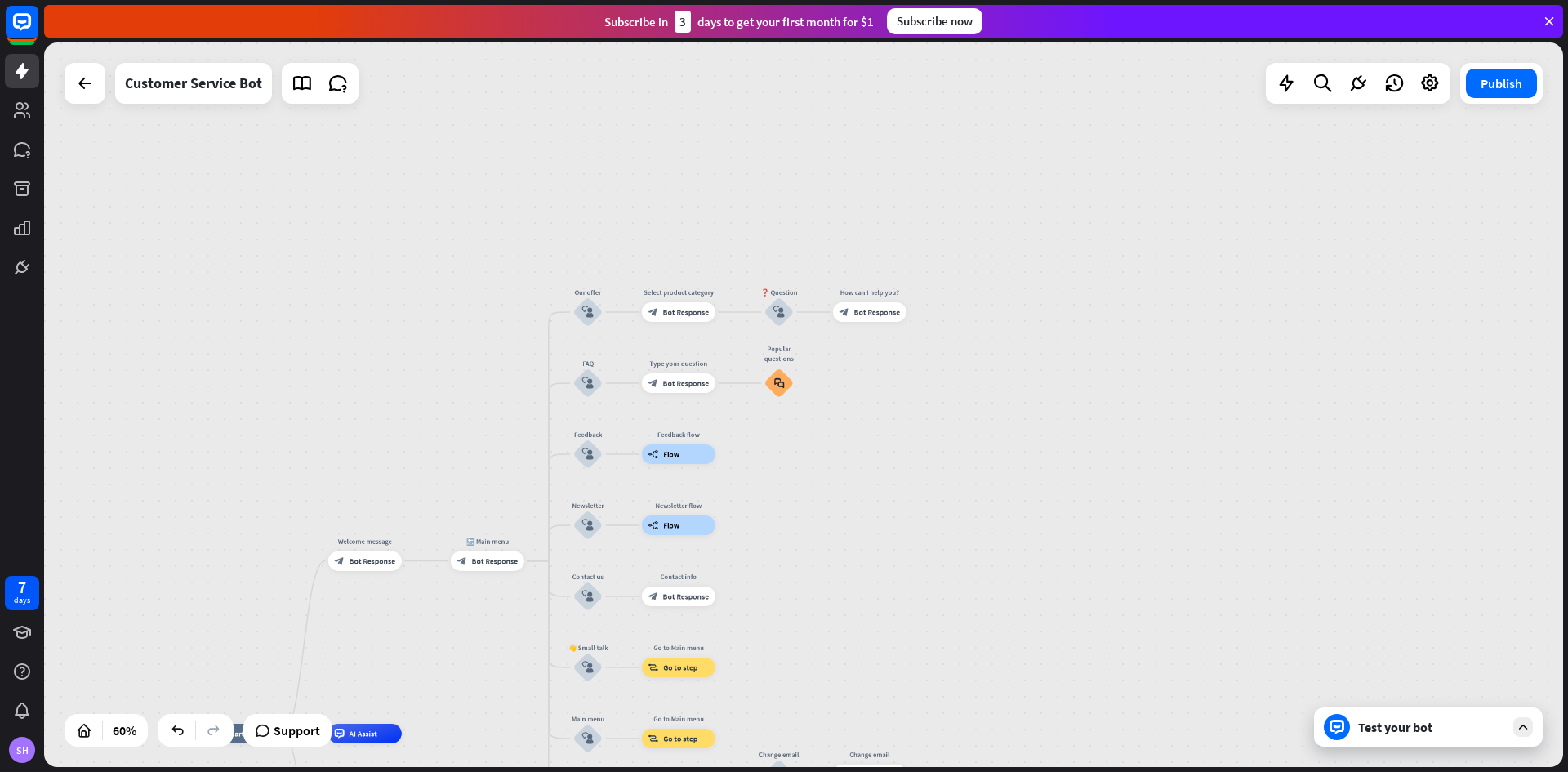
drag, startPoint x: 817, startPoint y: 521, endPoint x: 851, endPoint y: 392, distance: 133.4
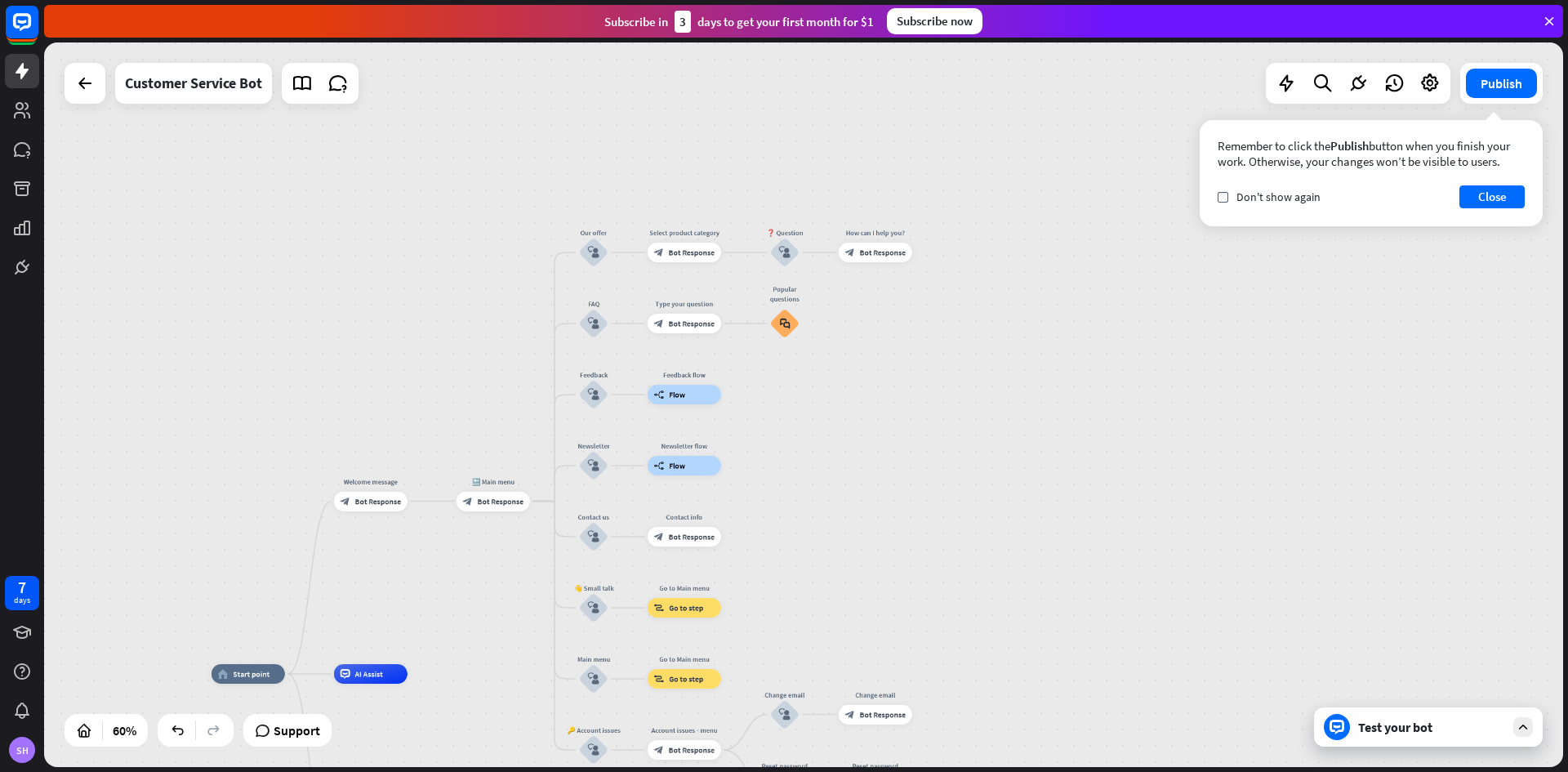
drag, startPoint x: 752, startPoint y: 547, endPoint x: 693, endPoint y: 454, distance: 110.1
click at [758, 485] on div "home_2 Start point Welcome message block_bot_response Bot Response 🔙 Main menu …" at bounding box center [804, 404] width 1520 height 725
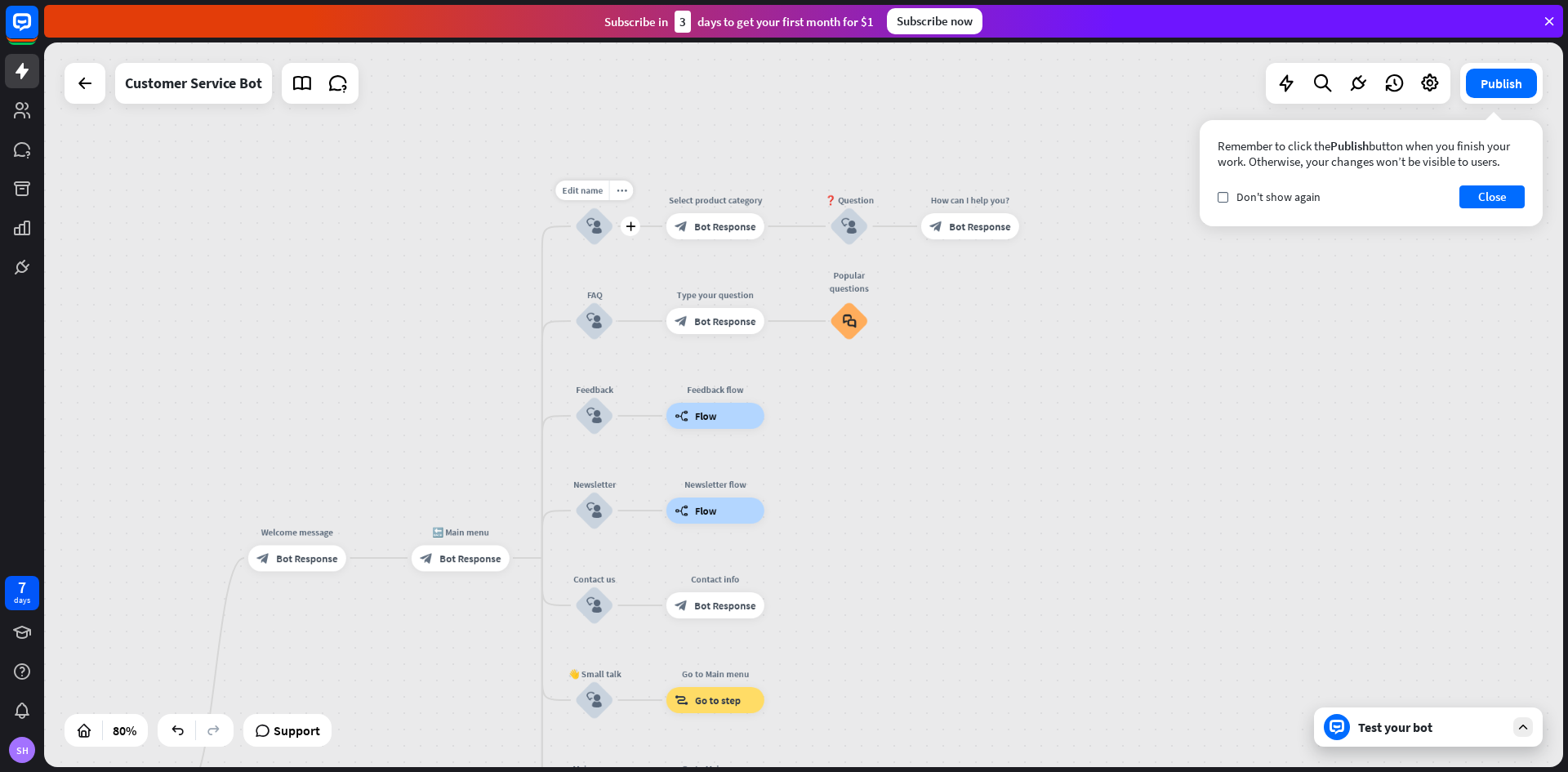
click at [596, 223] on icon "block_user_input" at bounding box center [594, 225] width 15 height 15
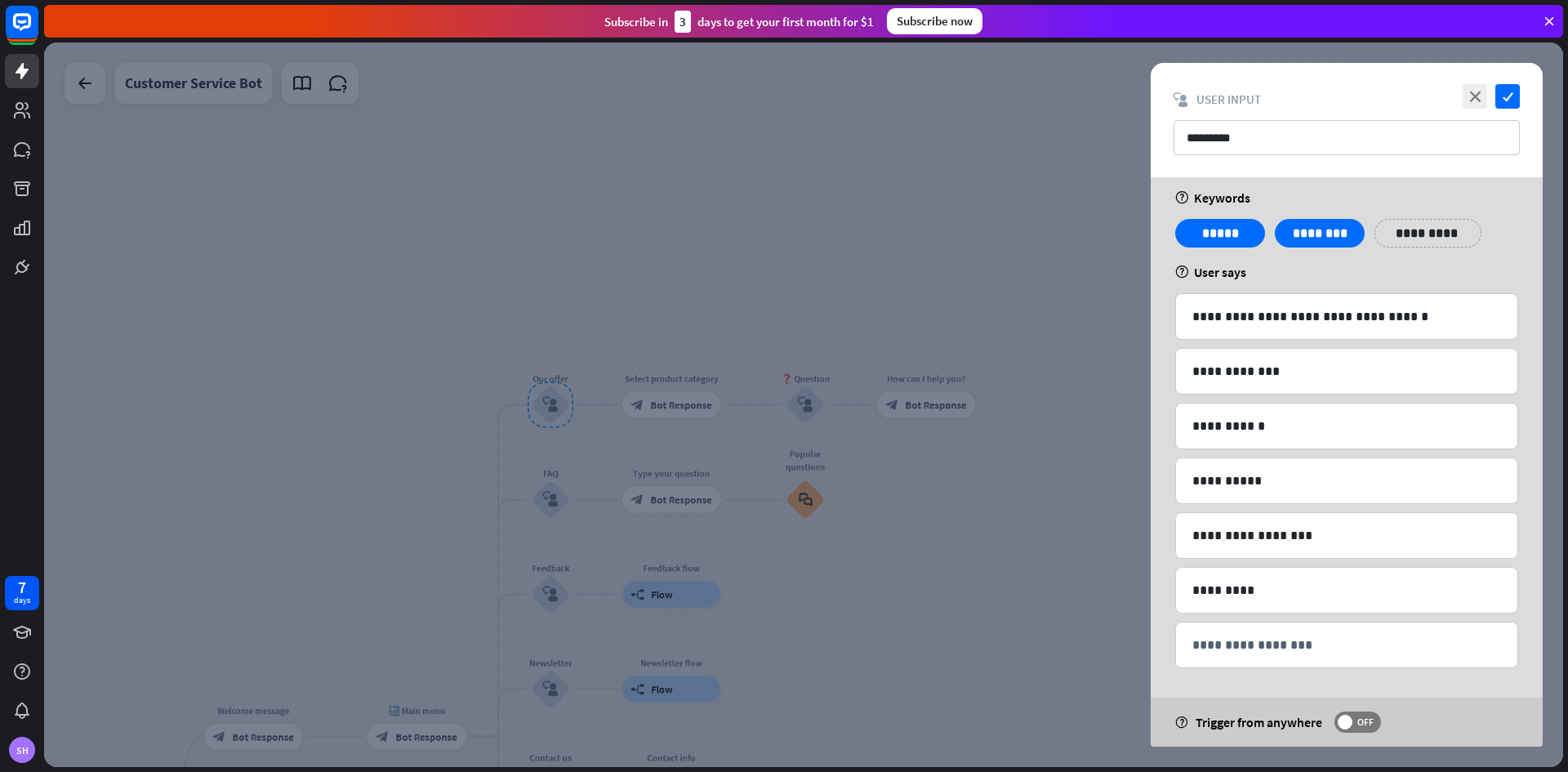
scroll to position [15, 0]
click at [924, 25] on div "Subscribe now" at bounding box center [935, 20] width 96 height 26
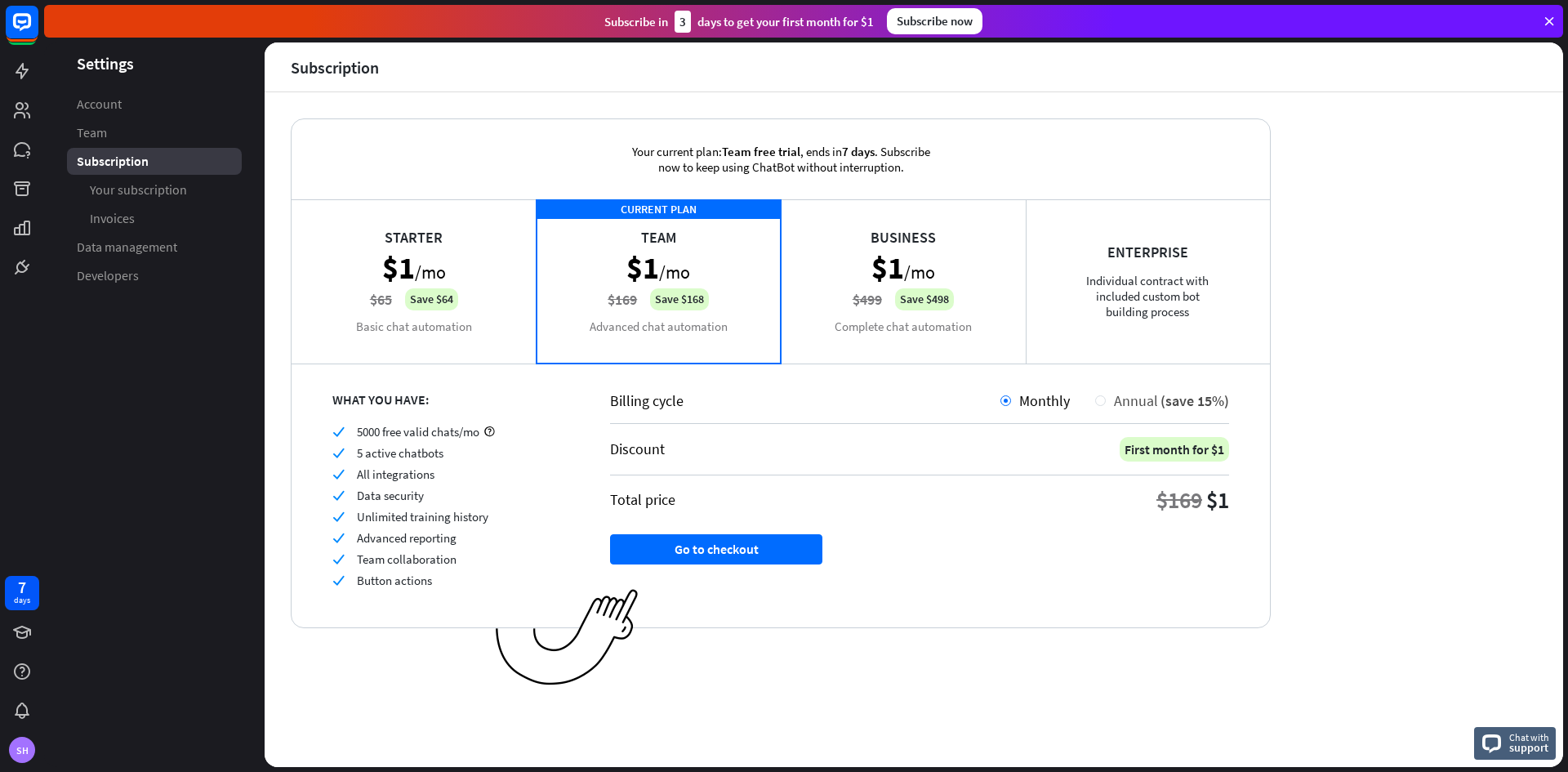
click at [1139, 401] on span "Annual" at bounding box center [1136, 400] width 45 height 18
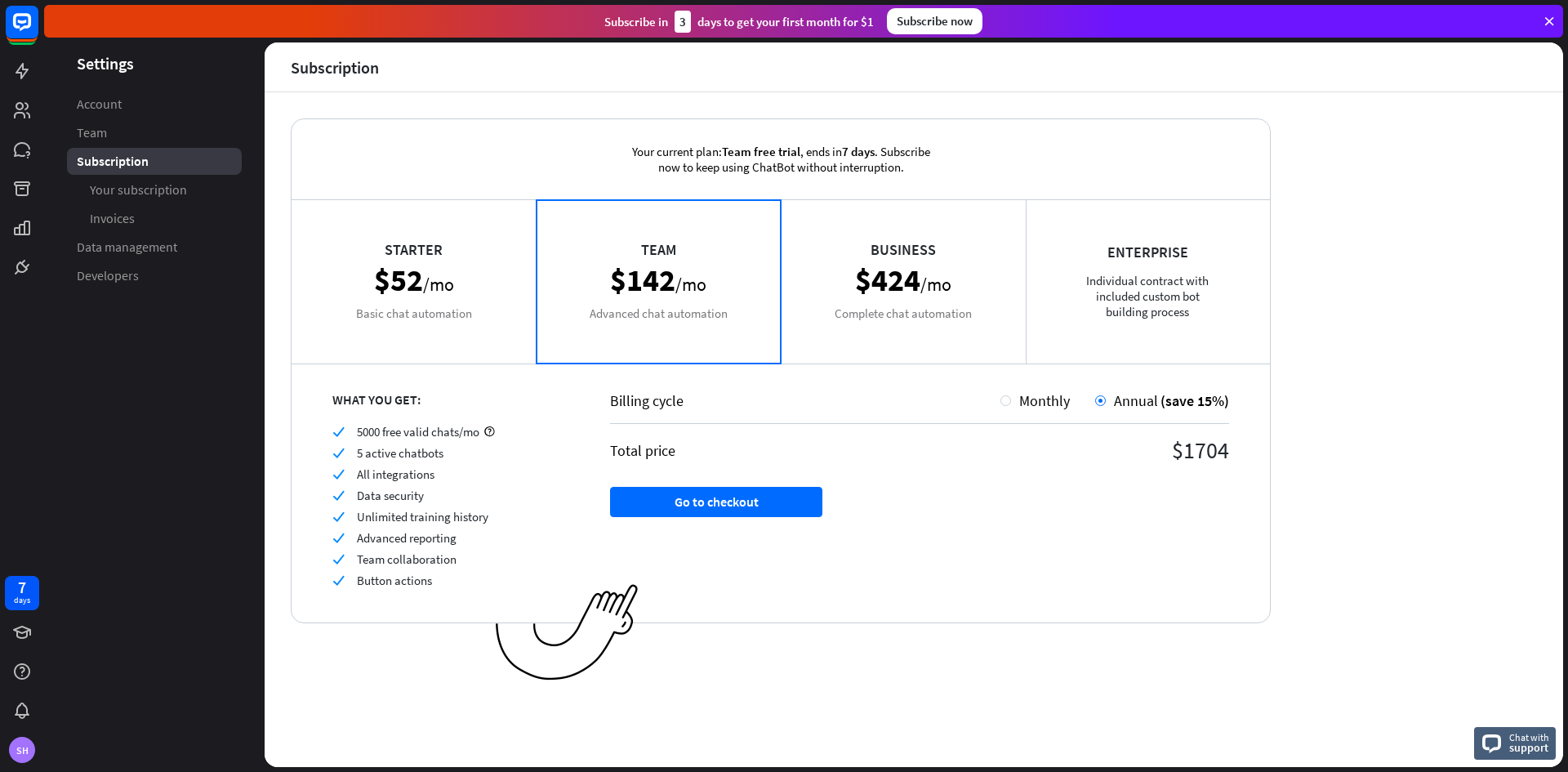
click at [379, 314] on div "Starter $52 /mo Basic chat automation" at bounding box center [413, 281] width 245 height 163
